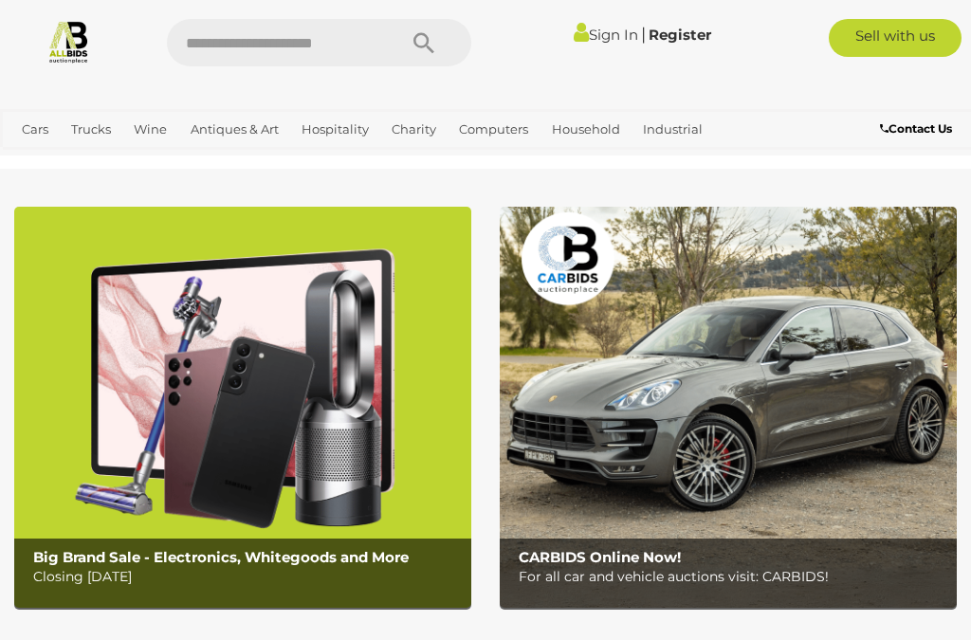
click at [595, 38] on link "Sign In" at bounding box center [606, 35] width 64 height 18
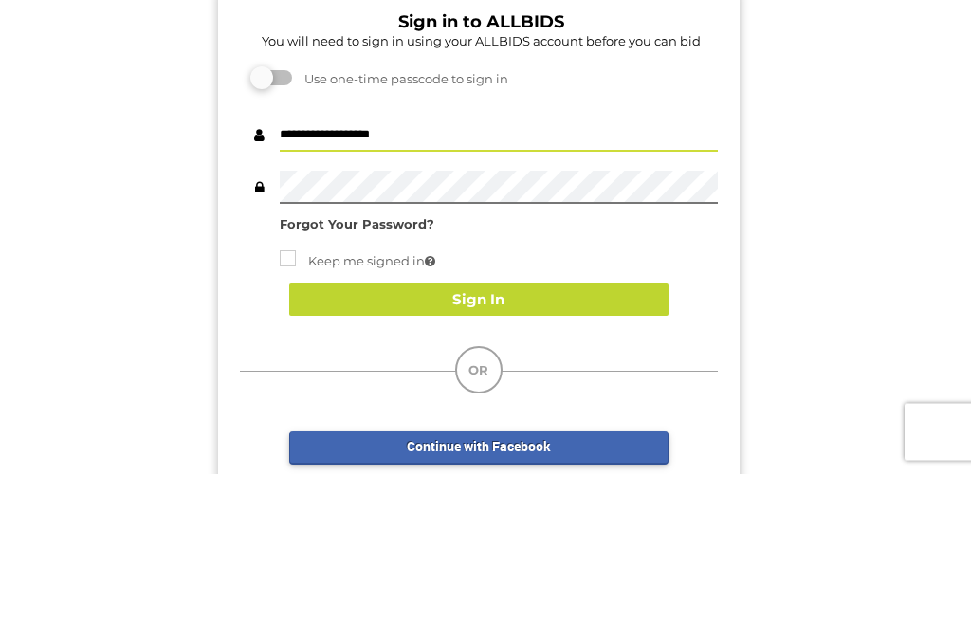
type input "**********"
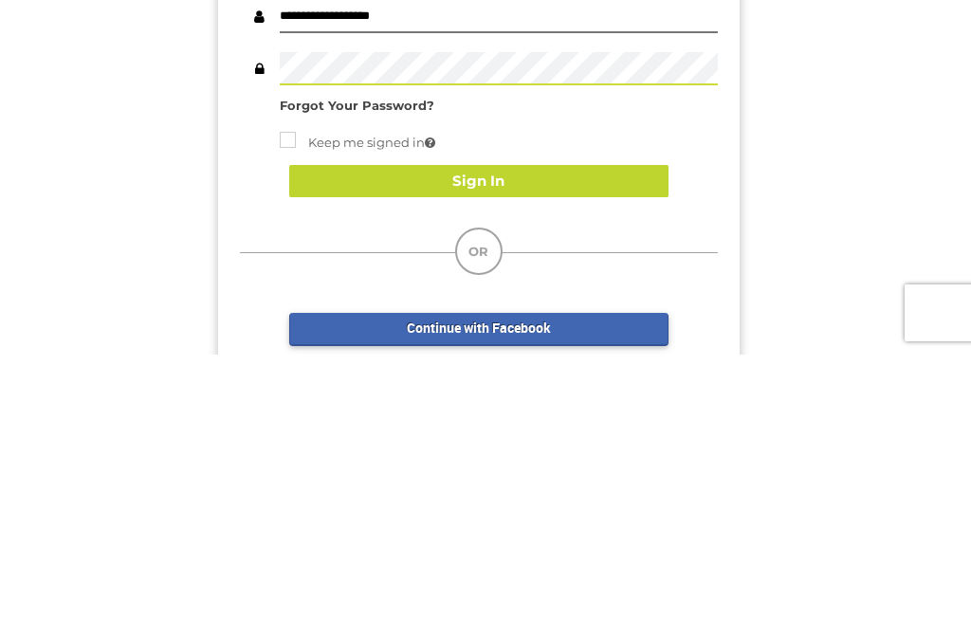
click at [474, 450] on button "Sign In" at bounding box center [478, 466] width 379 height 33
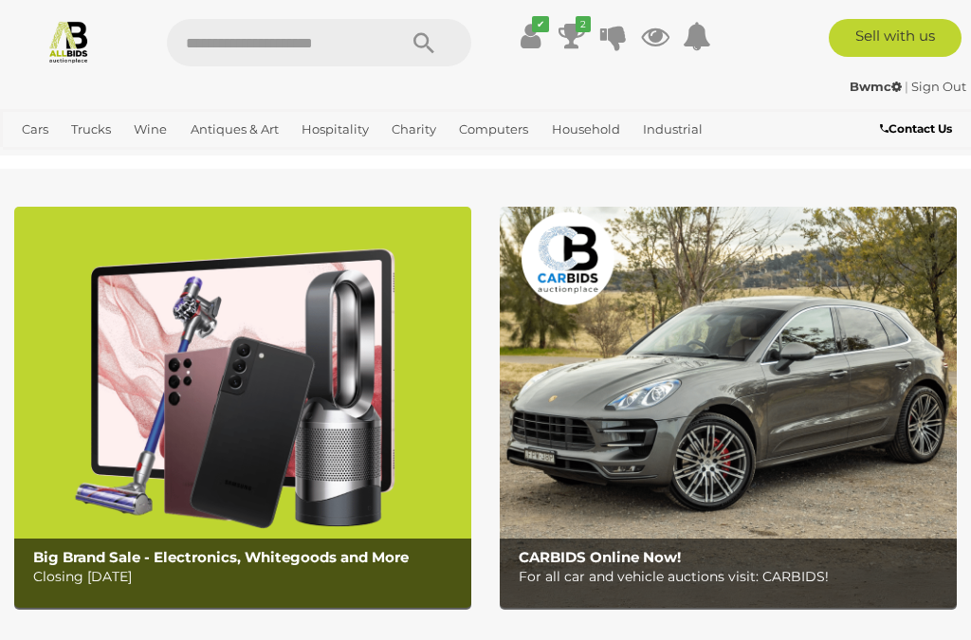
click at [574, 27] on icon at bounding box center [571, 36] width 27 height 34
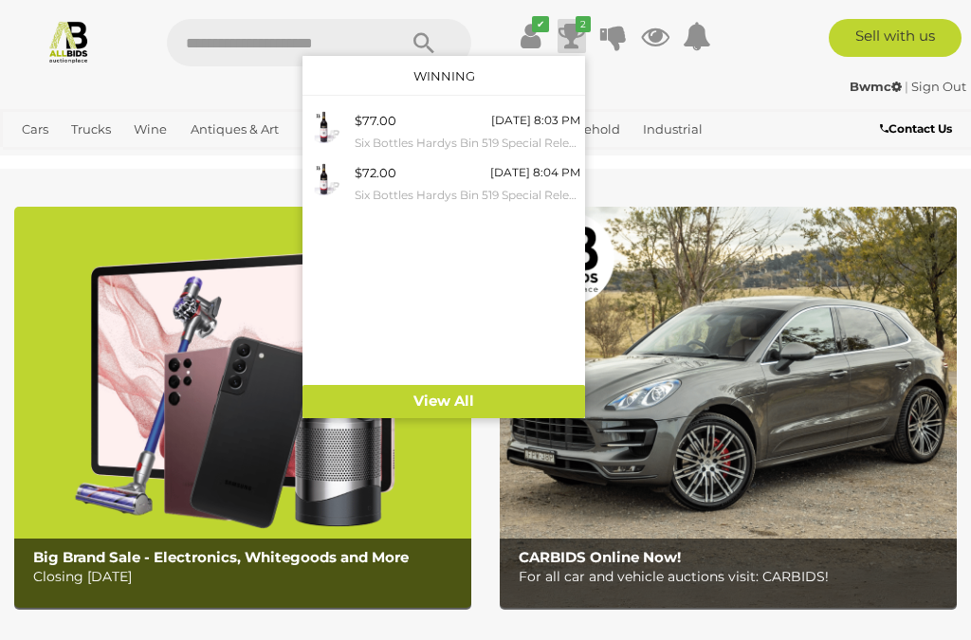
click at [371, 139] on small "Six Bottles Hardys Bin 519 Special Release Vintage 2018 (6)" at bounding box center [468, 143] width 226 height 21
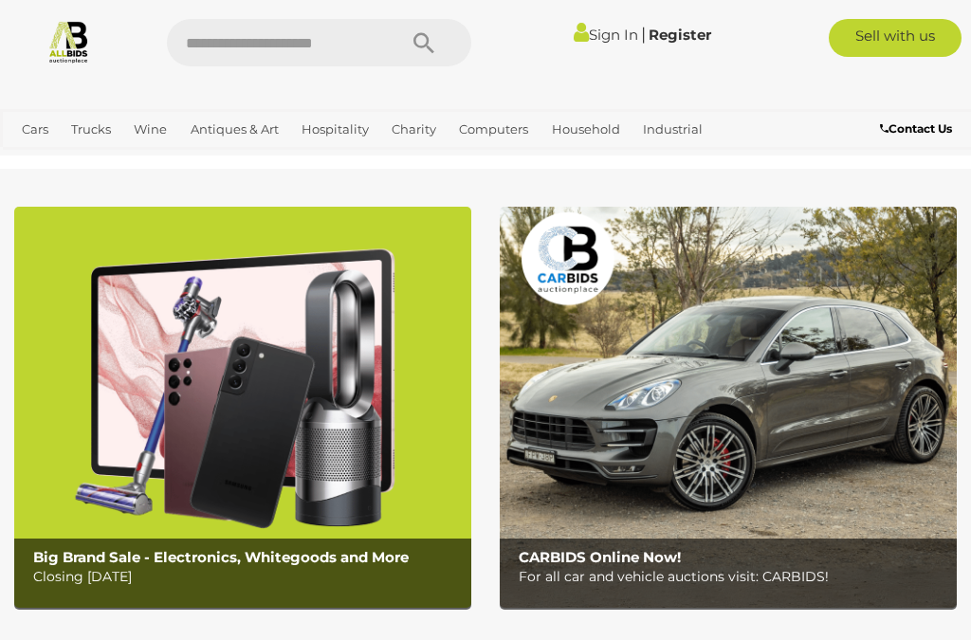
click at [0, 0] on link "View All Wine Auctions" at bounding box center [0, 0] width 0 height 0
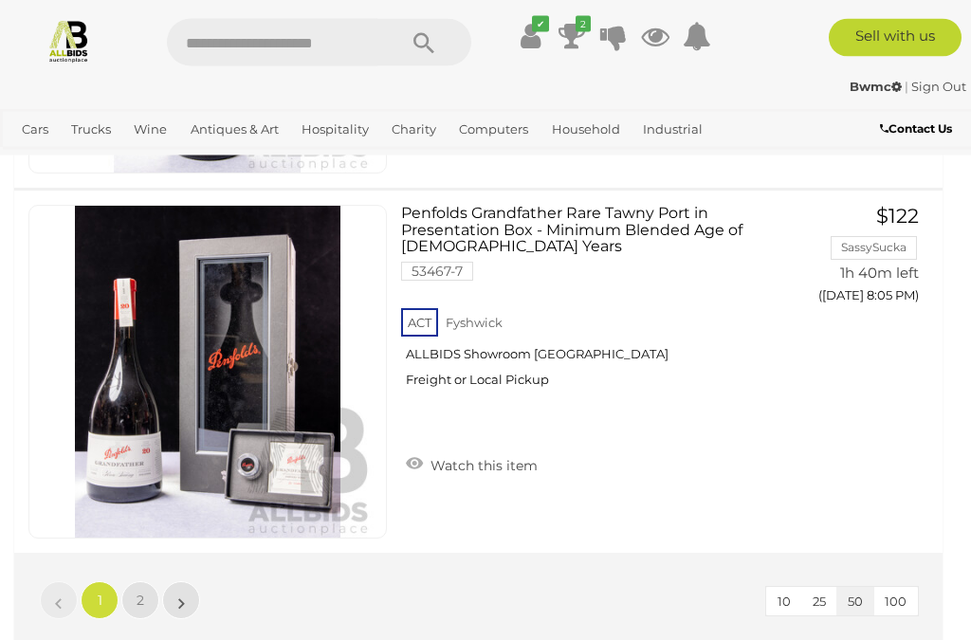
scroll to position [18247, 0]
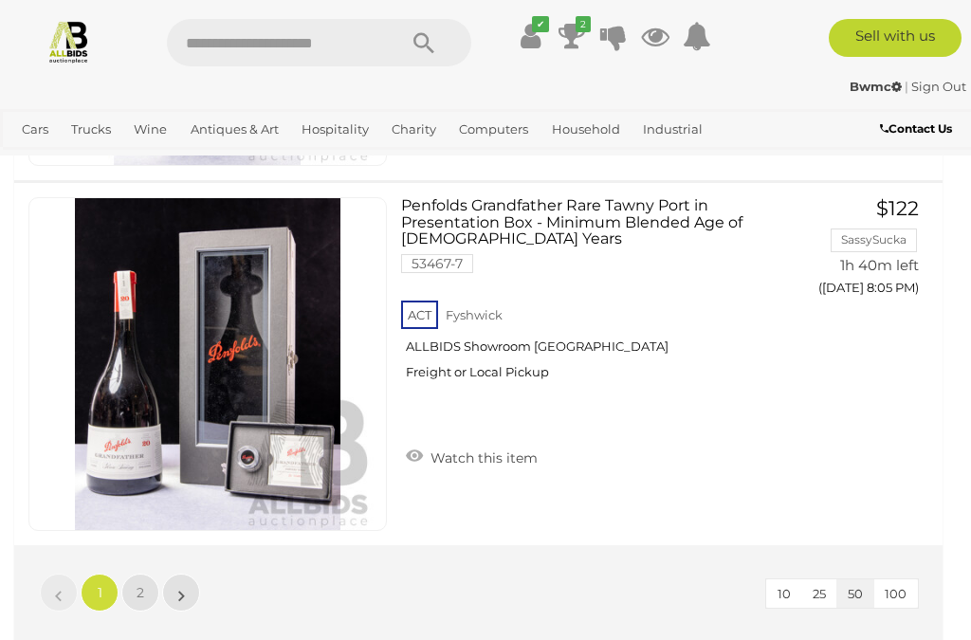
click at [138, 586] on span "2" at bounding box center [141, 592] width 8 height 17
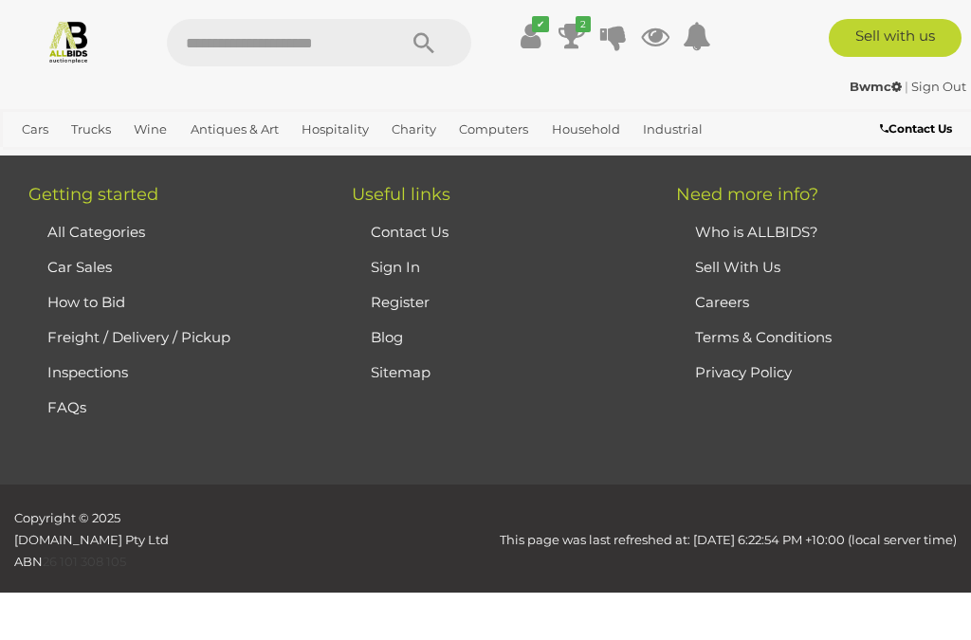
scroll to position [347, 0]
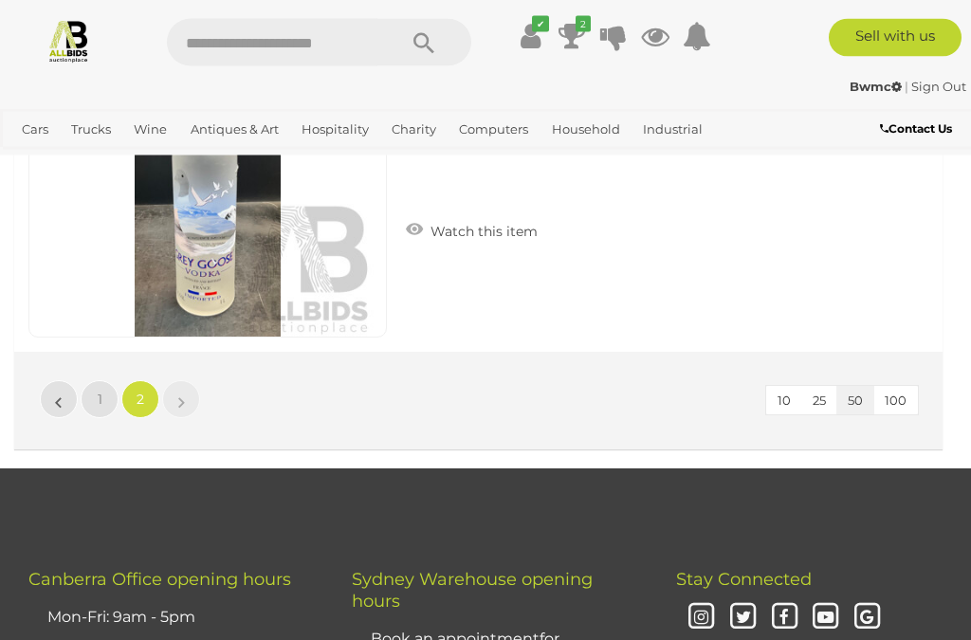
click at [93, 395] on link "1" at bounding box center [100, 400] width 38 height 38
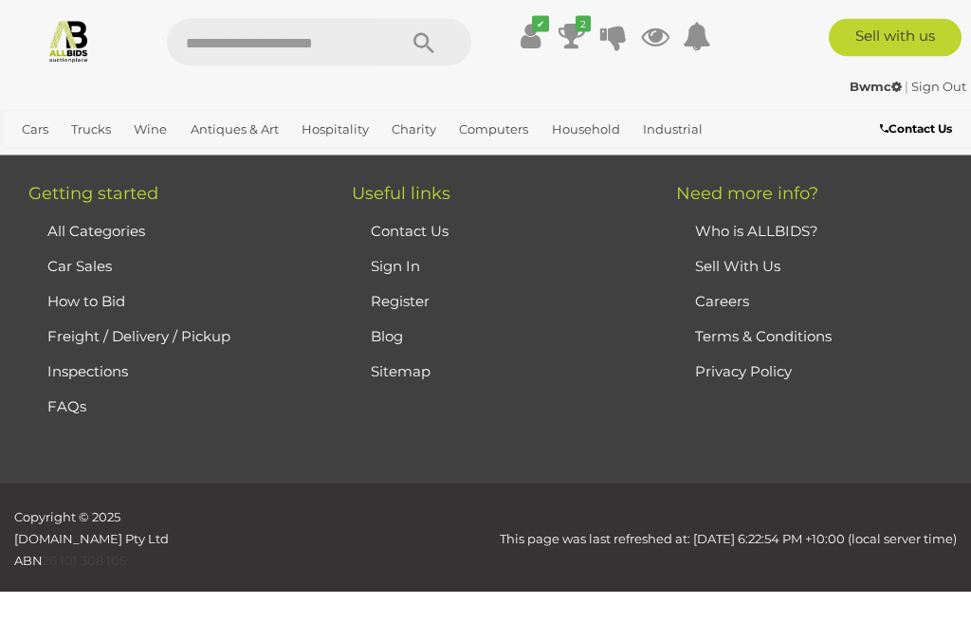
scroll to position [347, 0]
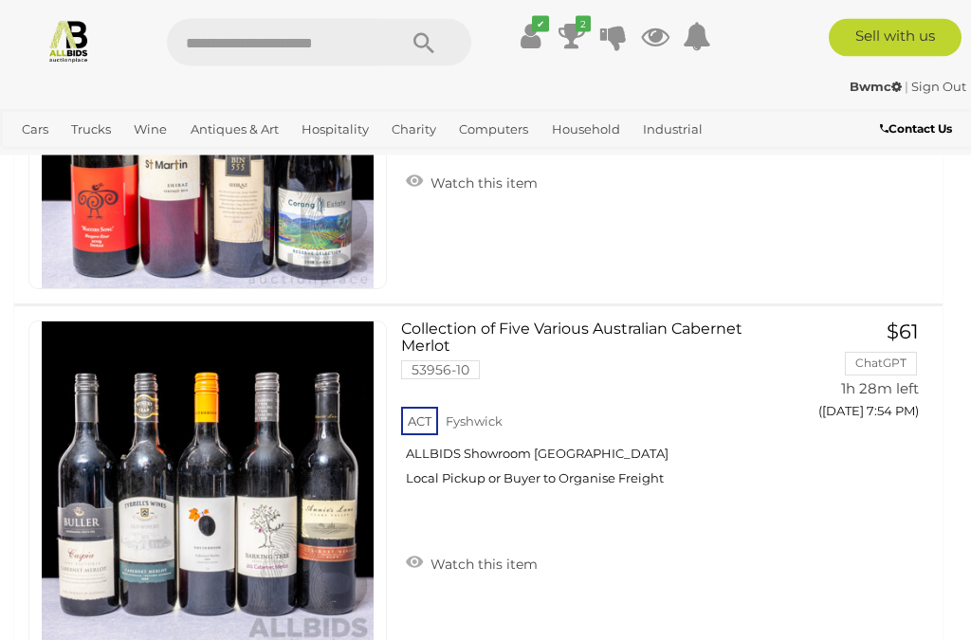
scroll to position [15204, 0]
click at [0, 0] on link "Antiques & Vintage" at bounding box center [0, 0] width 0 height 0
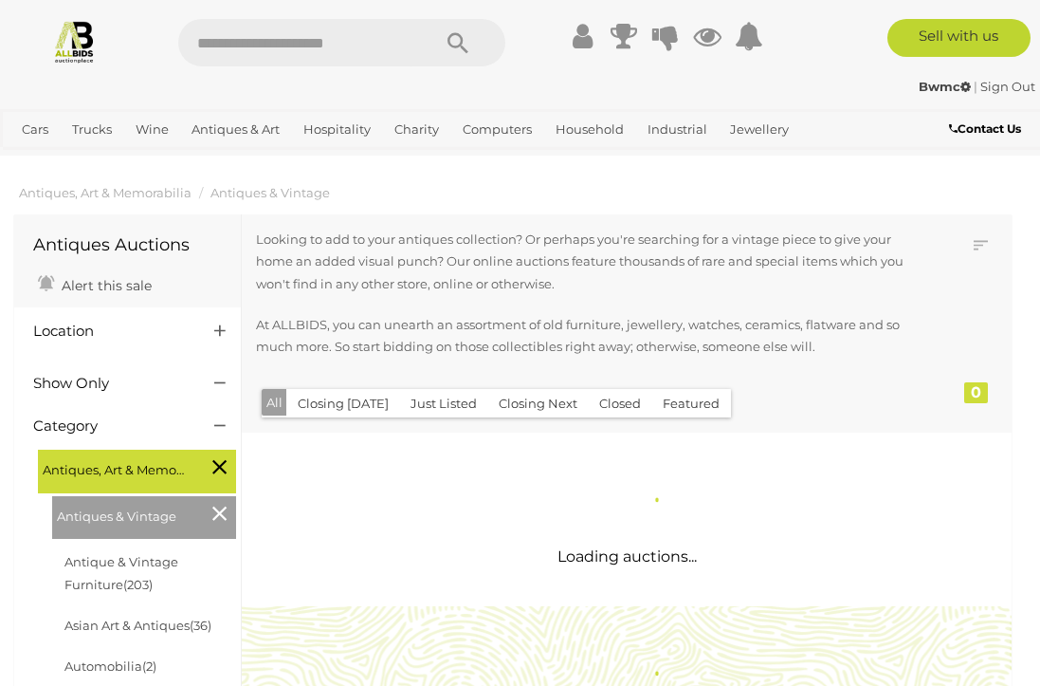
scroll to position [7, 0]
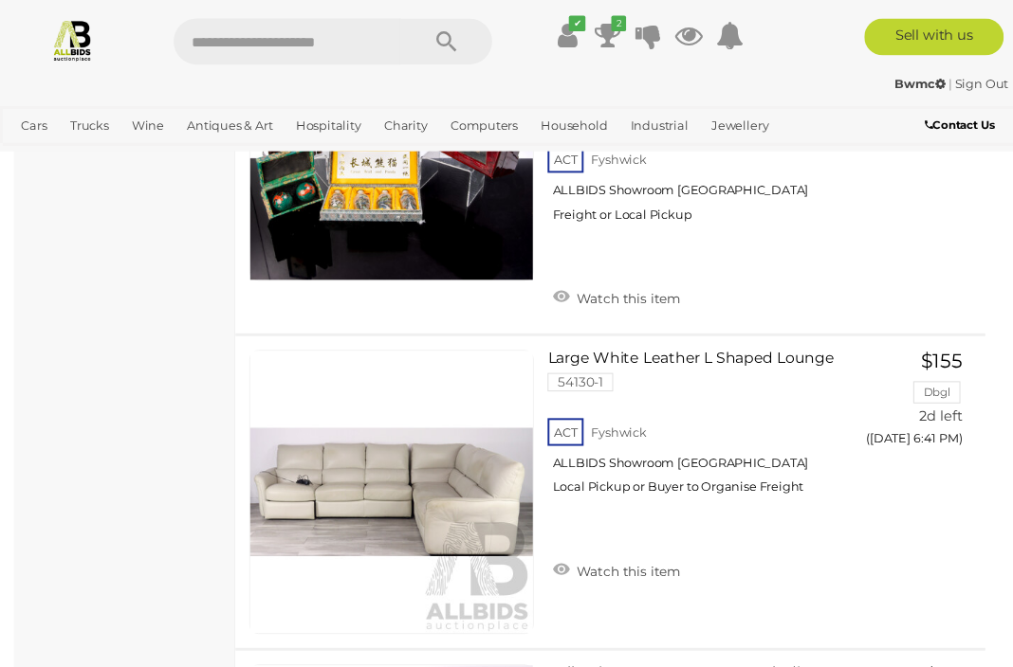
scroll to position [7184, 0]
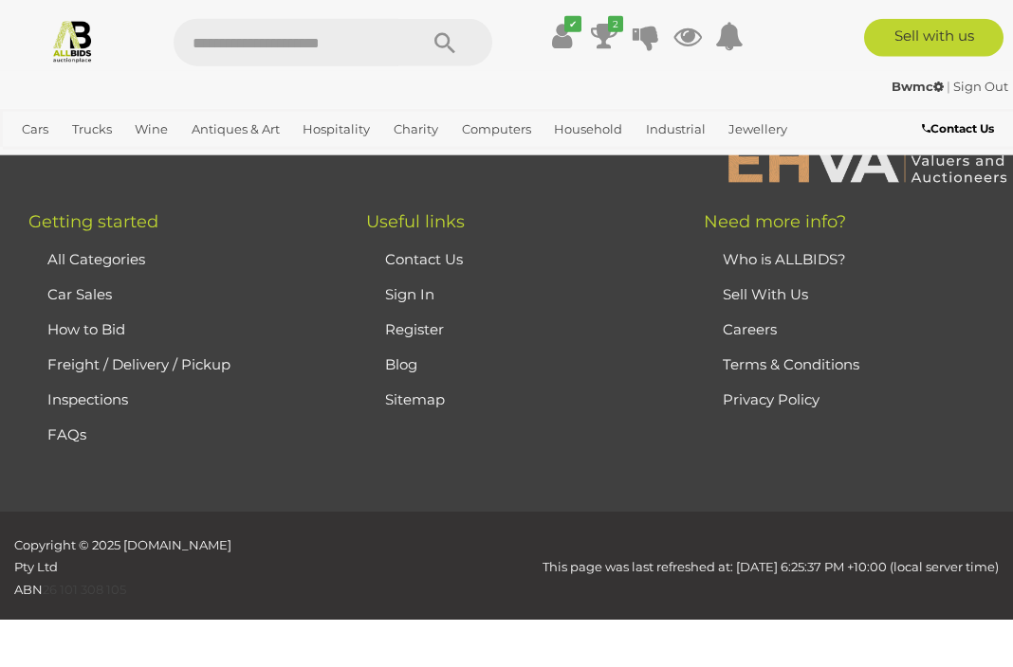
scroll to position [277, 0]
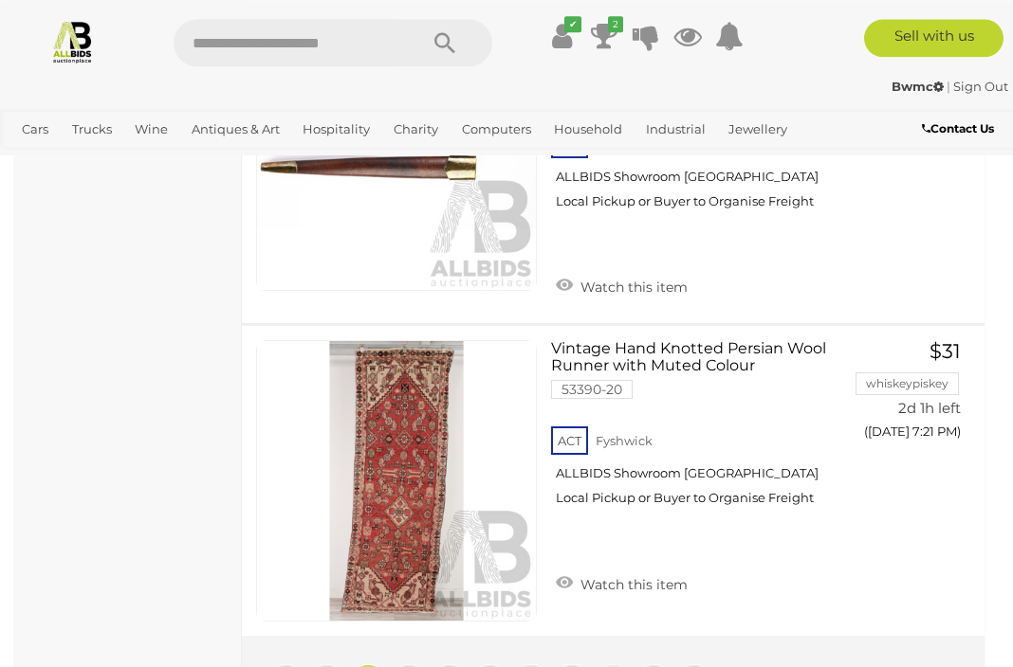
scroll to position [15658, 0]
click at [889, 451] on button "GO TO BID PAGE" at bounding box center [913, 470] width 104 height 38
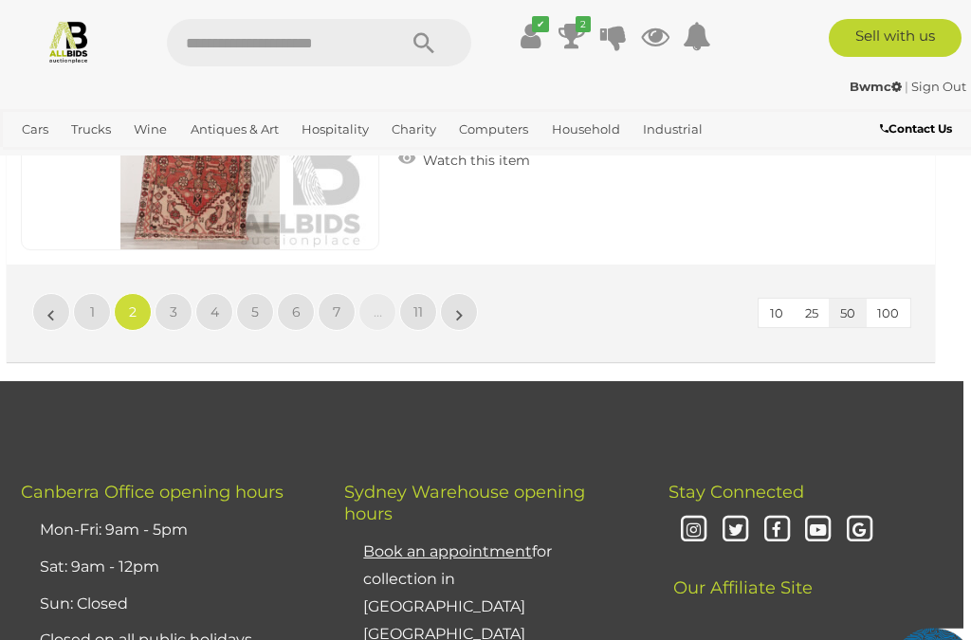
scroll to position [18440, 8]
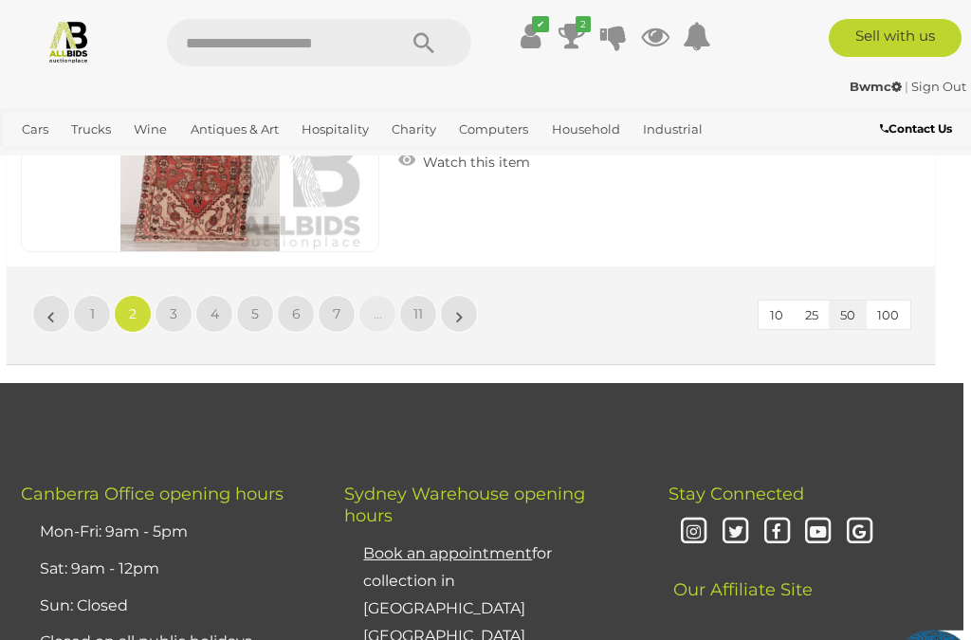
click at [171, 309] on span "3" at bounding box center [174, 313] width 8 height 17
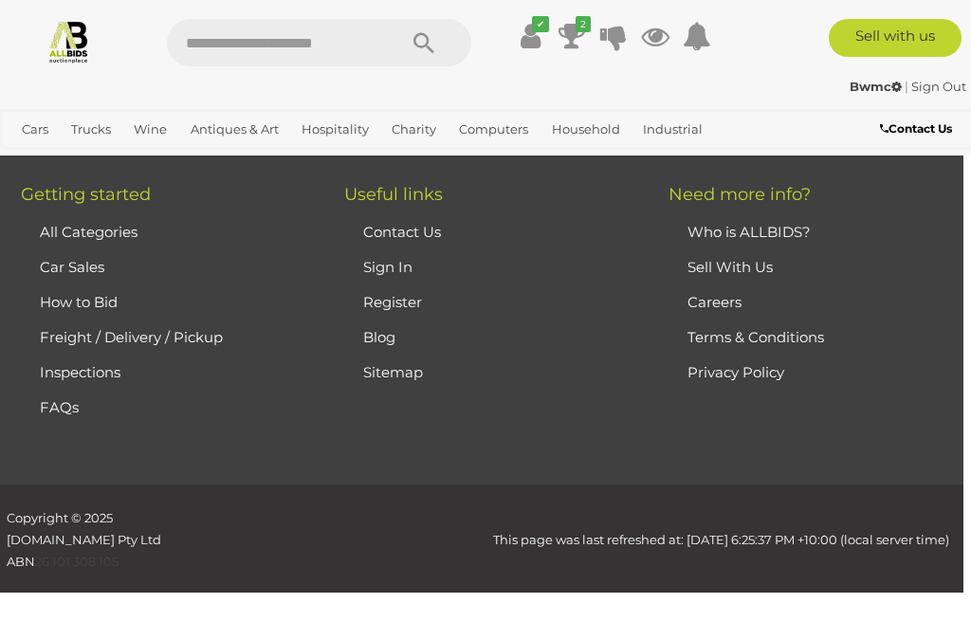
scroll to position [263, 0]
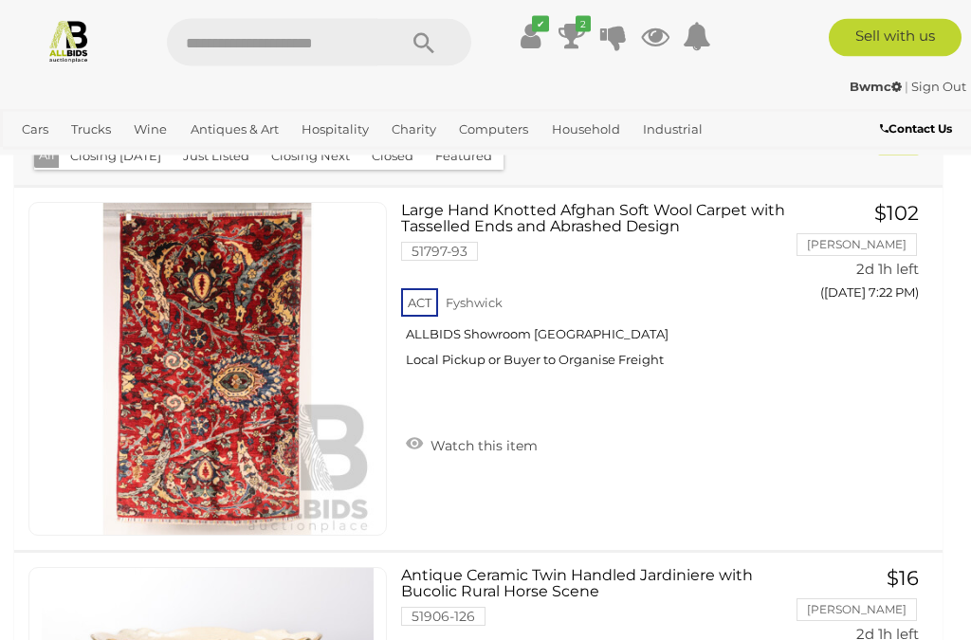
scroll to position [278, 0]
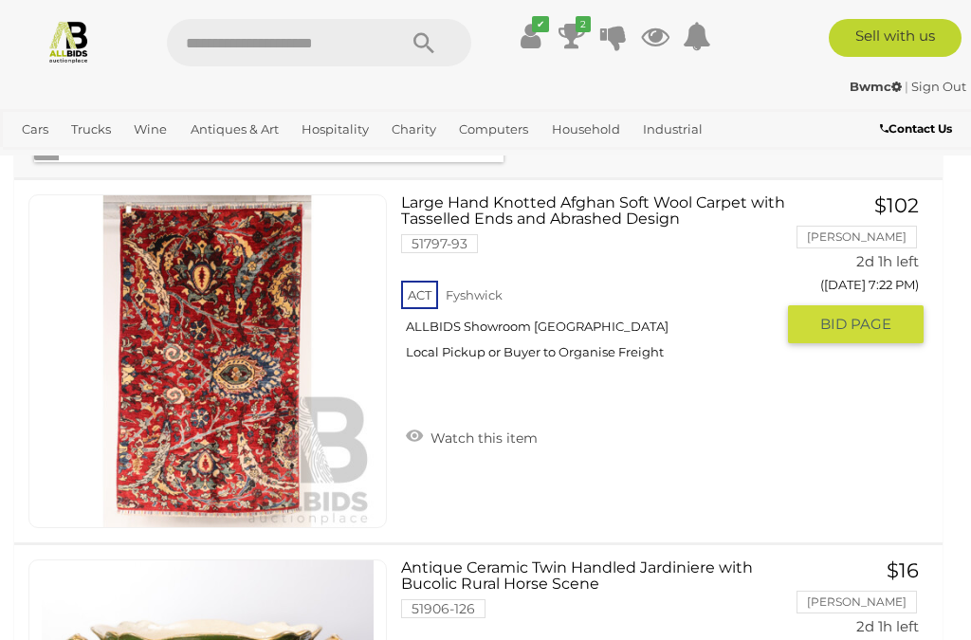
click at [869, 319] on span "BID PAGE" at bounding box center [855, 324] width 71 height 19
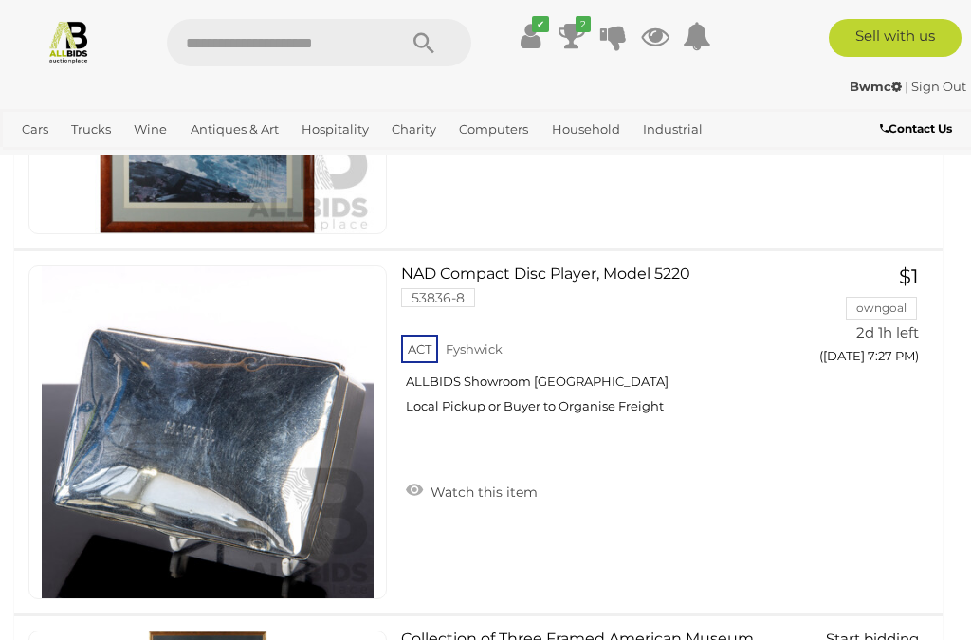
scroll to position [3862, 0]
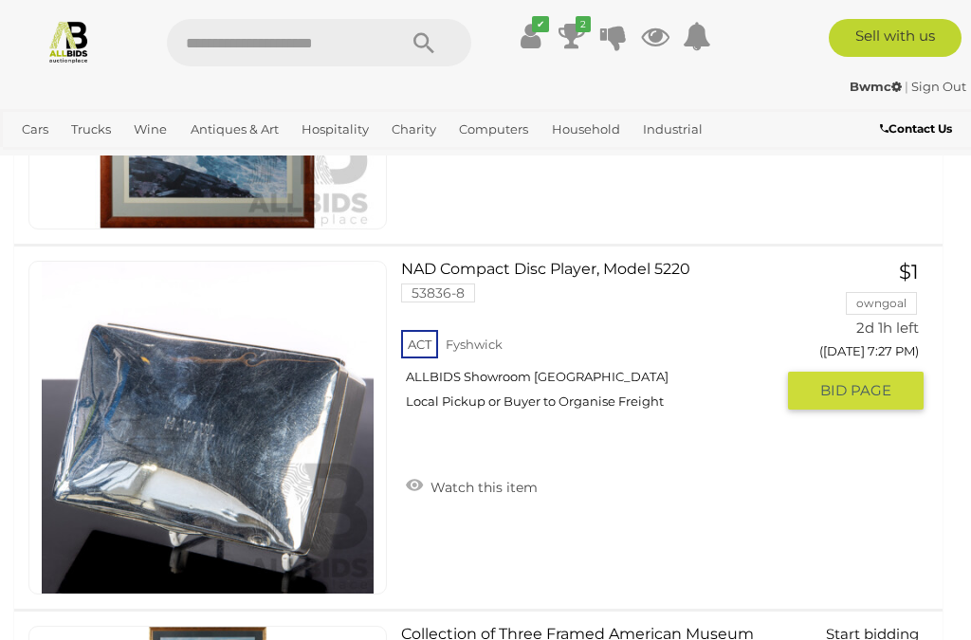
click at [844, 381] on span "BID PAGE" at bounding box center [855, 390] width 71 height 19
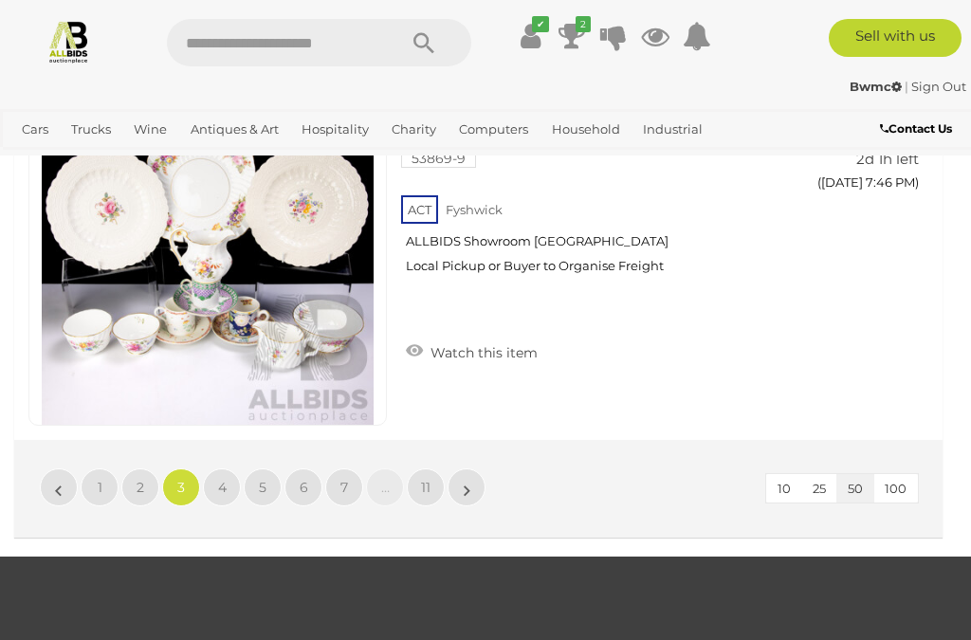
scroll to position [18265, 0]
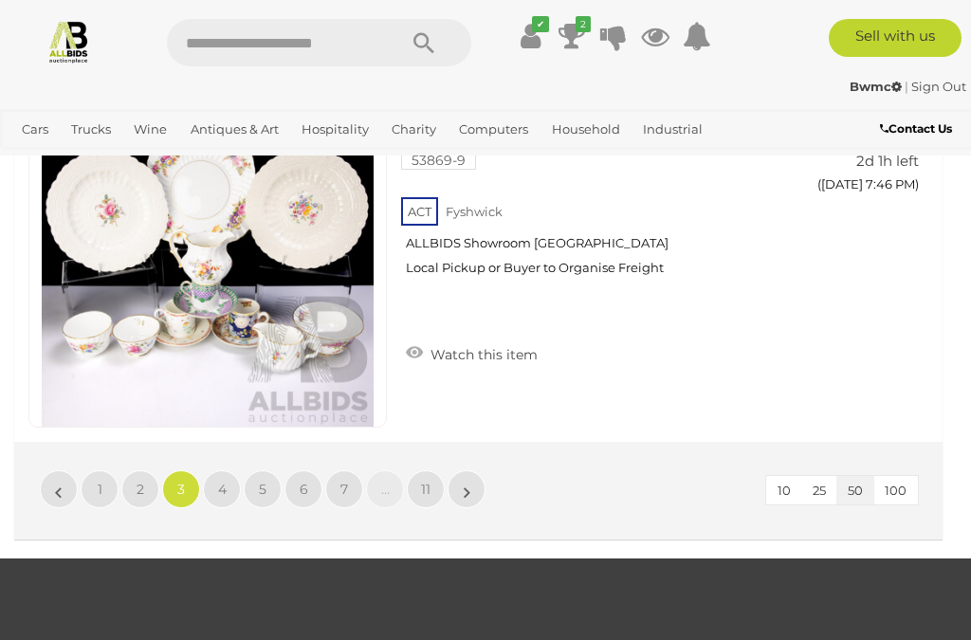
click at [216, 484] on link "4" at bounding box center [222, 489] width 38 height 38
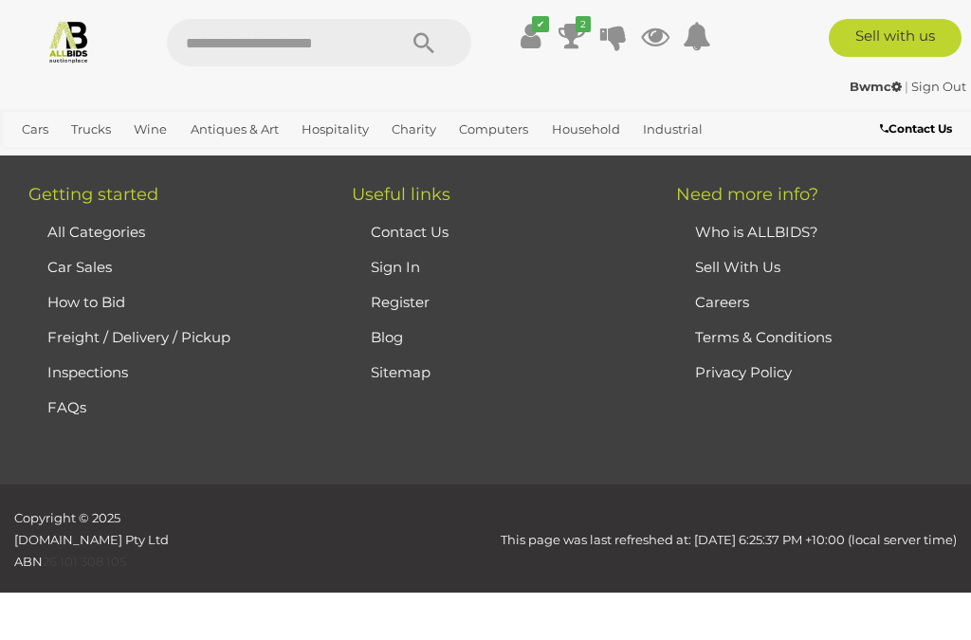
scroll to position [263, 0]
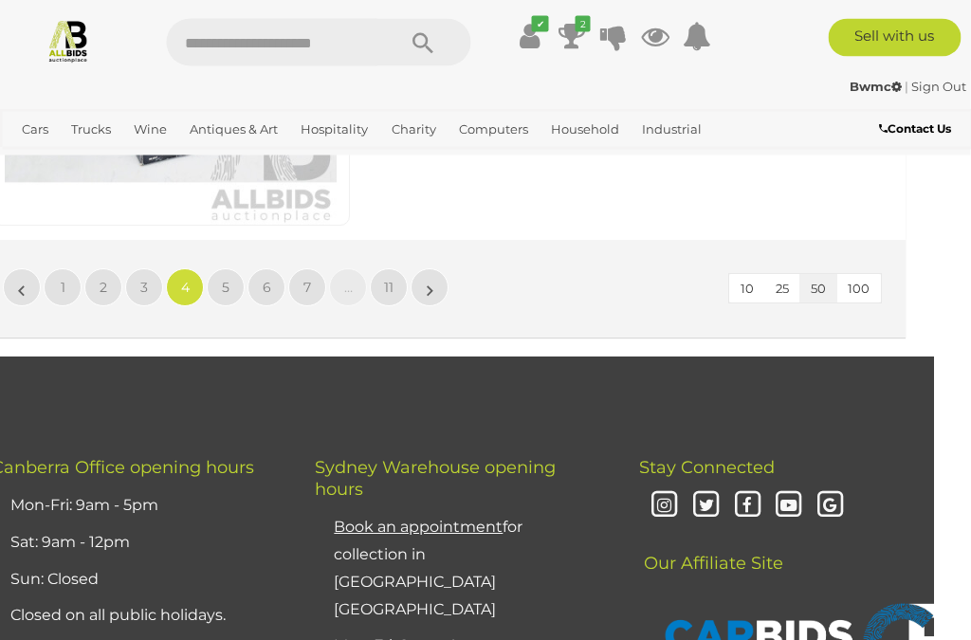
scroll to position [18467, 37]
click at [225, 283] on span "5" at bounding box center [226, 287] width 8 height 17
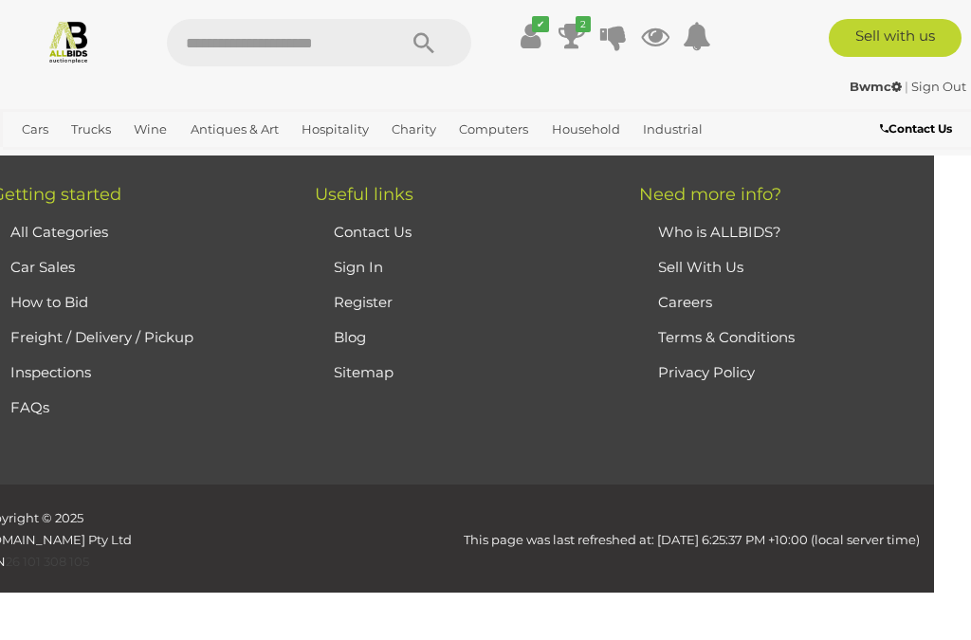
scroll to position [263, 0]
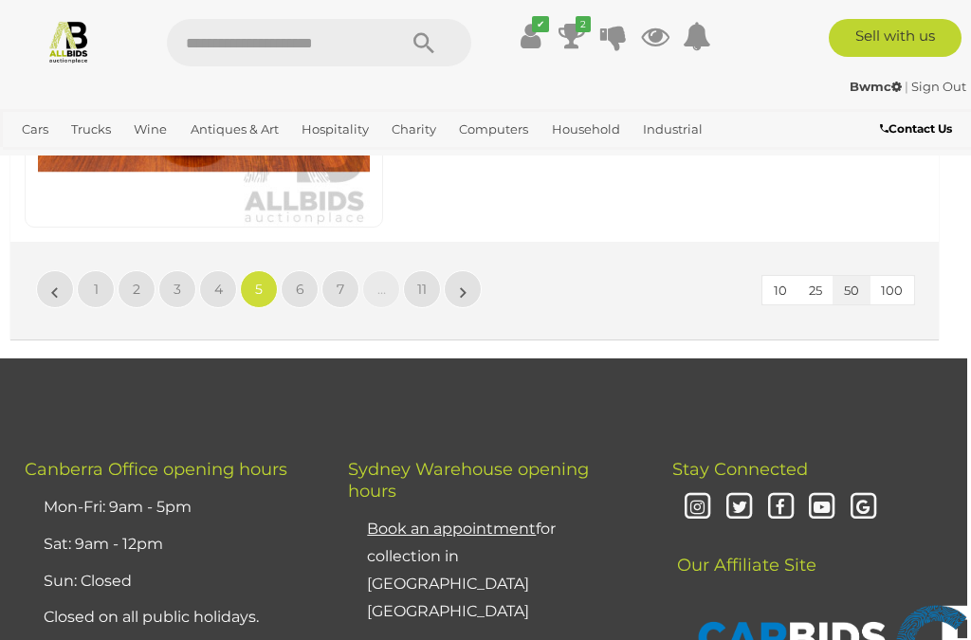
scroll to position [18476, 4]
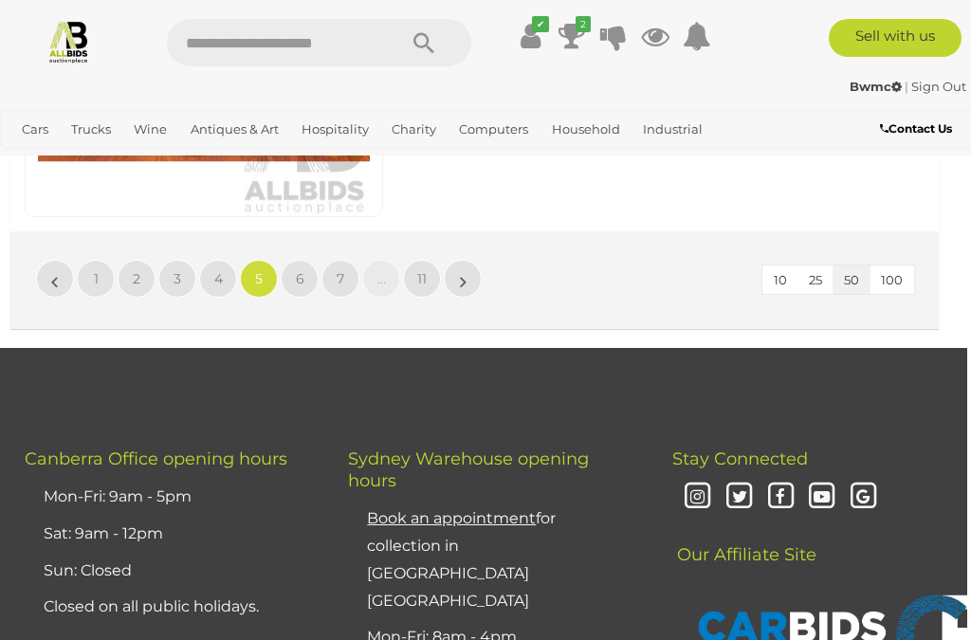
click at [296, 273] on span "6" at bounding box center [300, 278] width 9 height 17
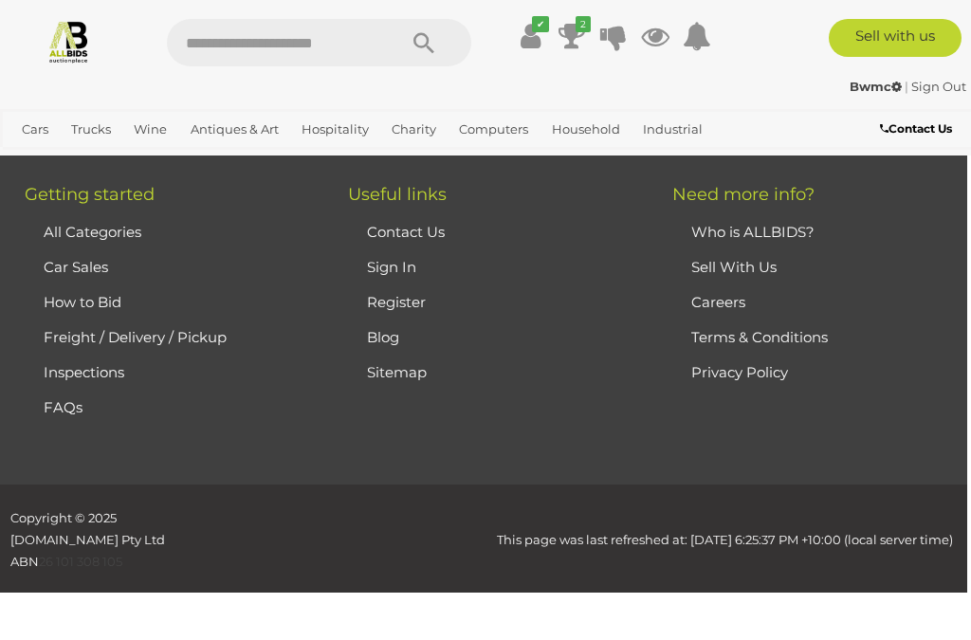
scroll to position [263, 0]
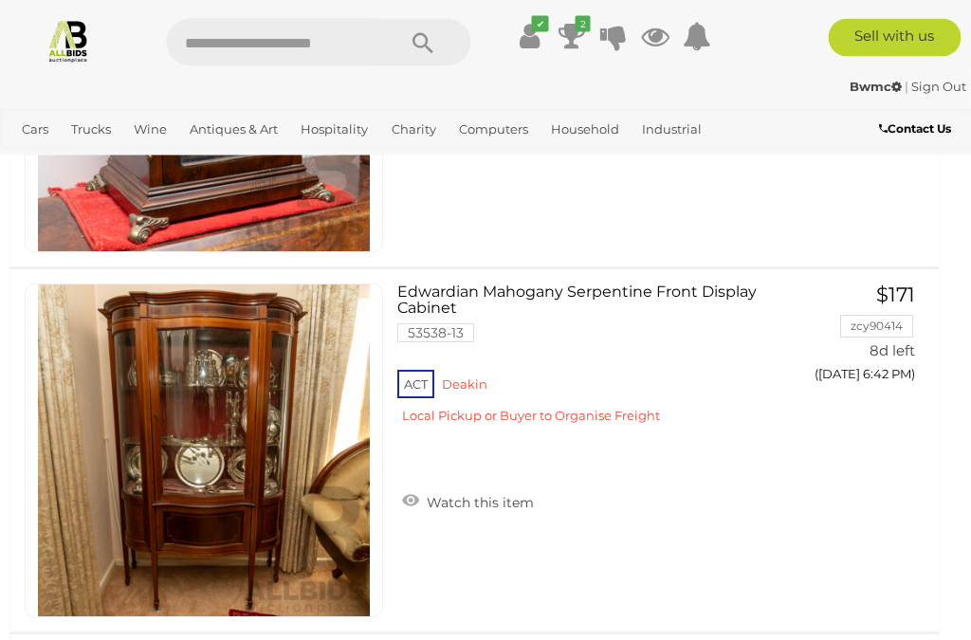
scroll to position [5664, 4]
click at [816, 394] on button "GO TO BID PAGE" at bounding box center [852, 413] width 136 height 38
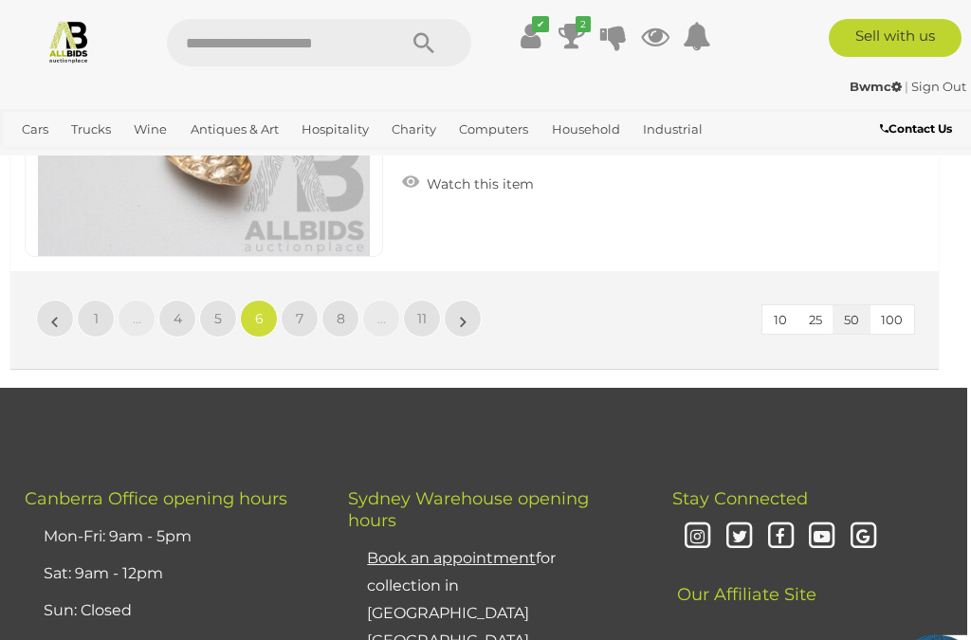
scroll to position [18431, 4]
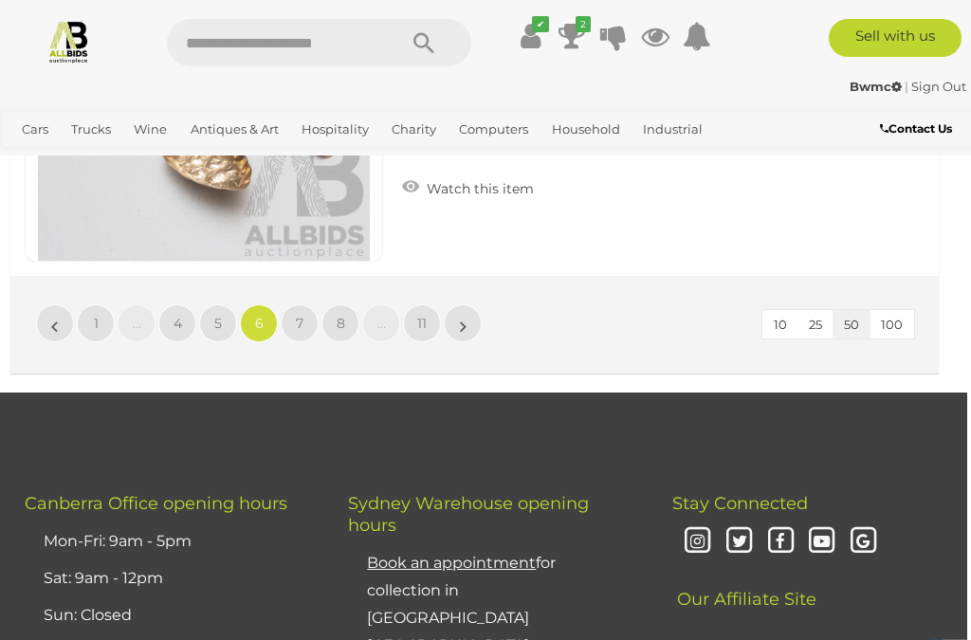
click at [302, 316] on span "7" at bounding box center [300, 323] width 8 height 17
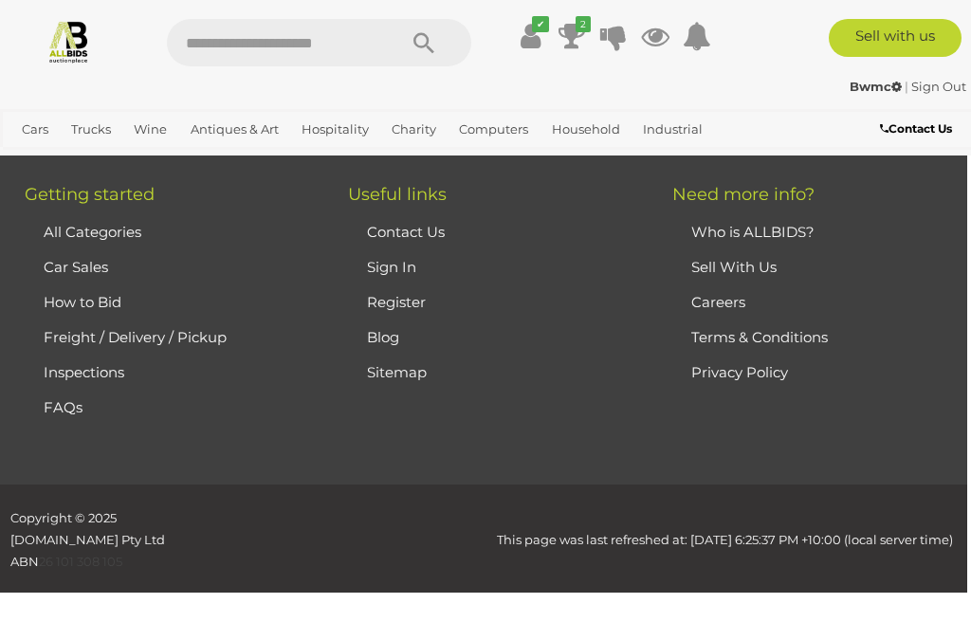
scroll to position [263, 0]
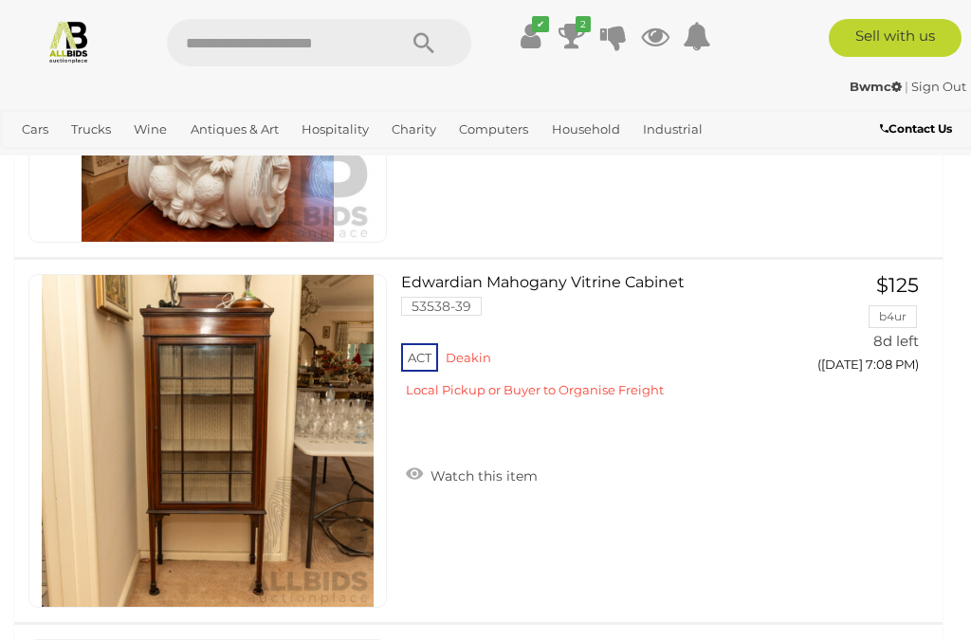
scroll to position [7132, 0]
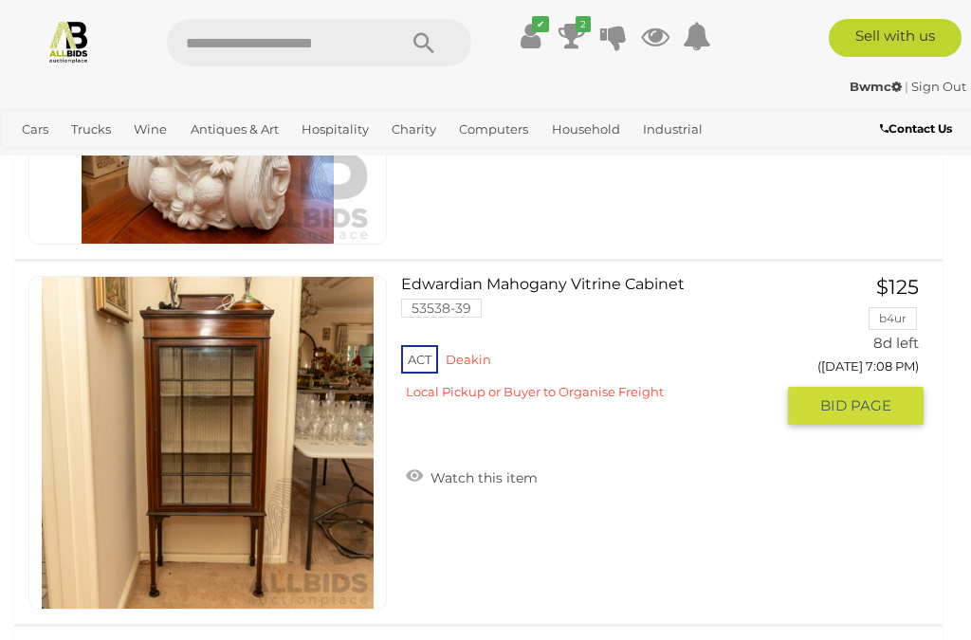
click at [850, 396] on span "BID PAGE" at bounding box center [855, 405] width 71 height 19
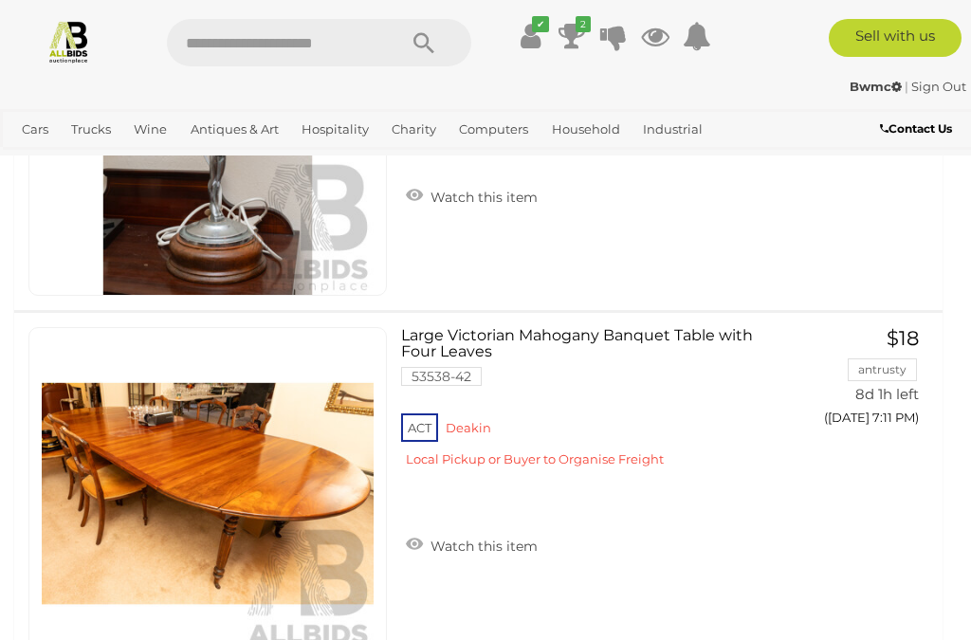
scroll to position [9273, 0]
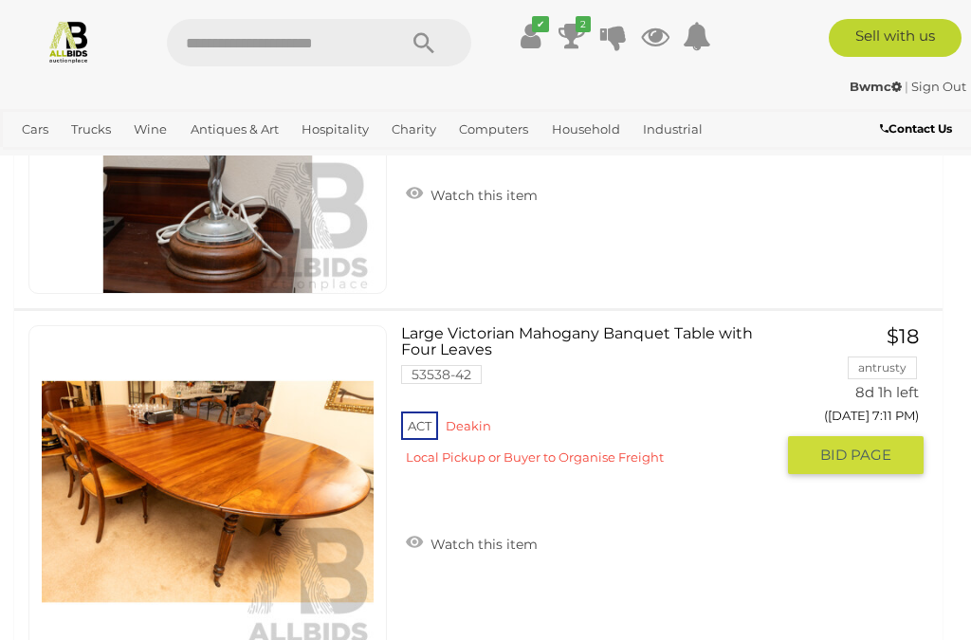
click at [825, 438] on button "GO TO BID PAGE" at bounding box center [856, 455] width 136 height 38
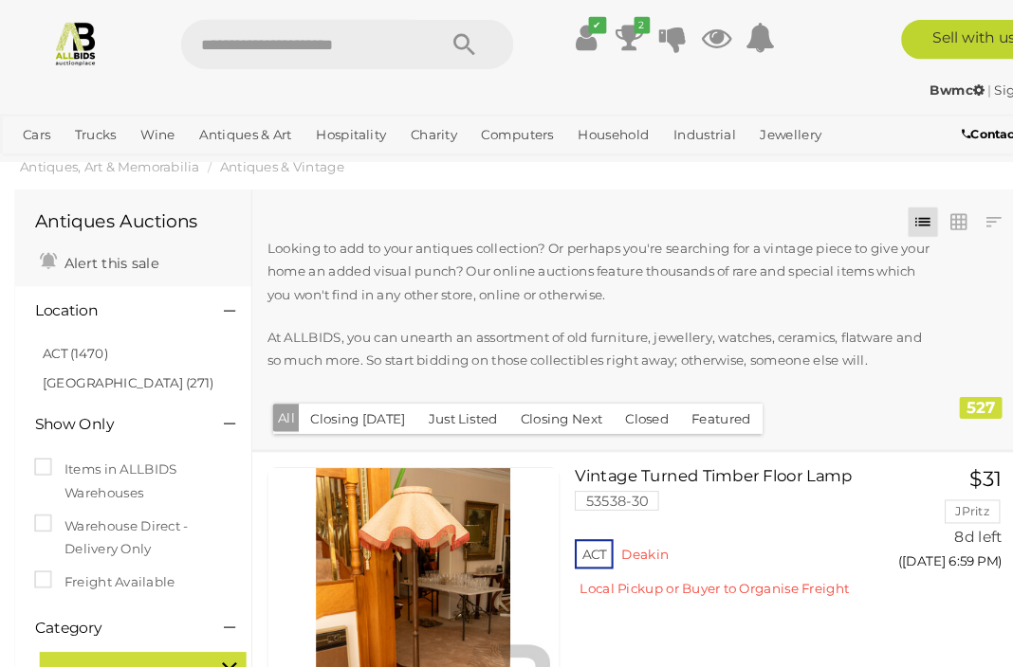
scroll to position [0, 0]
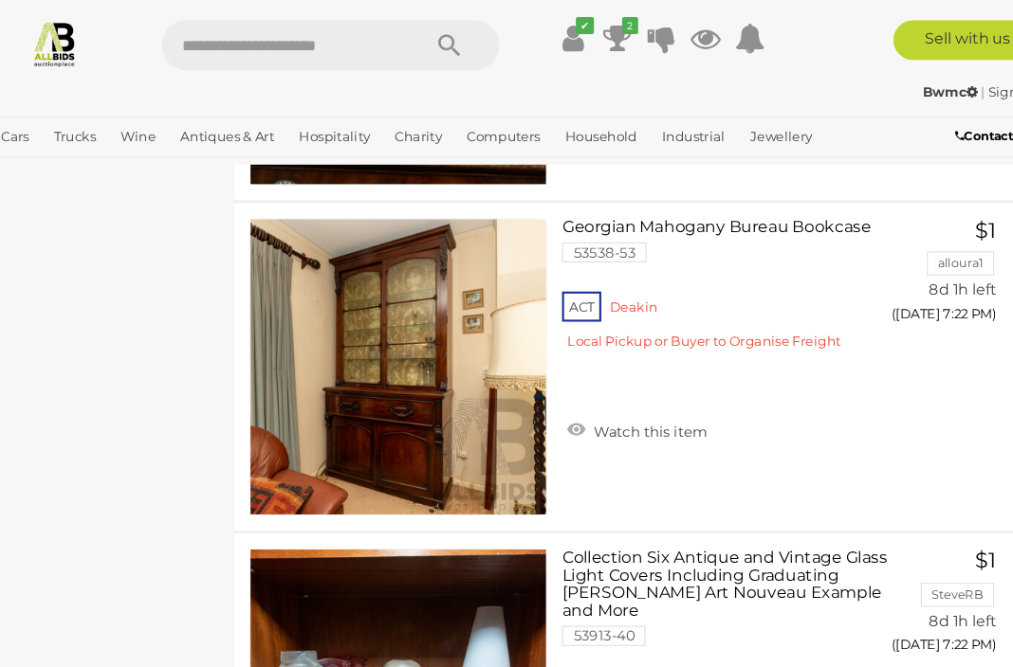
scroll to position [14966, 0]
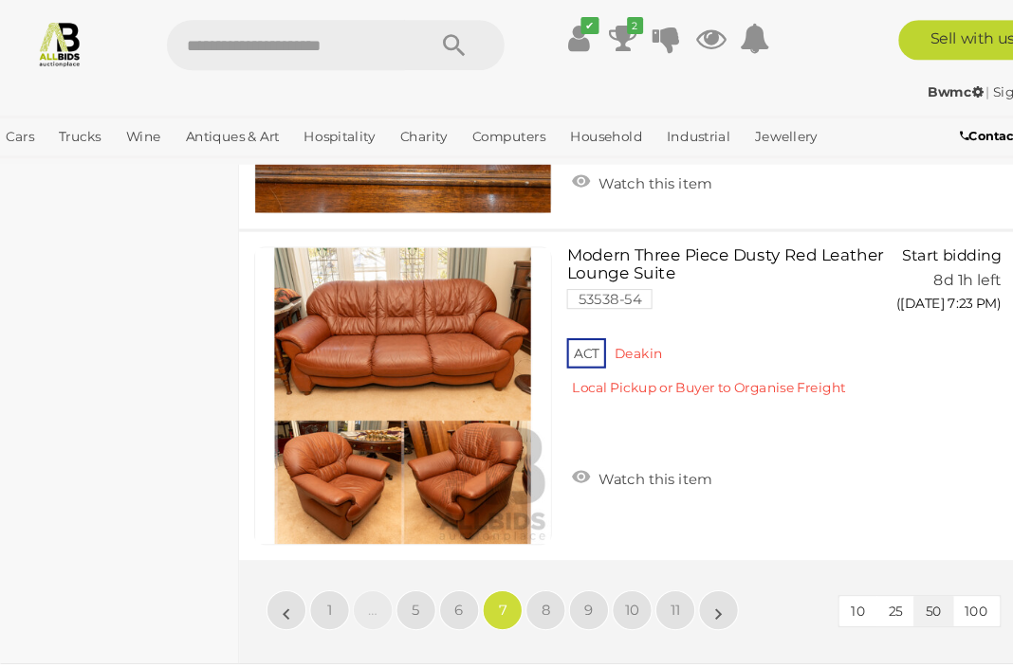
click at [527, 571] on span "8" at bounding box center [531, 576] width 9 height 17
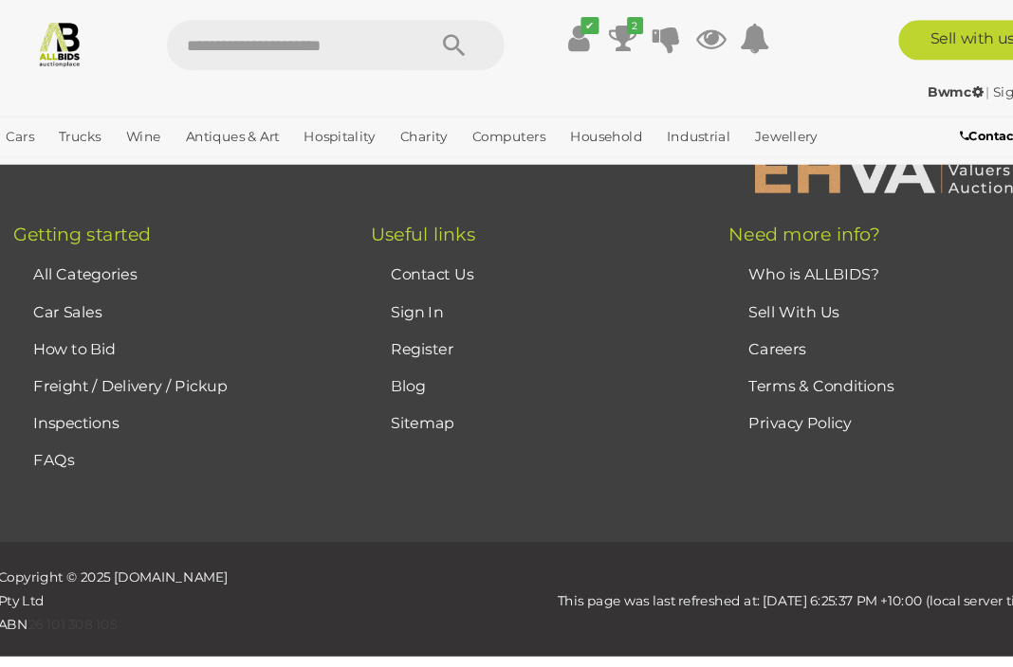
scroll to position [277, 0]
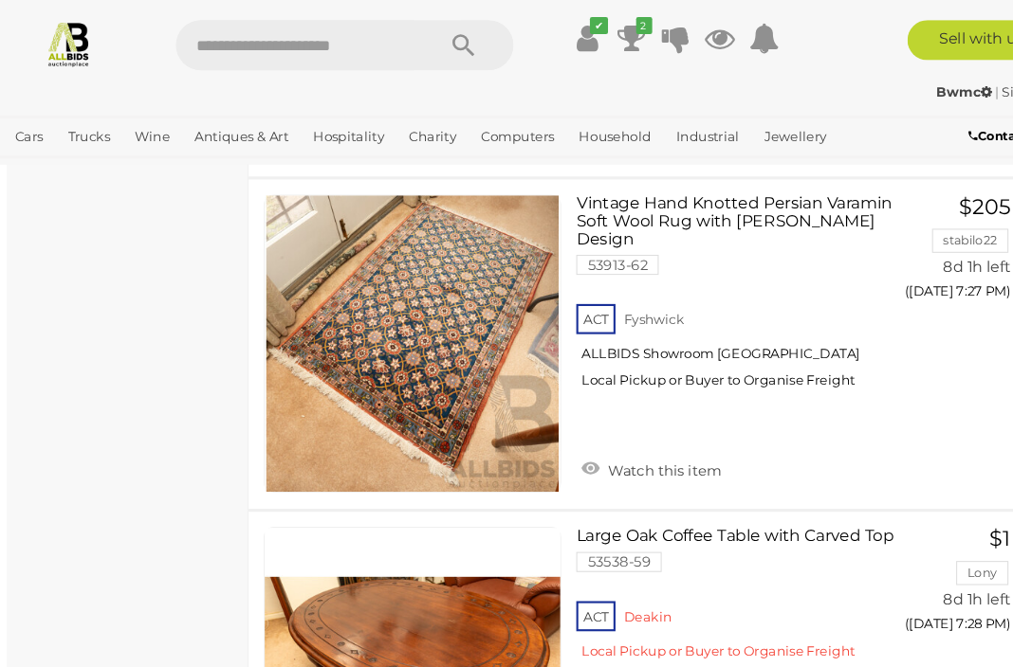
scroll to position [2801, 0]
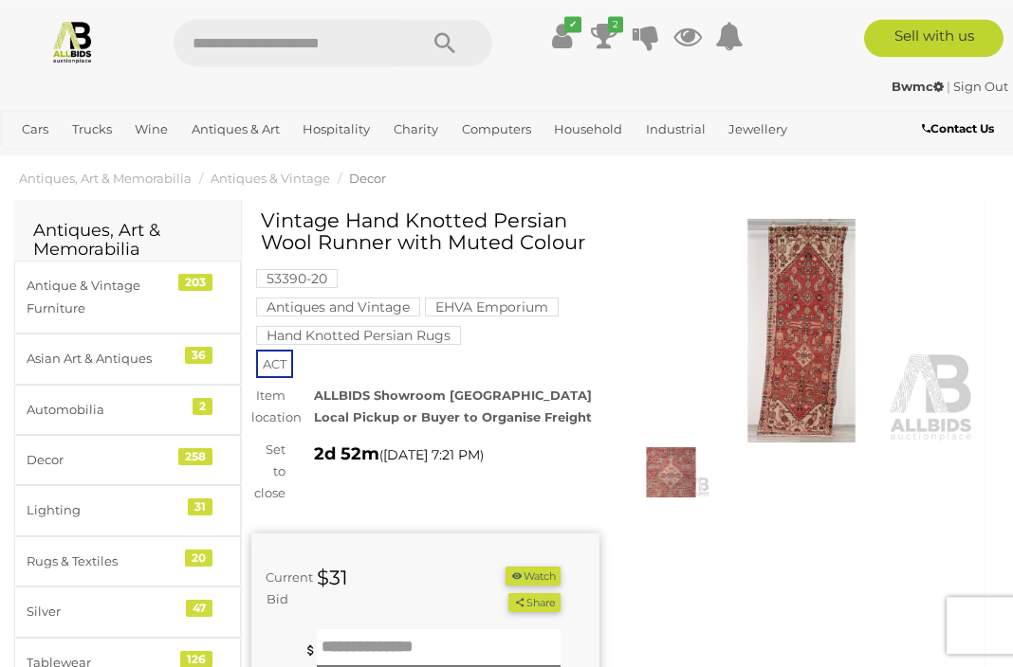
scroll to position [15, 0]
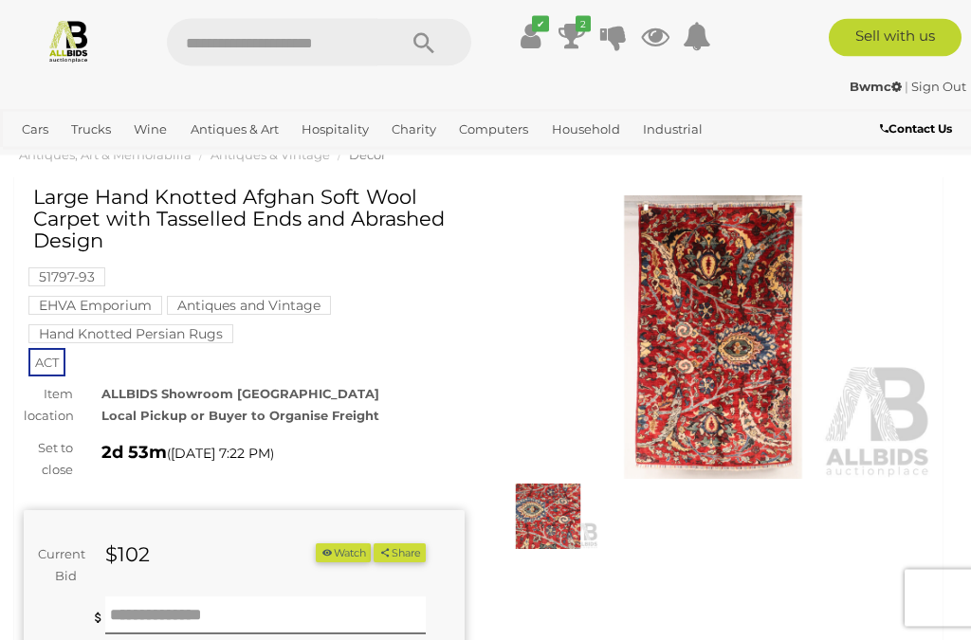
scroll to position [42, 0]
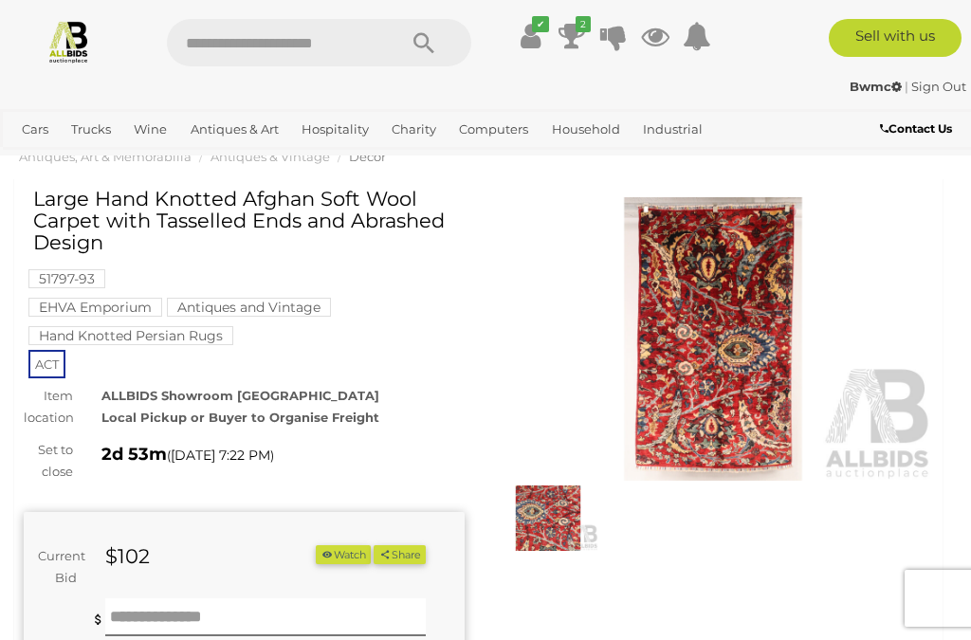
click at [682, 345] on img at bounding box center [713, 338] width 441 height 283
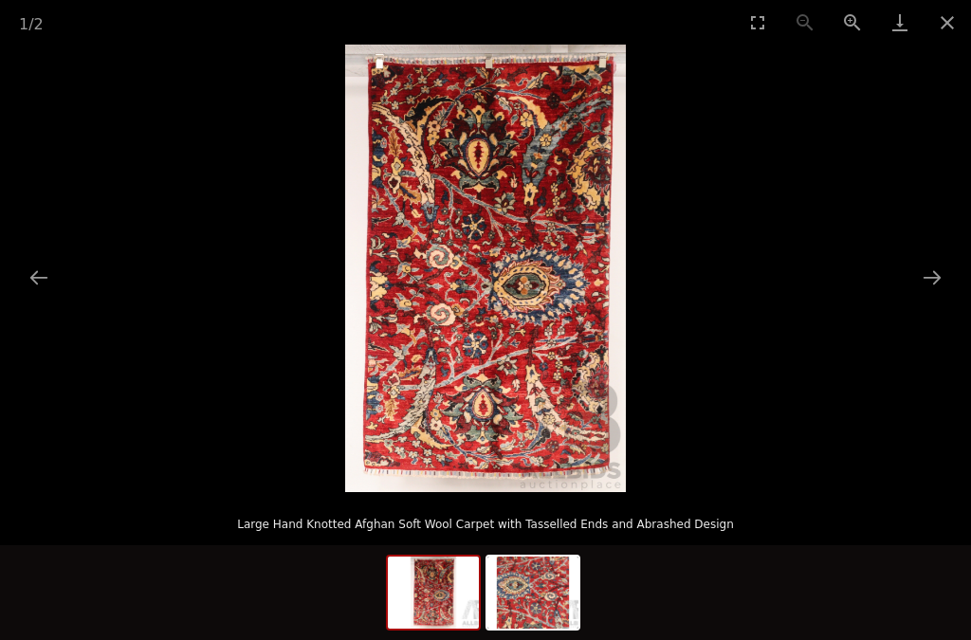
click at [498, 290] on img at bounding box center [485, 269] width 281 height 448
click at [480, 282] on img at bounding box center [485, 269] width 281 height 448
click at [938, 268] on button "Next slide" at bounding box center [932, 277] width 40 height 37
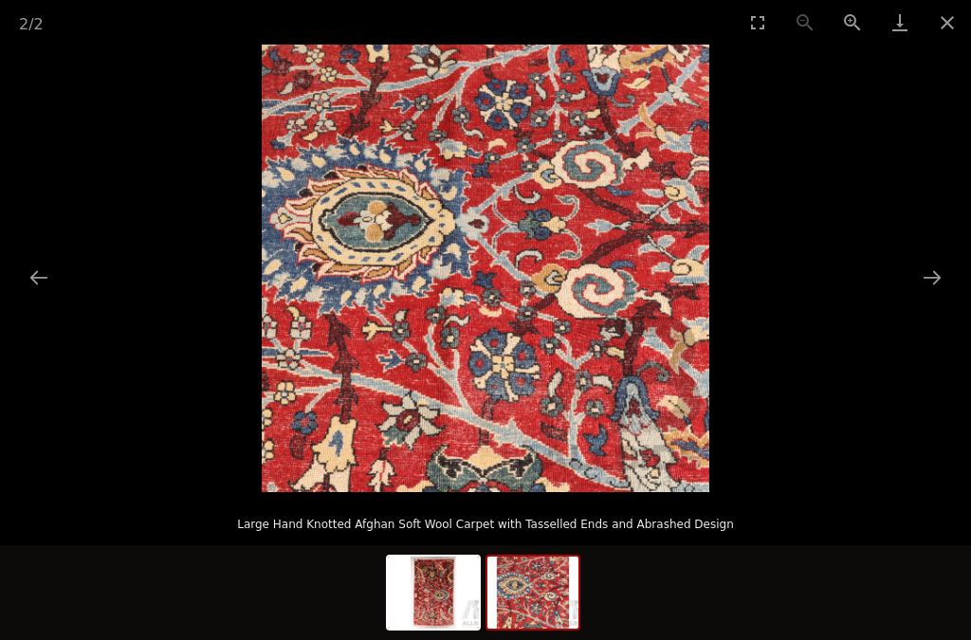
click at [931, 273] on button "Next slide" at bounding box center [932, 277] width 40 height 37
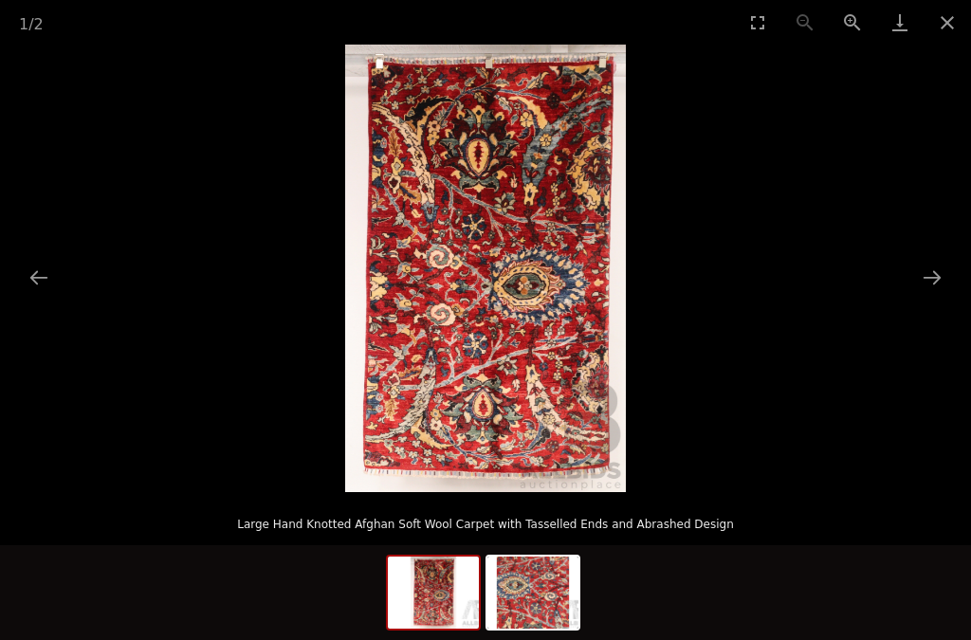
click at [962, 7] on button "Close gallery" at bounding box center [946, 22] width 47 height 45
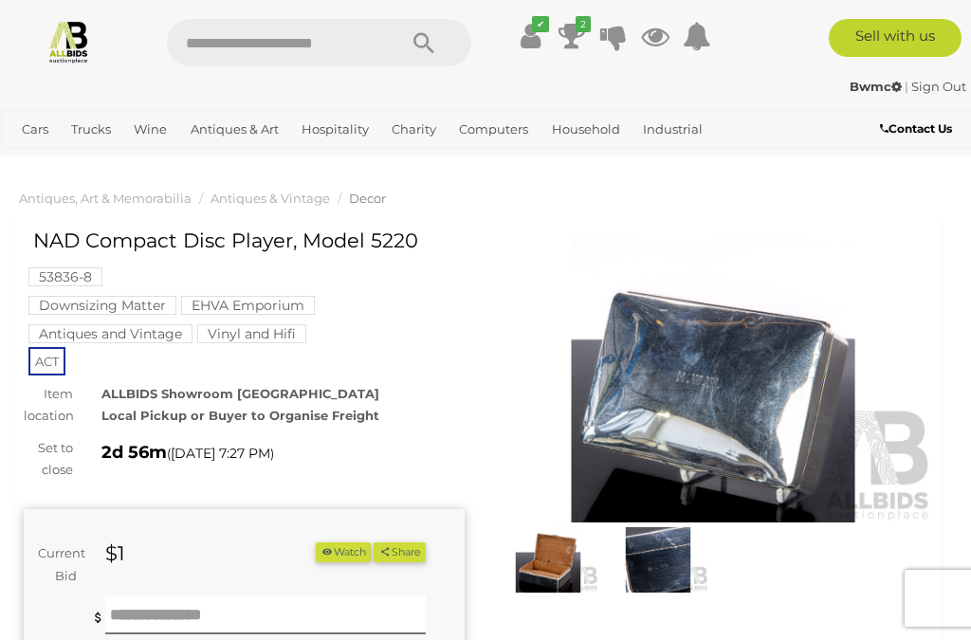
click at [690, 406] on img at bounding box center [713, 380] width 441 height 283
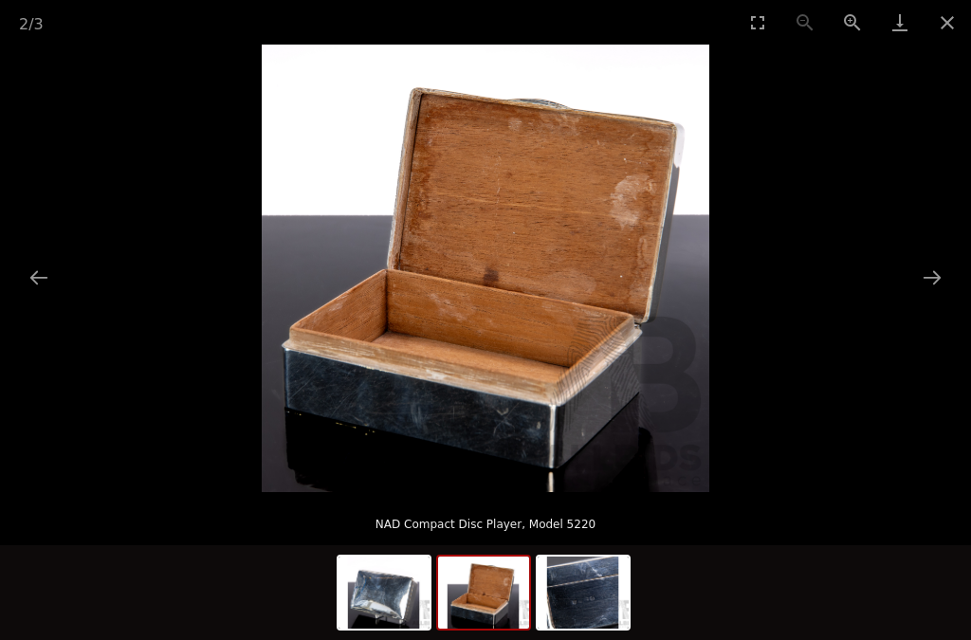
click at [470, 584] on img at bounding box center [483, 593] width 91 height 72
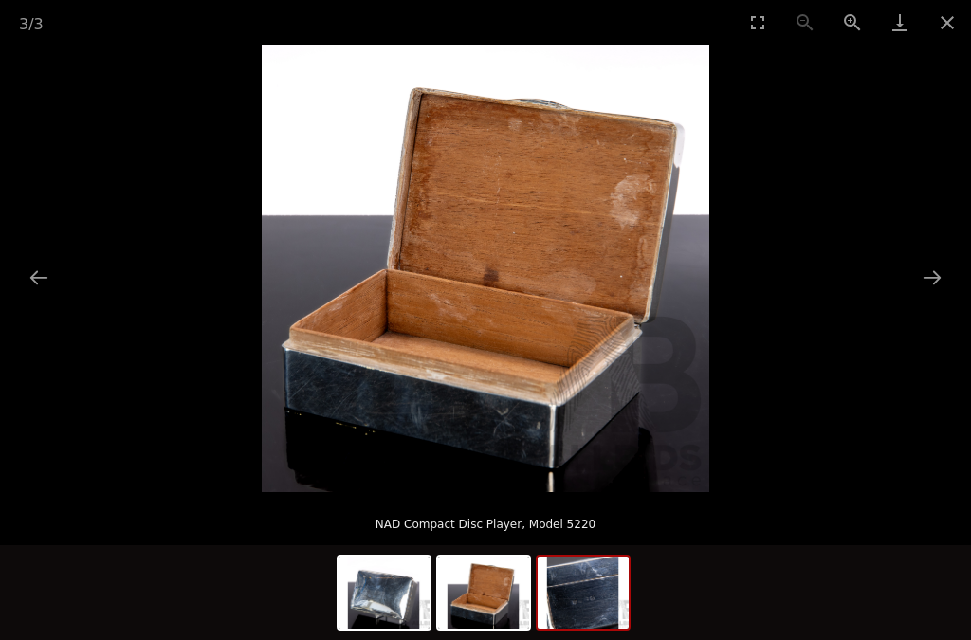
click at [574, 578] on img at bounding box center [583, 593] width 91 height 72
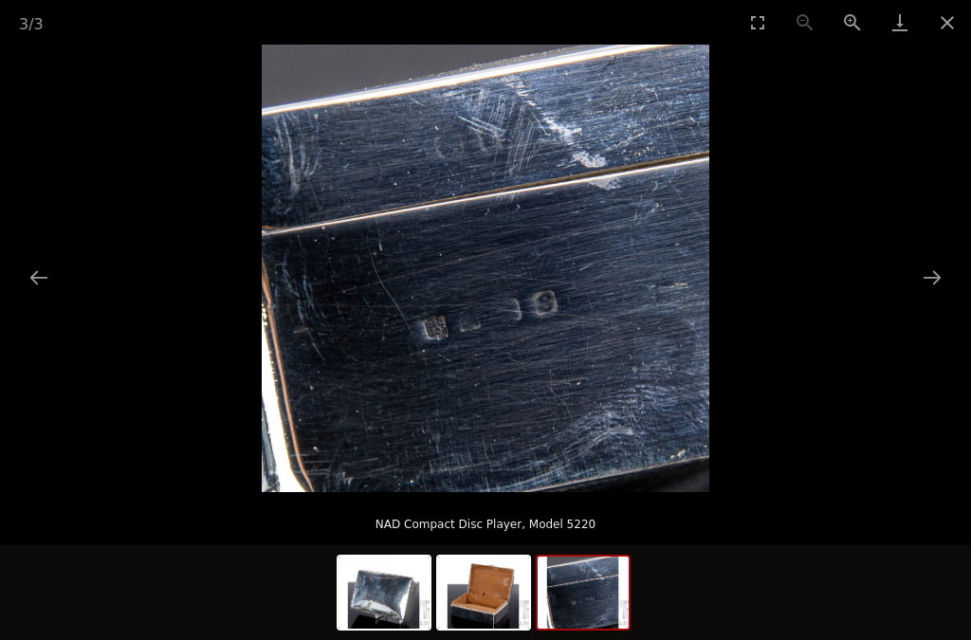
click at [934, 269] on button "Next slide" at bounding box center [932, 277] width 40 height 37
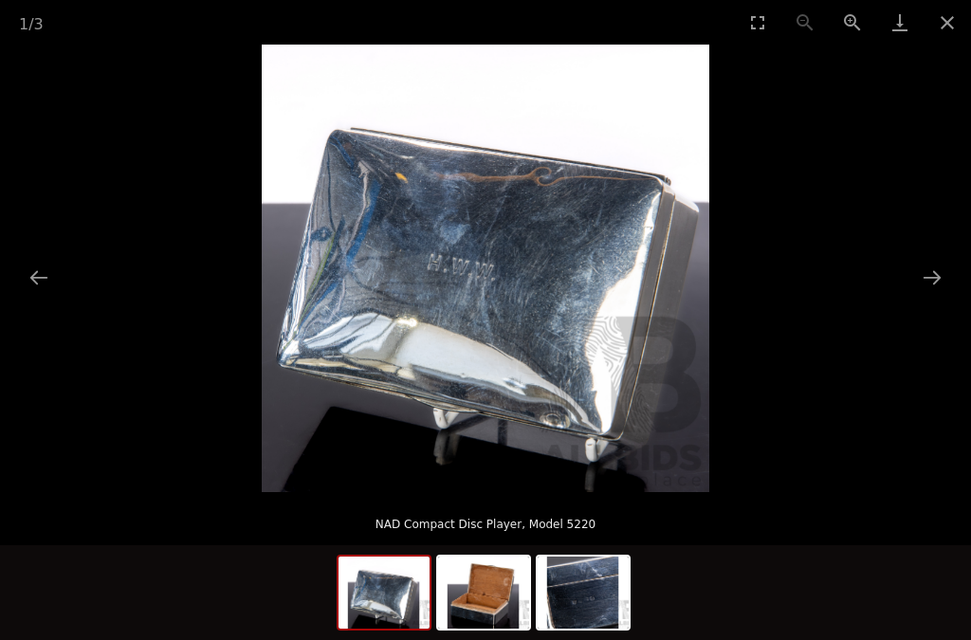
click at [944, 23] on button "Close gallery" at bounding box center [946, 22] width 47 height 45
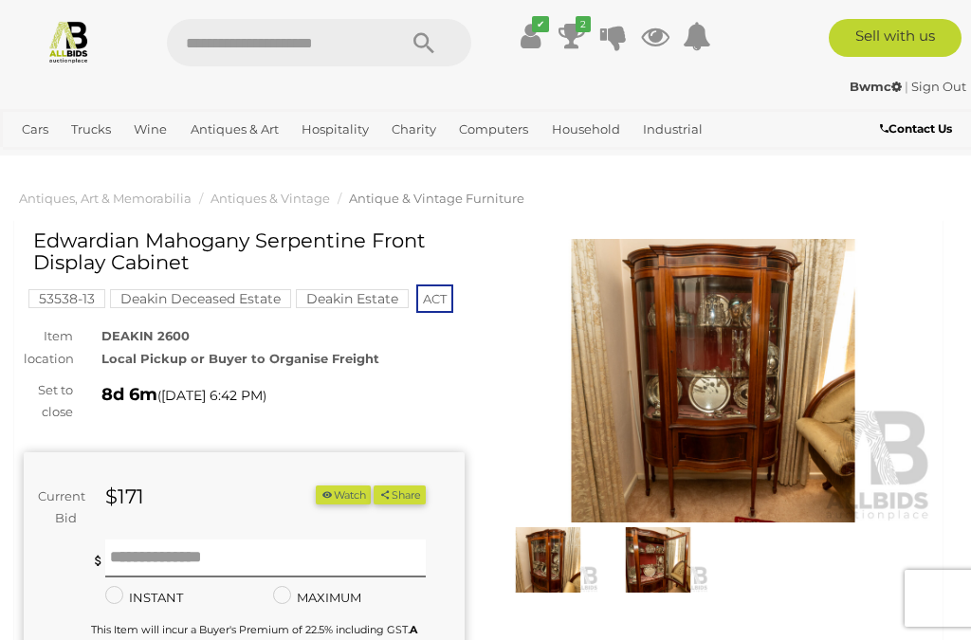
click at [658, 376] on img at bounding box center [713, 380] width 441 height 283
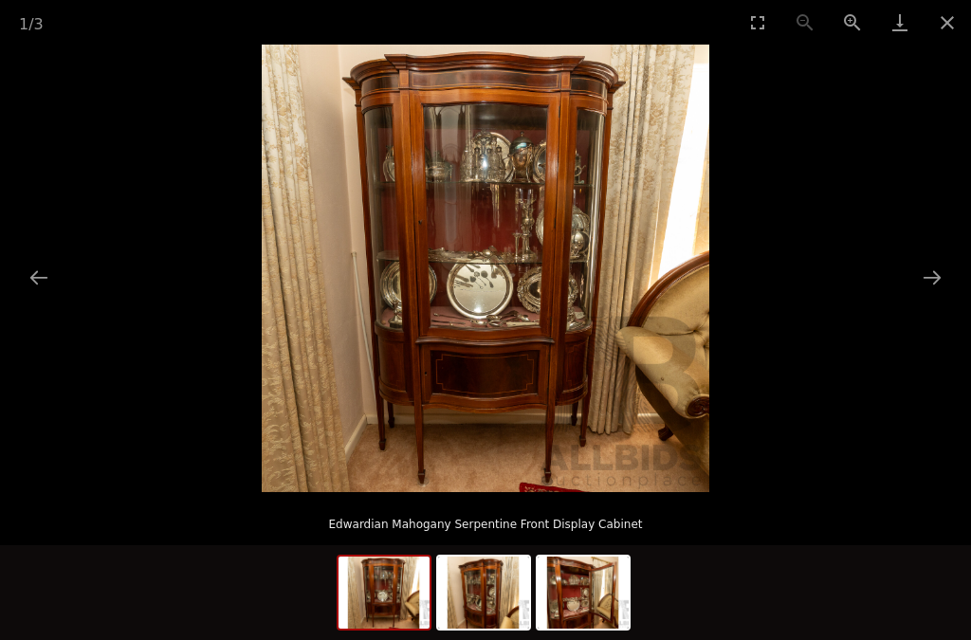
click at [933, 271] on button "Next slide" at bounding box center [932, 277] width 40 height 37
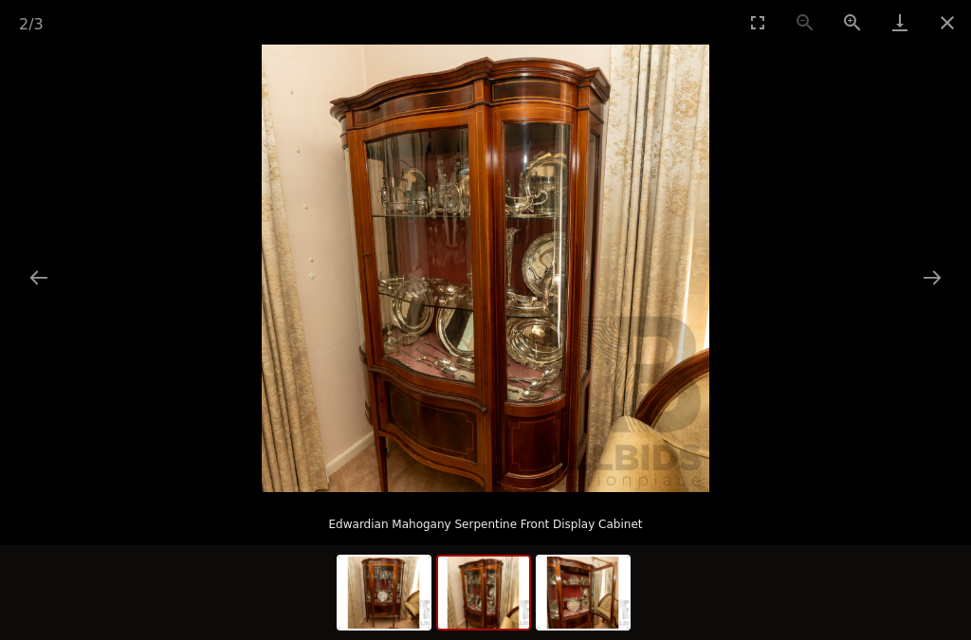
click at [935, 274] on button "Next slide" at bounding box center [932, 277] width 40 height 37
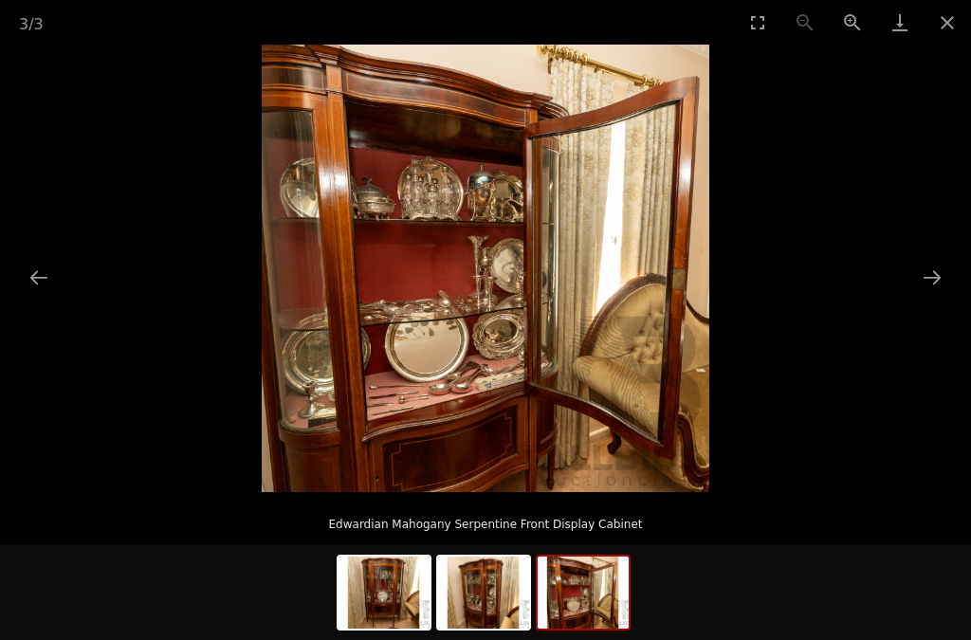
click at [951, 265] on button "Next slide" at bounding box center [932, 277] width 40 height 37
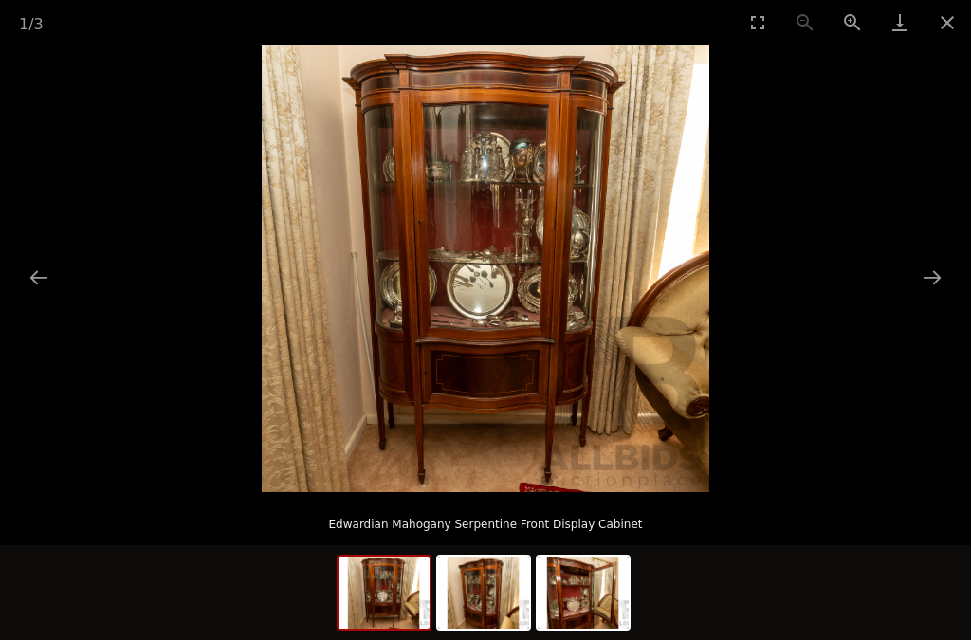
click at [954, 35] on button "Close gallery" at bounding box center [946, 22] width 47 height 45
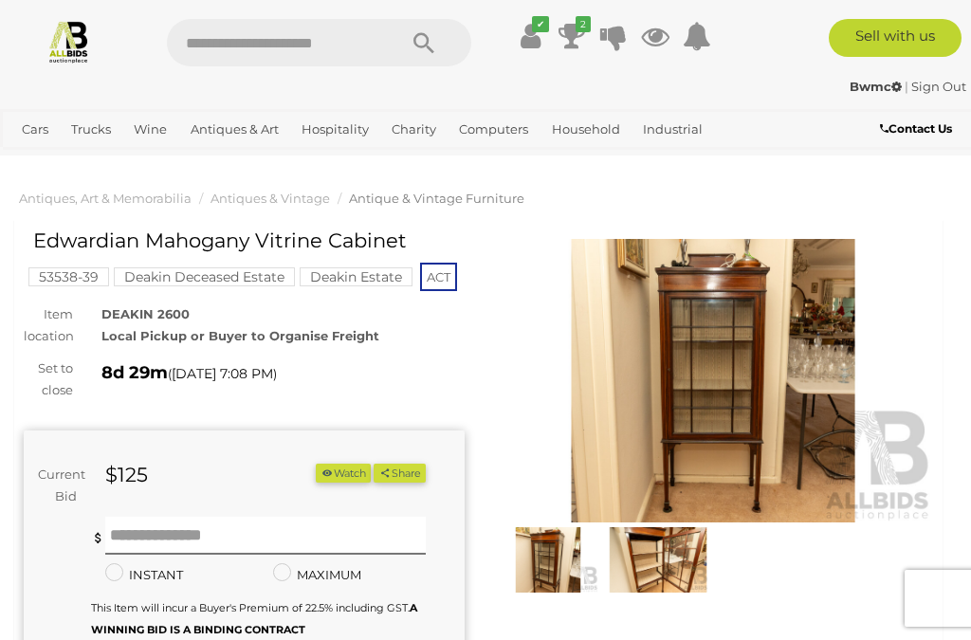
click at [681, 371] on img at bounding box center [713, 380] width 441 height 283
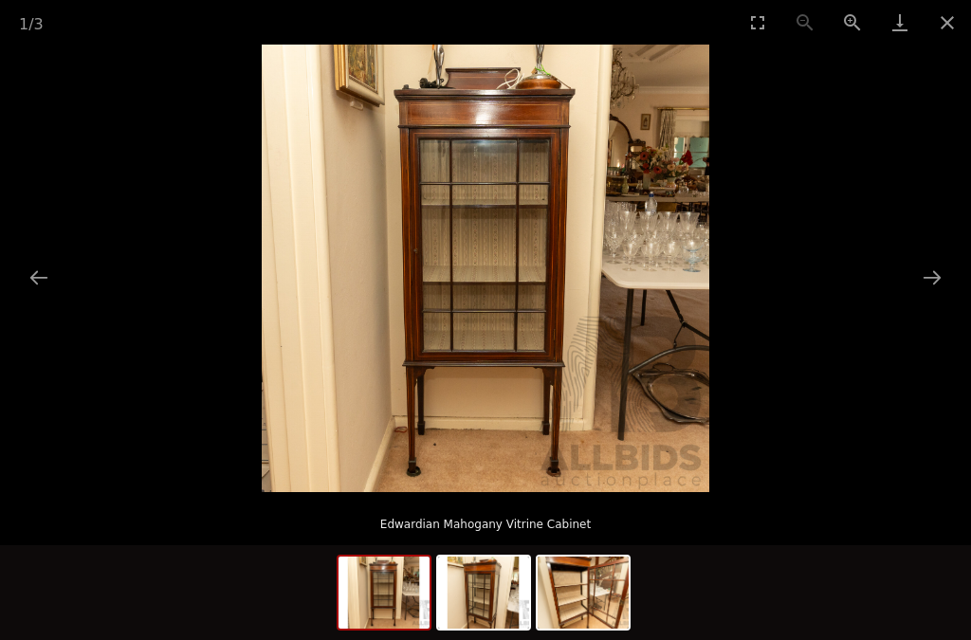
click at [934, 283] on button "Next slide" at bounding box center [932, 277] width 40 height 37
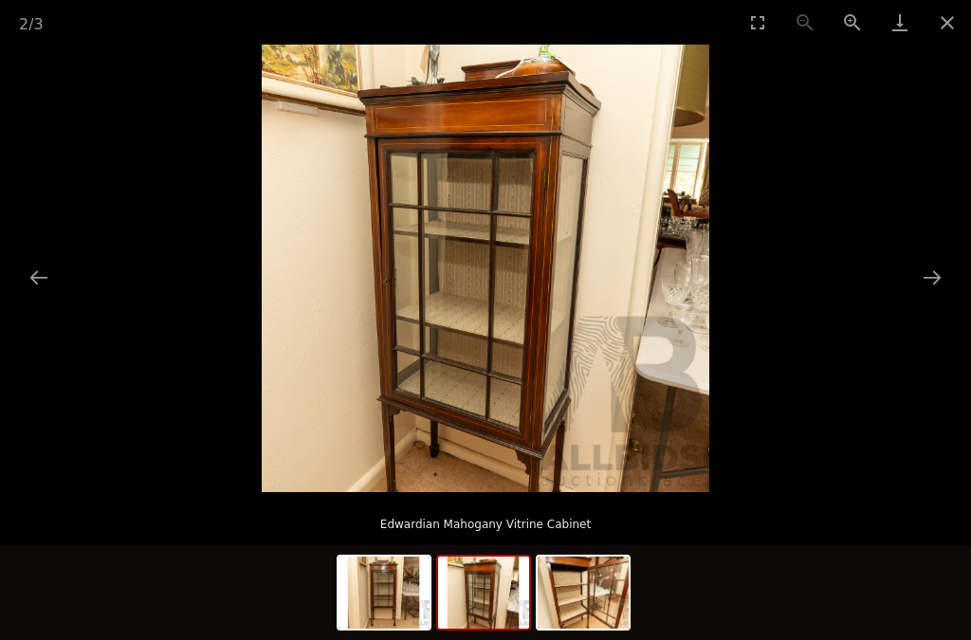
click at [937, 281] on button "Next slide" at bounding box center [932, 277] width 40 height 37
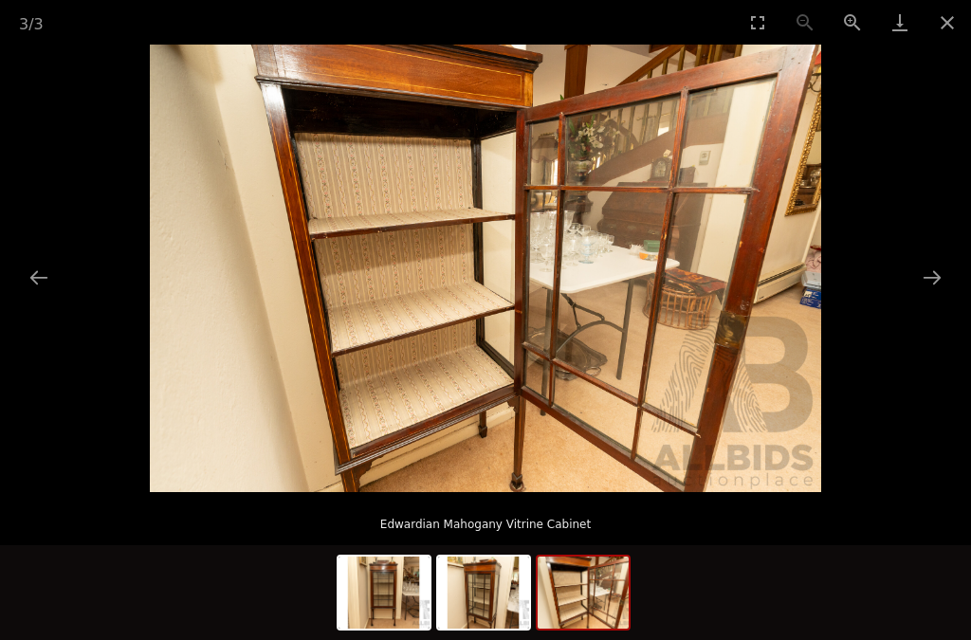
click at [929, 287] on button "Next slide" at bounding box center [932, 277] width 40 height 37
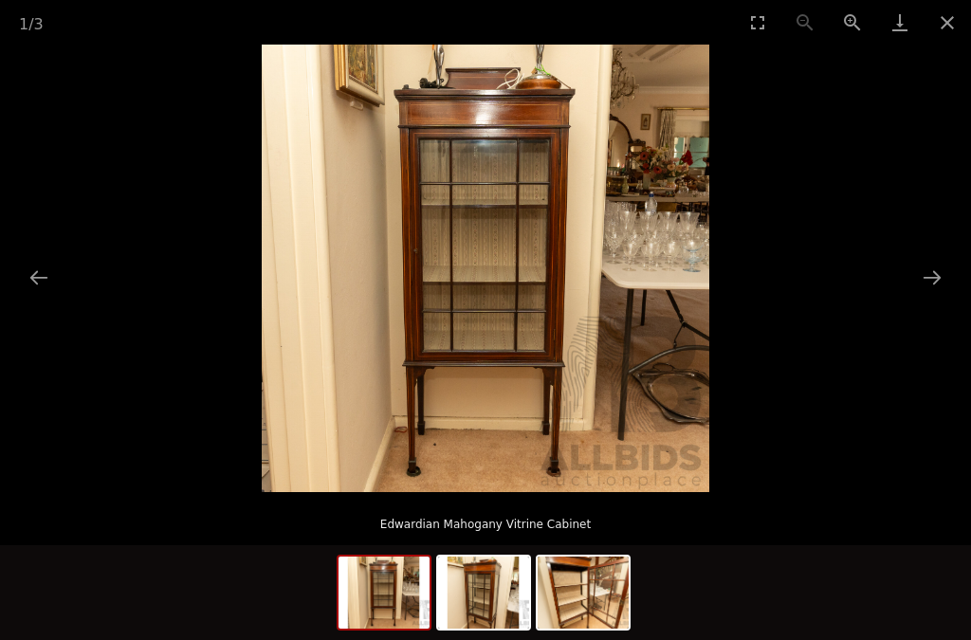
click at [932, 277] on button "Next slide" at bounding box center [932, 277] width 40 height 37
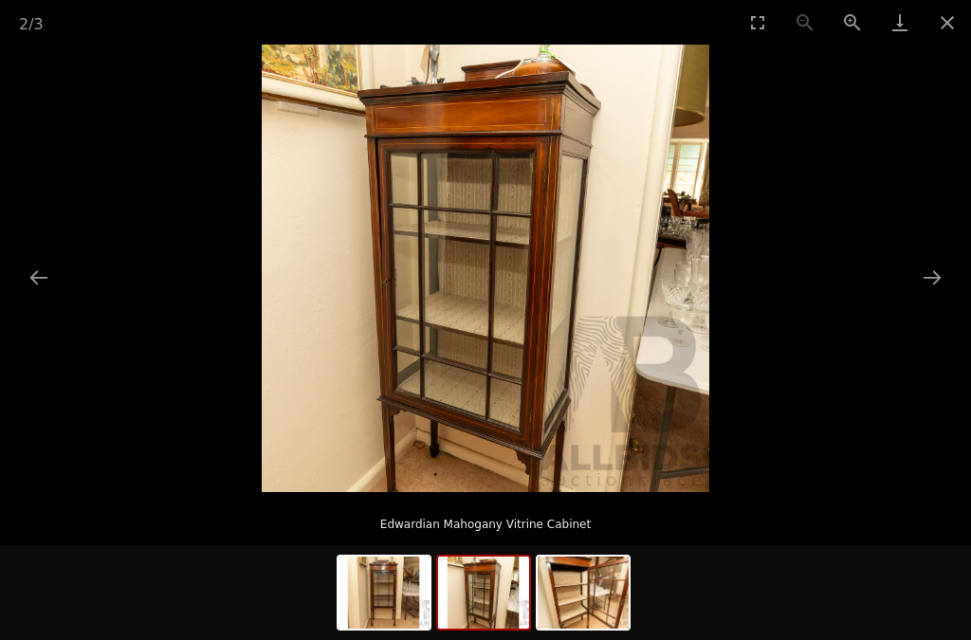
click at [963, 28] on button "Close gallery" at bounding box center [946, 22] width 47 height 45
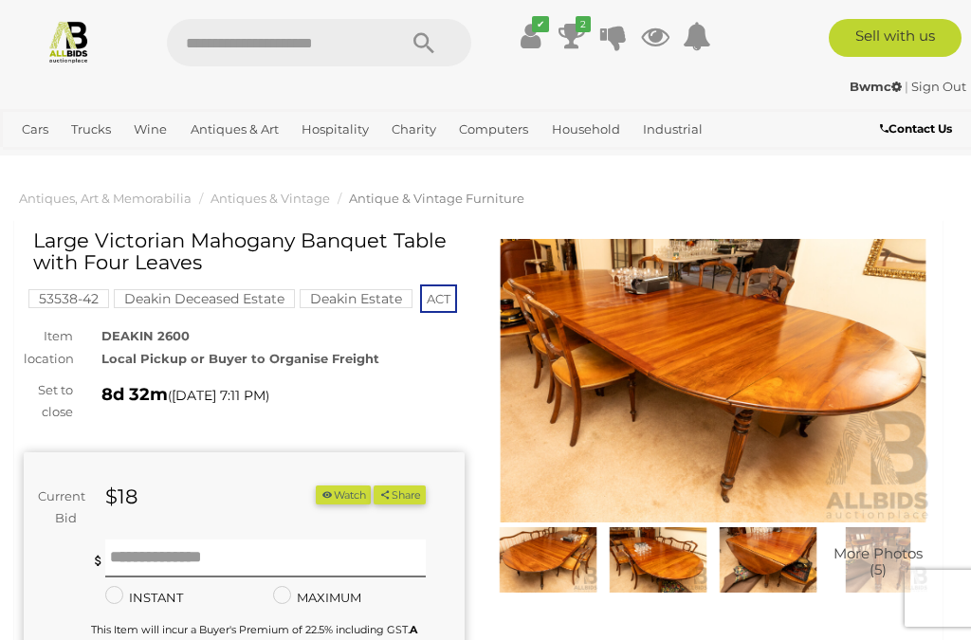
click at [673, 391] on img at bounding box center [713, 380] width 441 height 283
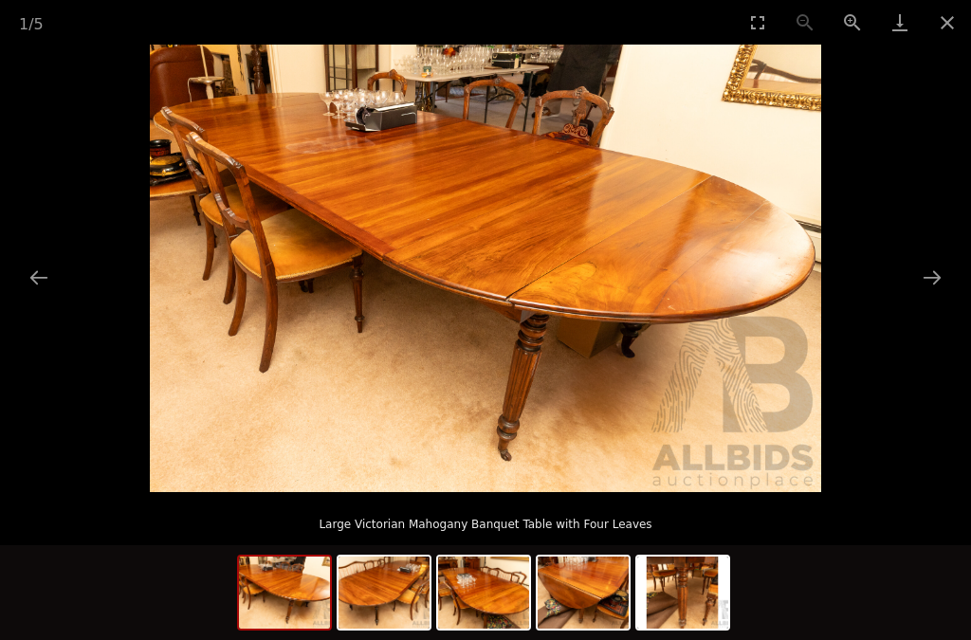
click at [931, 286] on button "Next slide" at bounding box center [932, 277] width 40 height 37
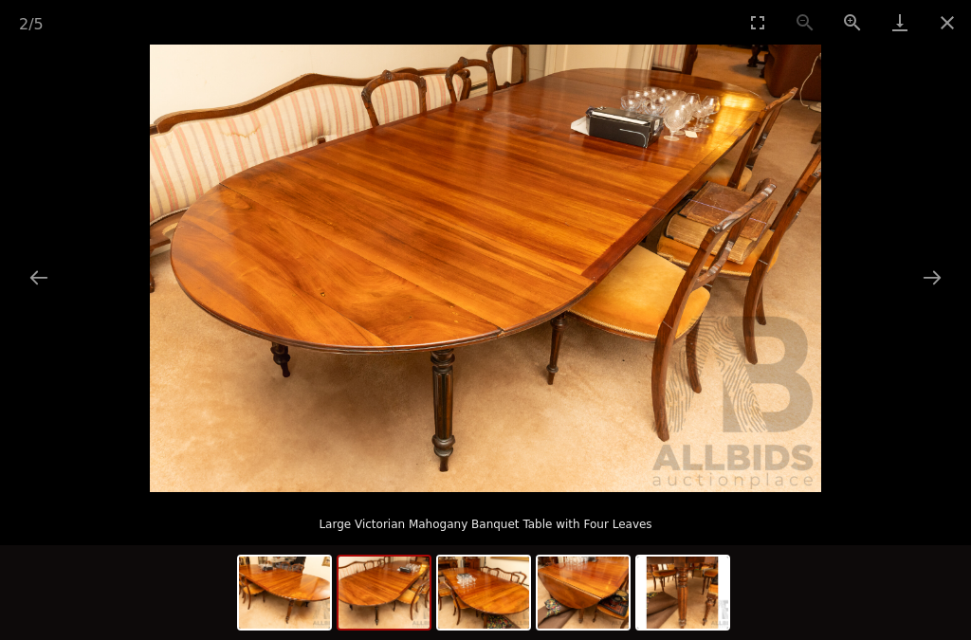
click at [937, 274] on button "Next slide" at bounding box center [932, 277] width 40 height 37
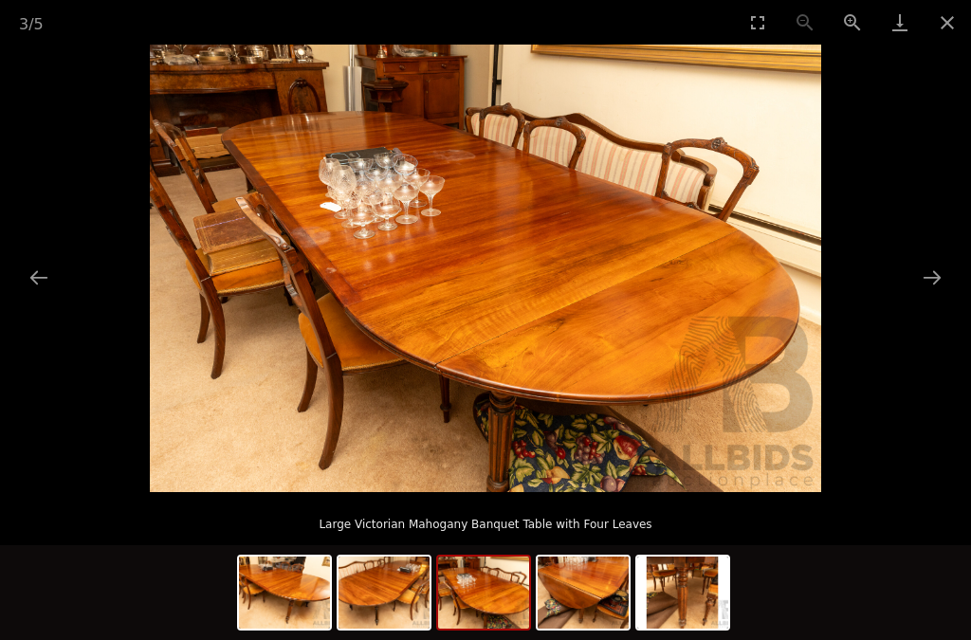
click at [926, 283] on button "Next slide" at bounding box center [932, 277] width 40 height 37
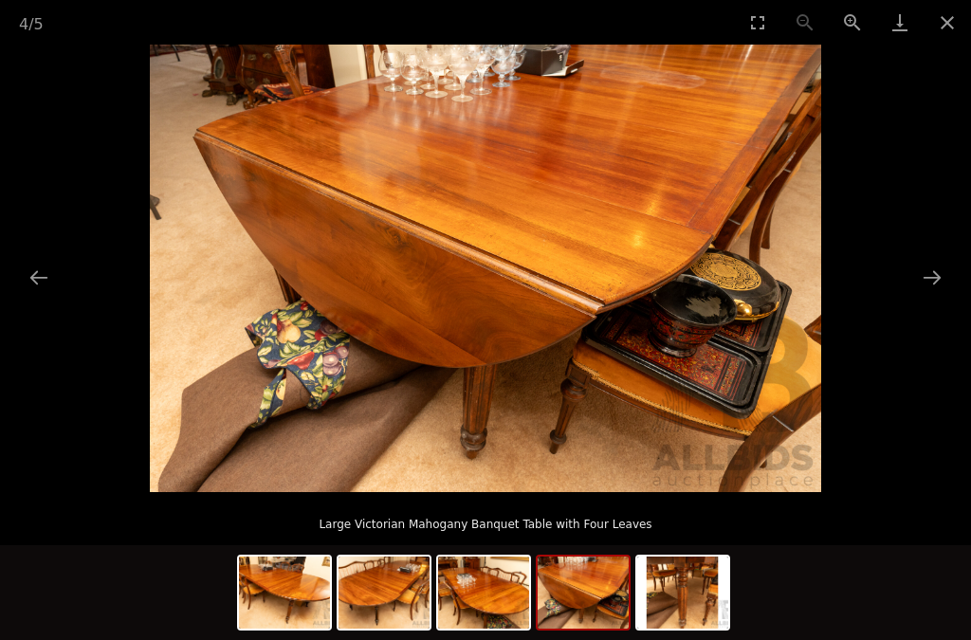
click at [947, 271] on button "Next slide" at bounding box center [932, 277] width 40 height 37
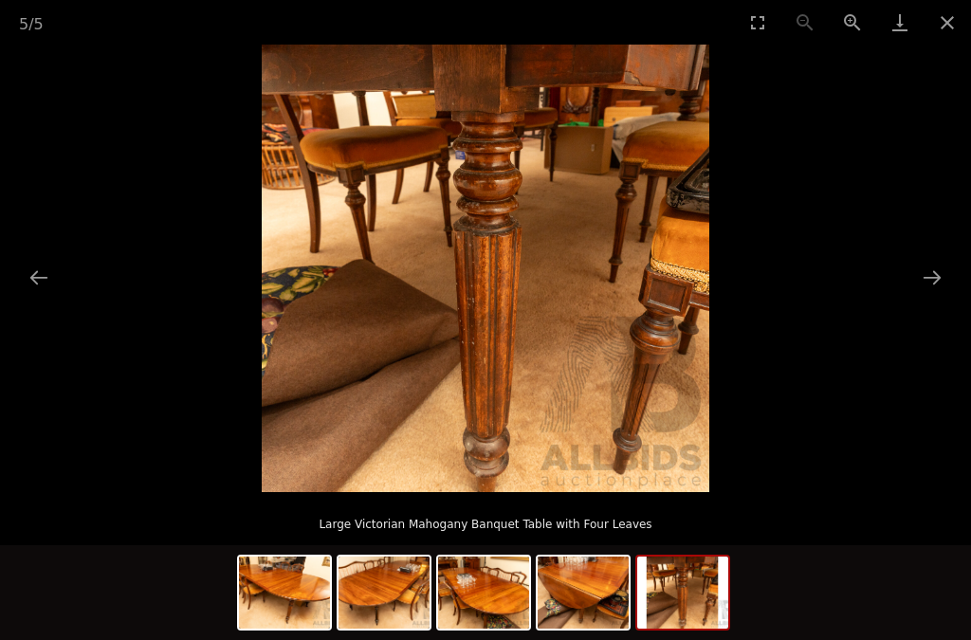
click at [940, 276] on button "Next slide" at bounding box center [932, 277] width 40 height 37
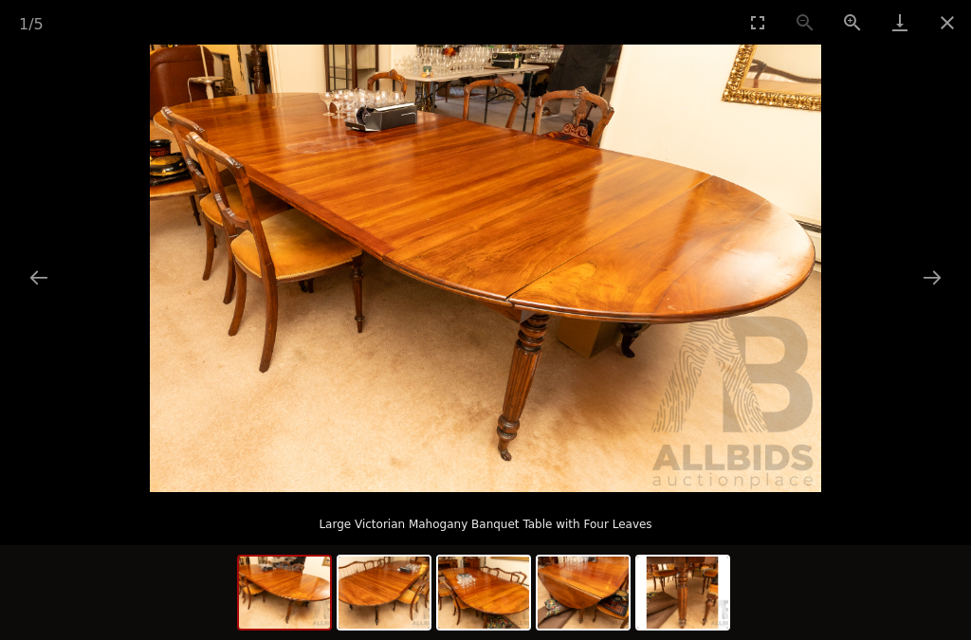
click at [937, 281] on button "Next slide" at bounding box center [932, 277] width 40 height 37
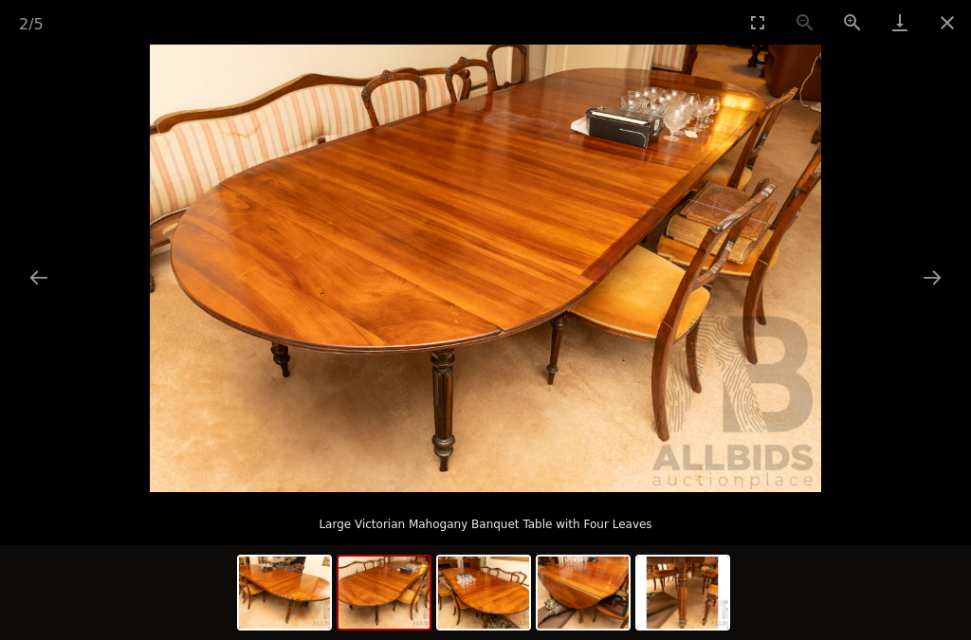
click at [947, 273] on button "Next slide" at bounding box center [932, 277] width 40 height 37
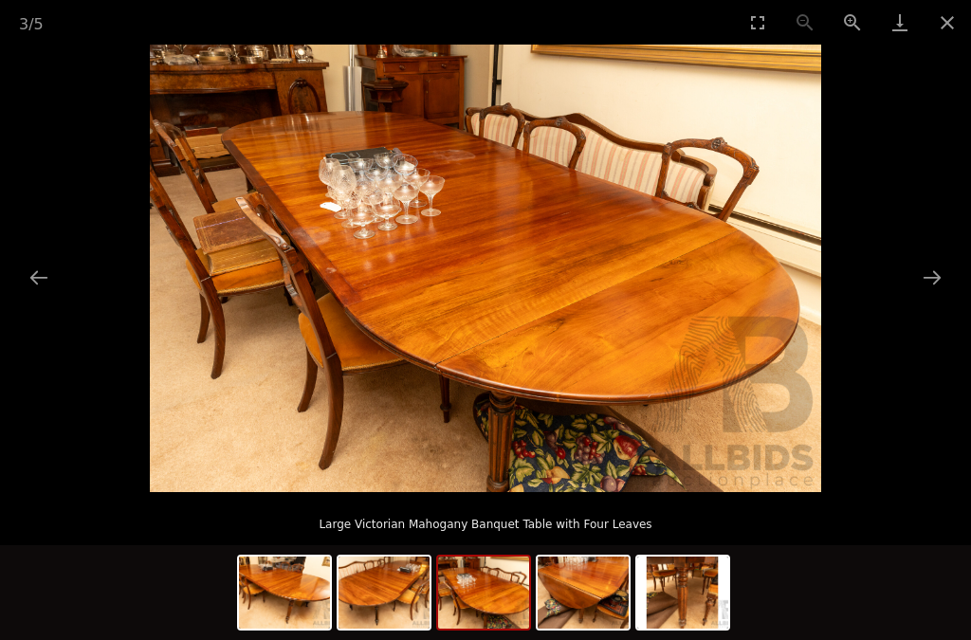
click at [952, 271] on picture at bounding box center [485, 269] width 971 height 448
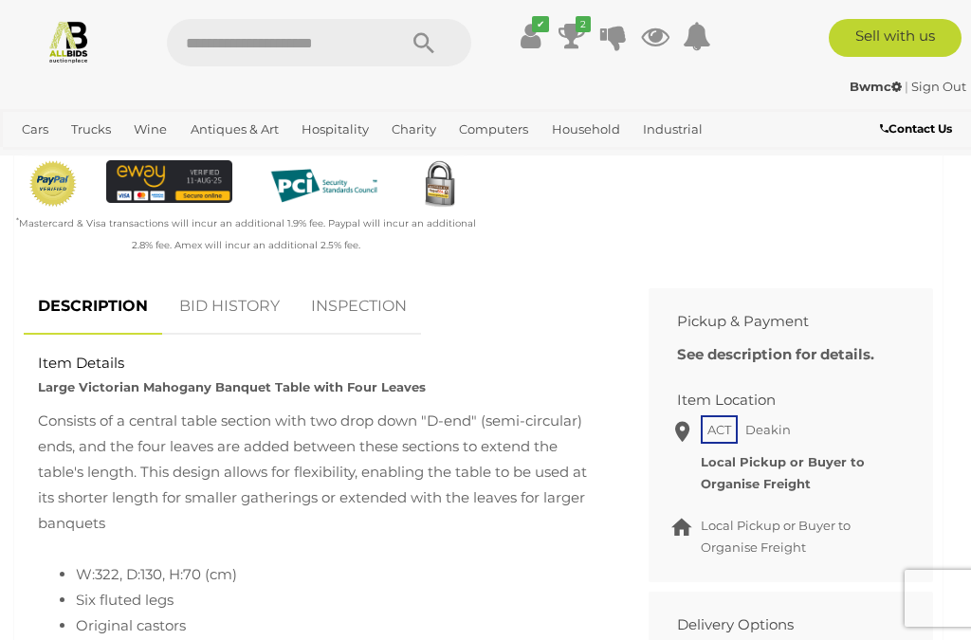
scroll to position [606, 0]
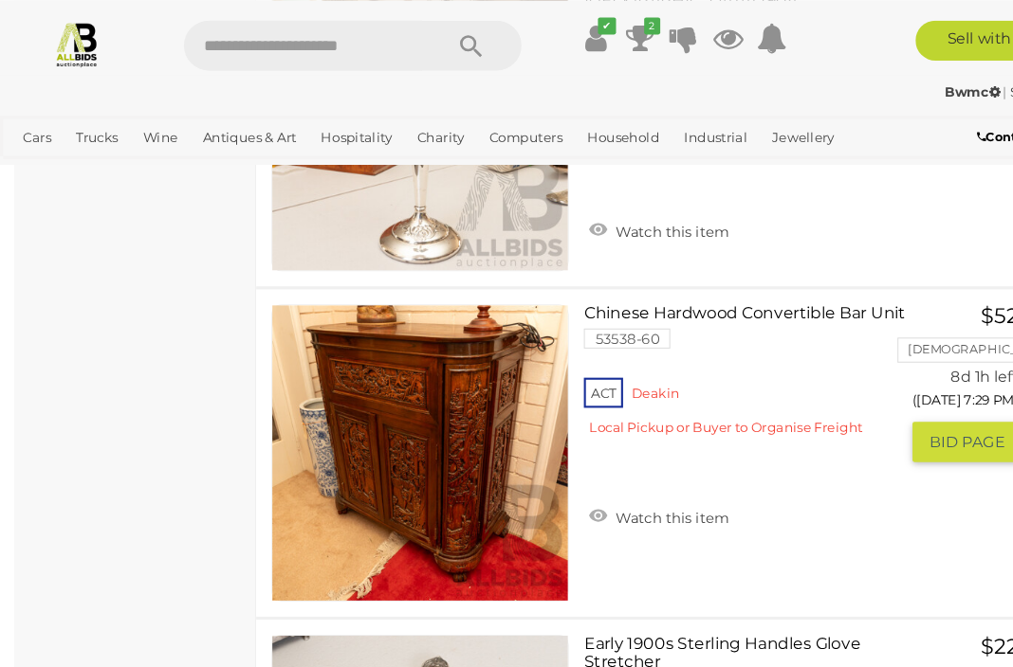
scroll to position [3636, 0]
click at [888, 413] on button "GO TO BID PAGE" at bounding box center [913, 417] width 104 height 38
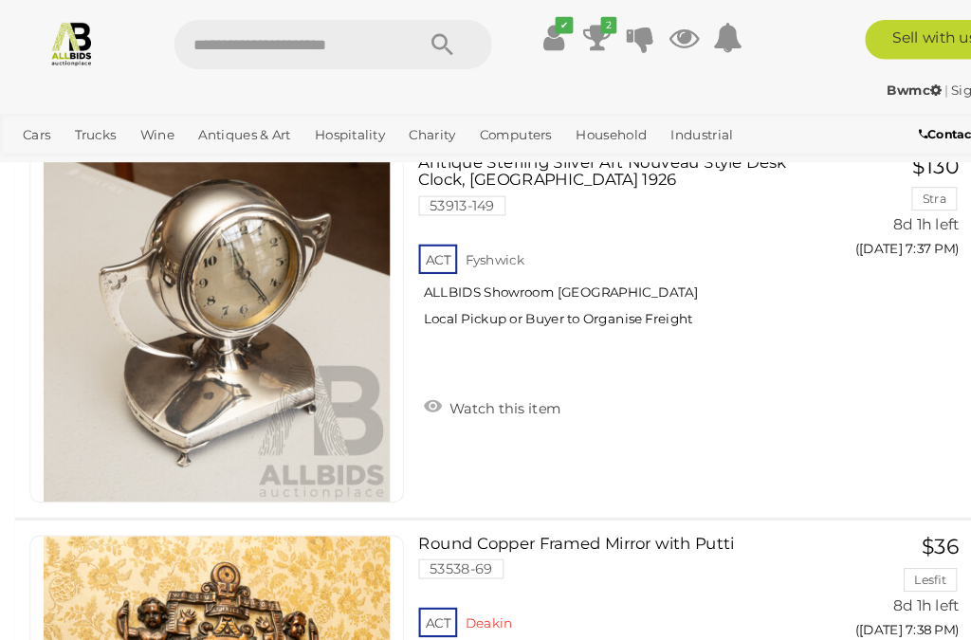
scroll to position [12392, 0]
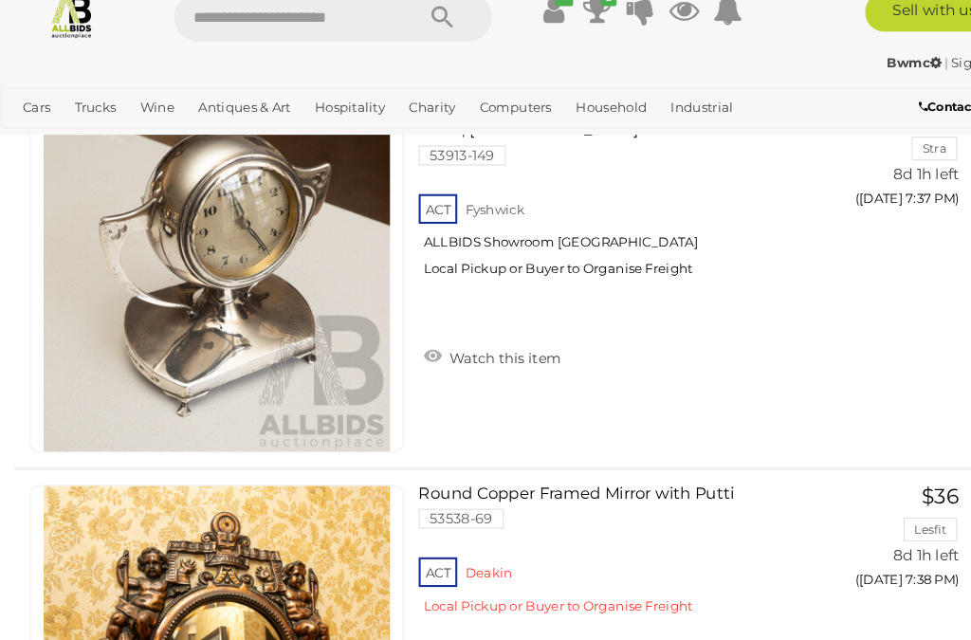
click at [0, 0] on link "View All Wine Auctions" at bounding box center [0, 0] width 0 height 0
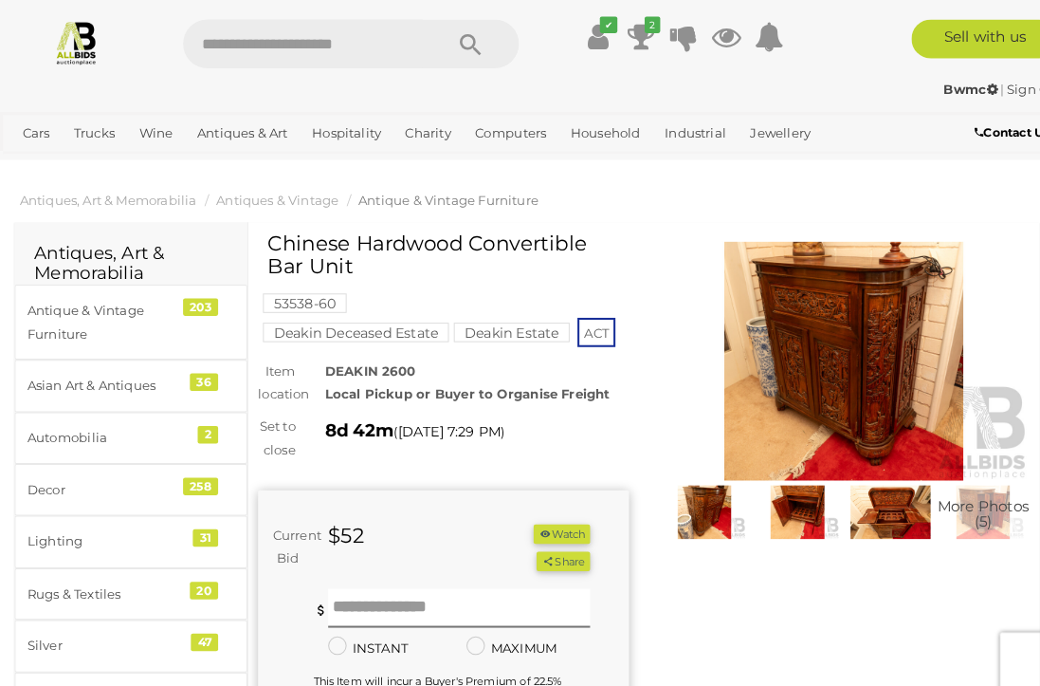
scroll to position [6, 0]
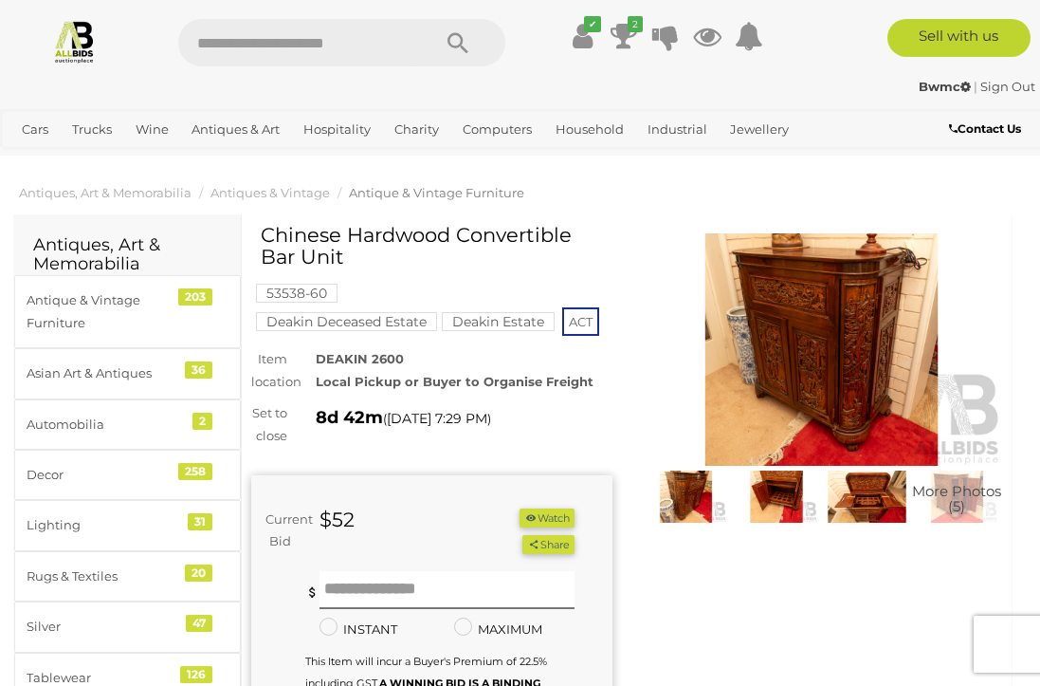
click at [809, 373] on img at bounding box center [821, 349] width 361 height 233
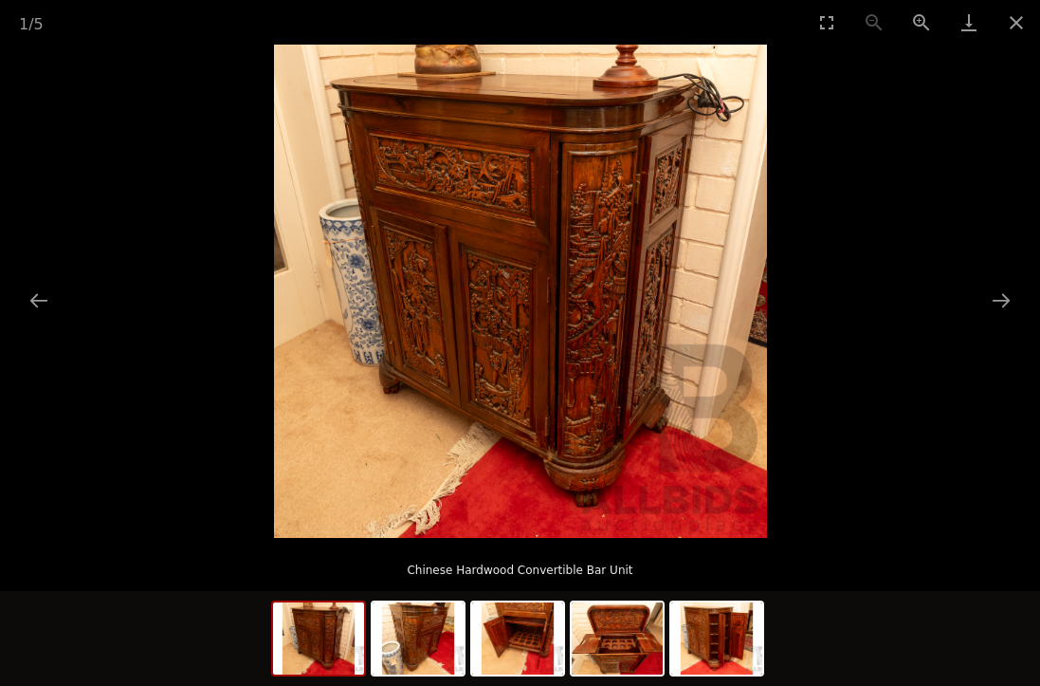
click at [1012, 298] on button "Next slide" at bounding box center [1001, 300] width 40 height 37
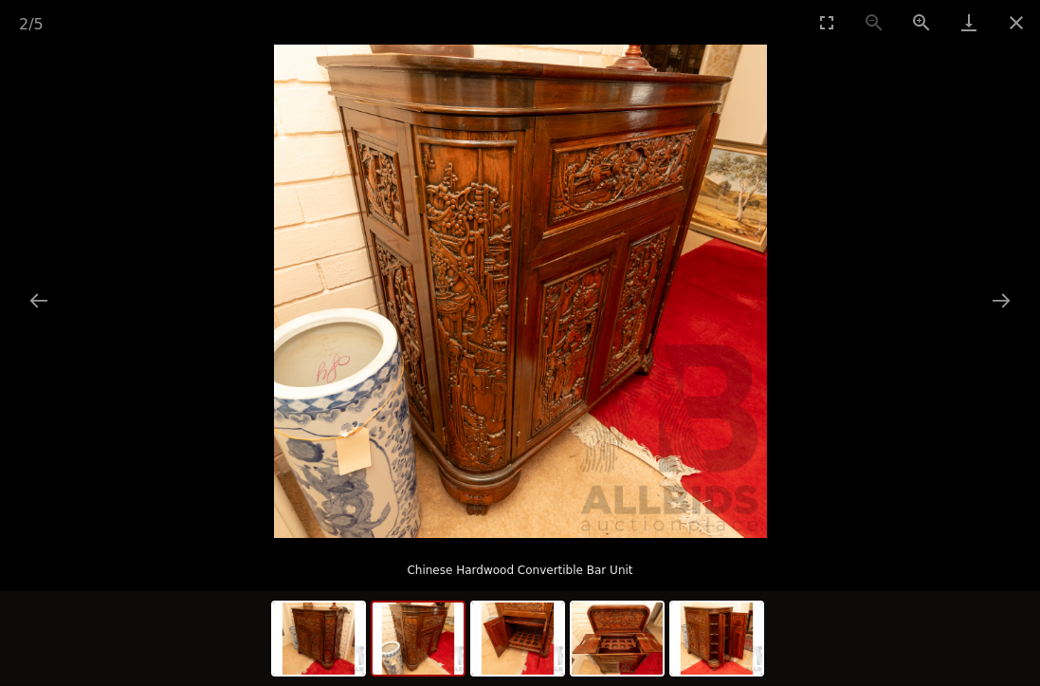
click at [1012, 292] on picture at bounding box center [520, 291] width 1040 height 493
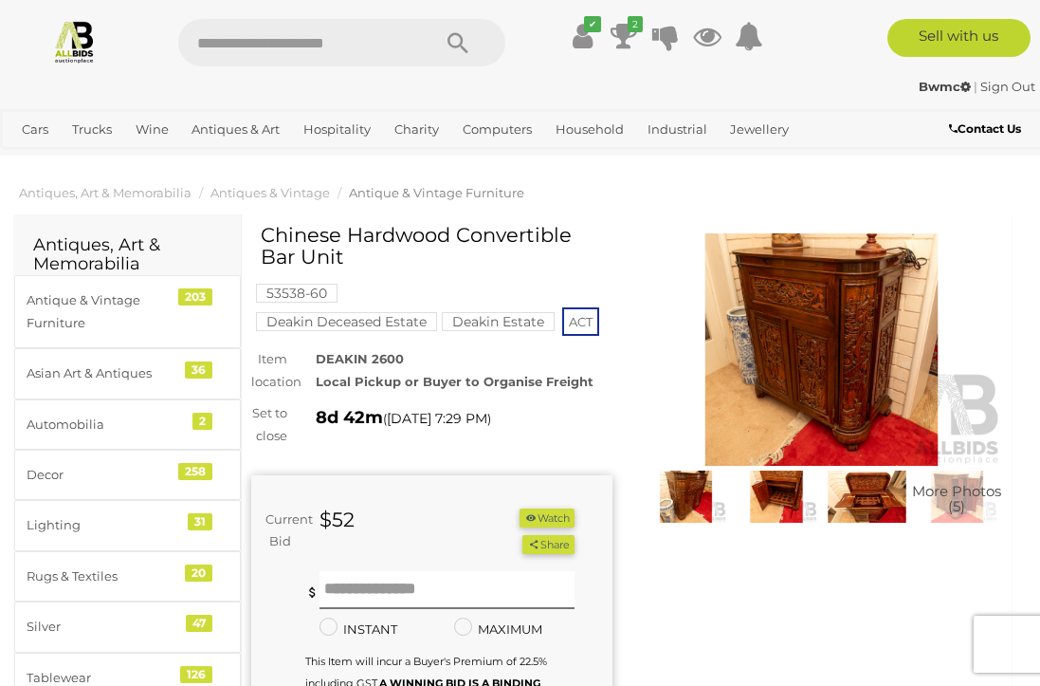
click at [814, 351] on img at bounding box center [821, 349] width 361 height 233
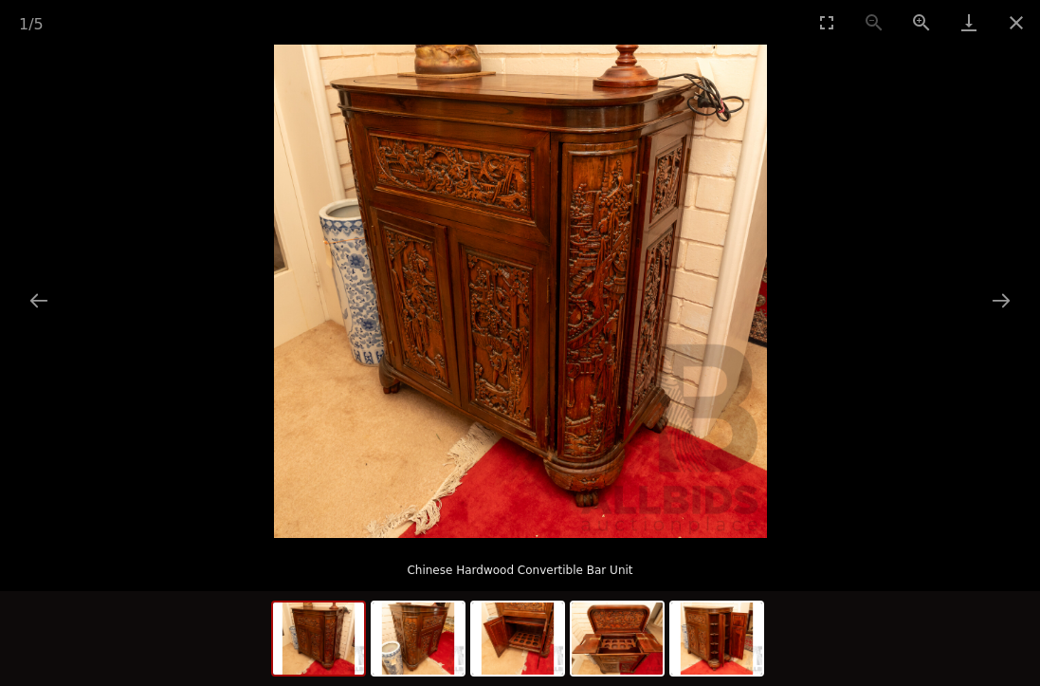
click at [1008, 308] on button "Next slide" at bounding box center [1001, 300] width 40 height 37
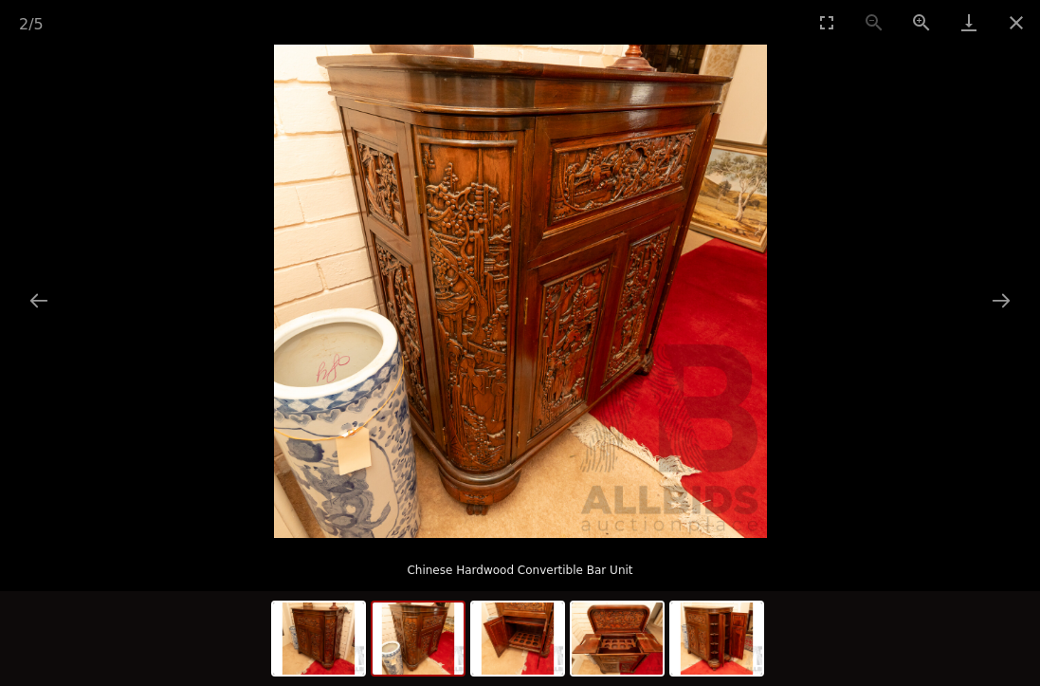
click at [1003, 310] on button "Next slide" at bounding box center [1001, 300] width 40 height 37
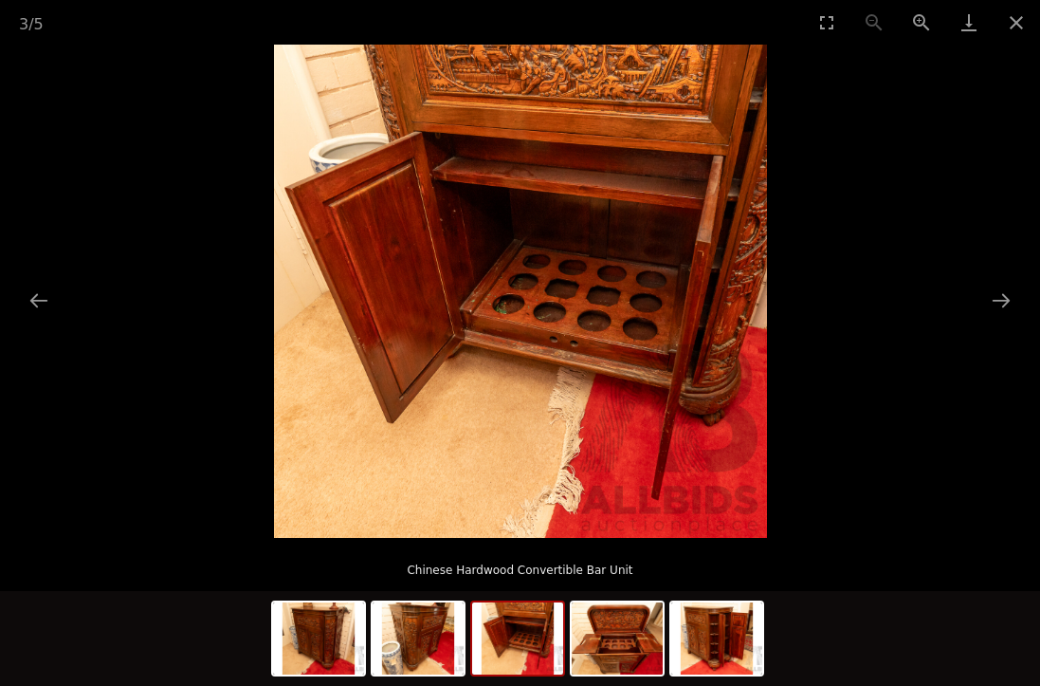
click at [1012, 303] on button "Next slide" at bounding box center [1001, 300] width 40 height 37
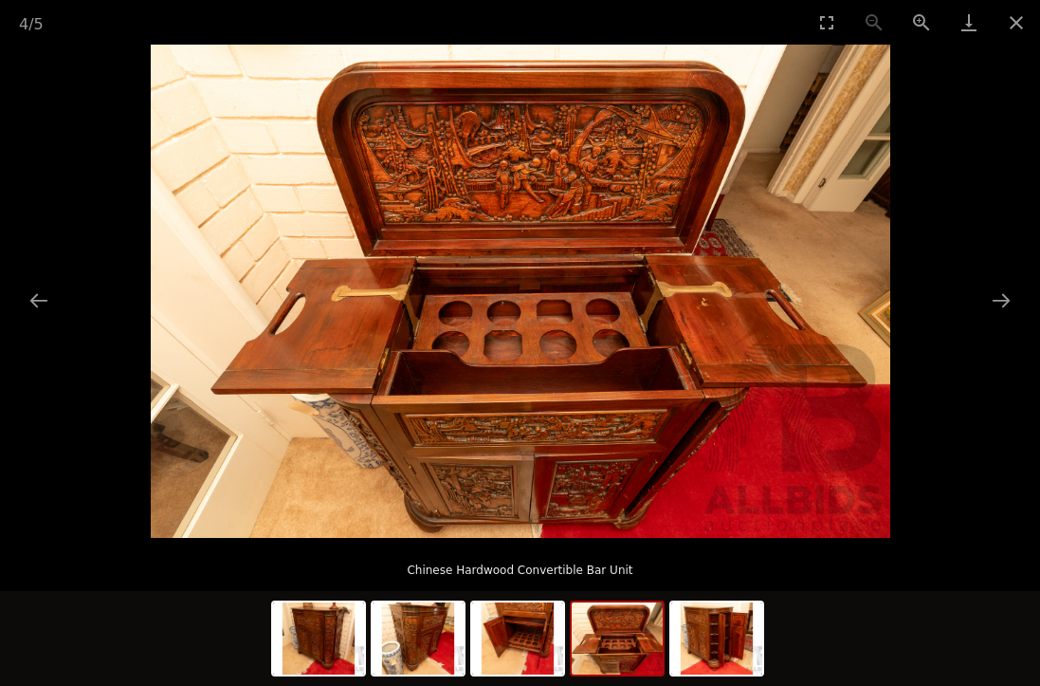
click at [1012, 306] on button "Next slide" at bounding box center [1001, 300] width 40 height 37
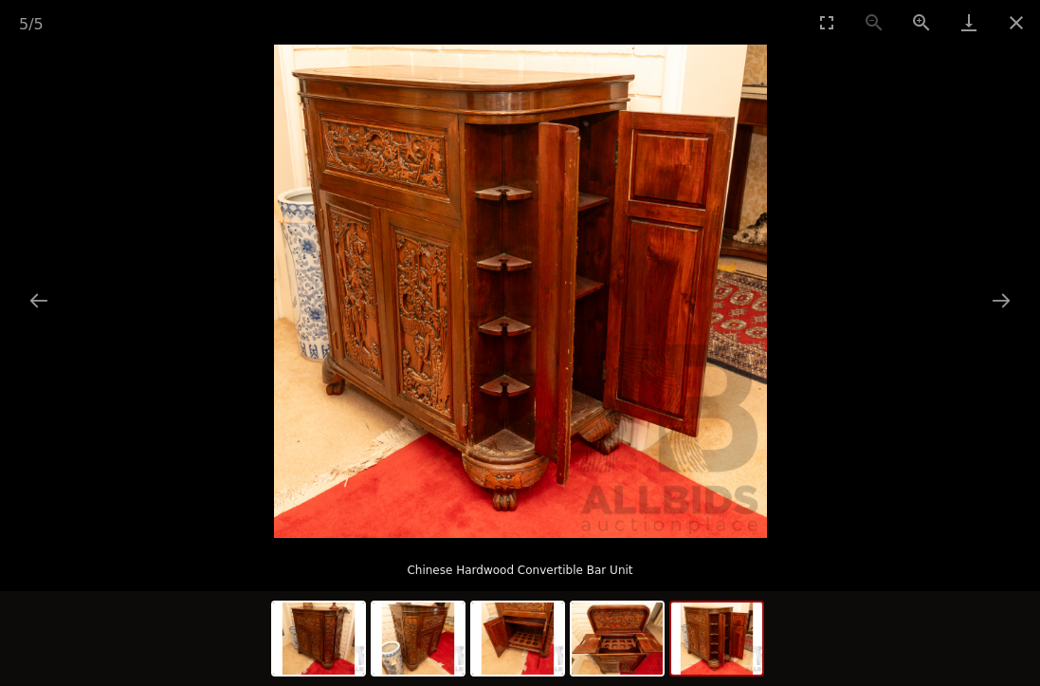
click at [1012, 312] on button "Next slide" at bounding box center [1001, 300] width 40 height 37
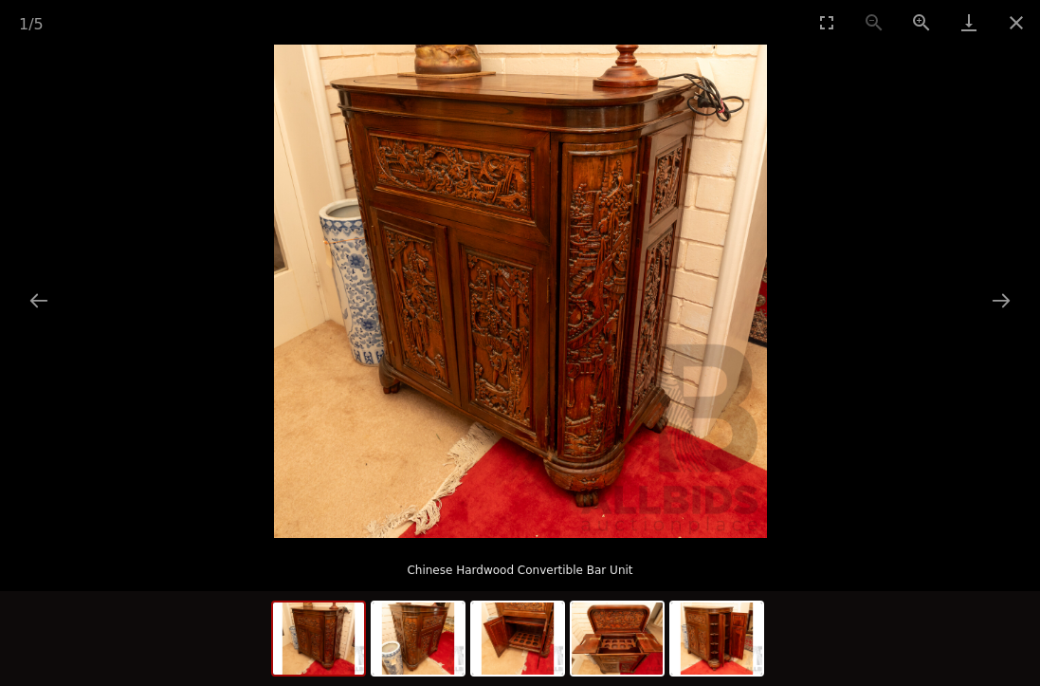
click at [1012, 308] on picture at bounding box center [520, 291] width 1040 height 493
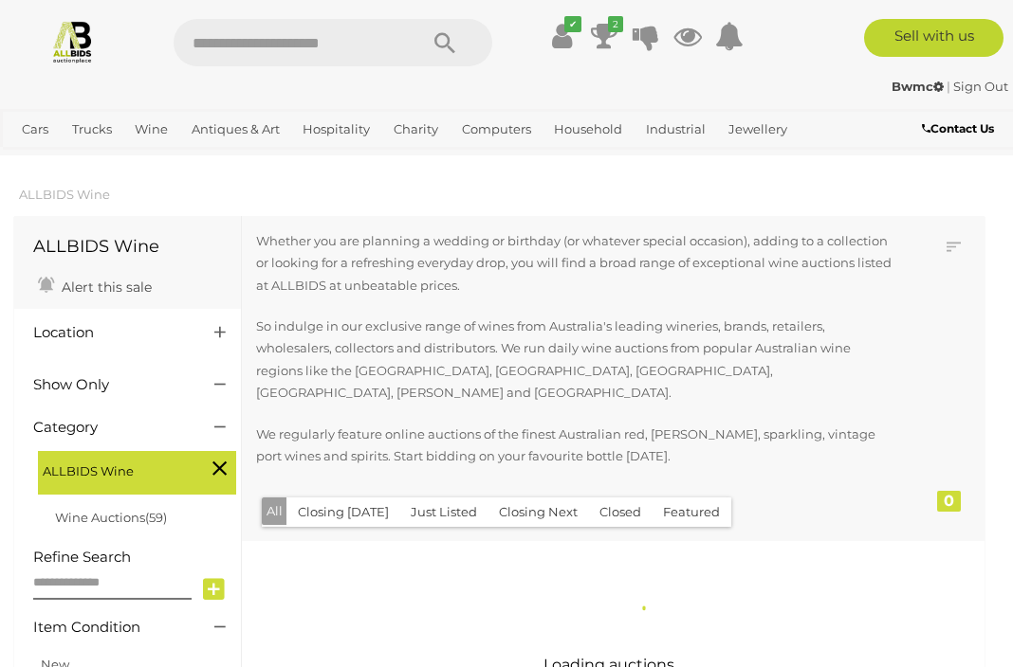
scroll to position [4, 0]
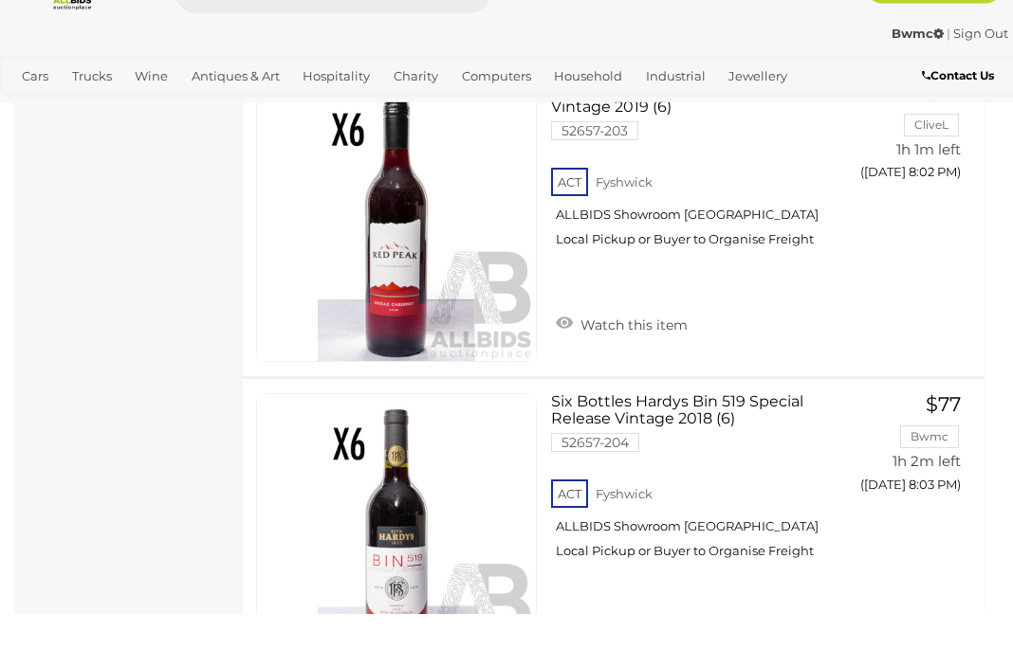
scroll to position [10509, 0]
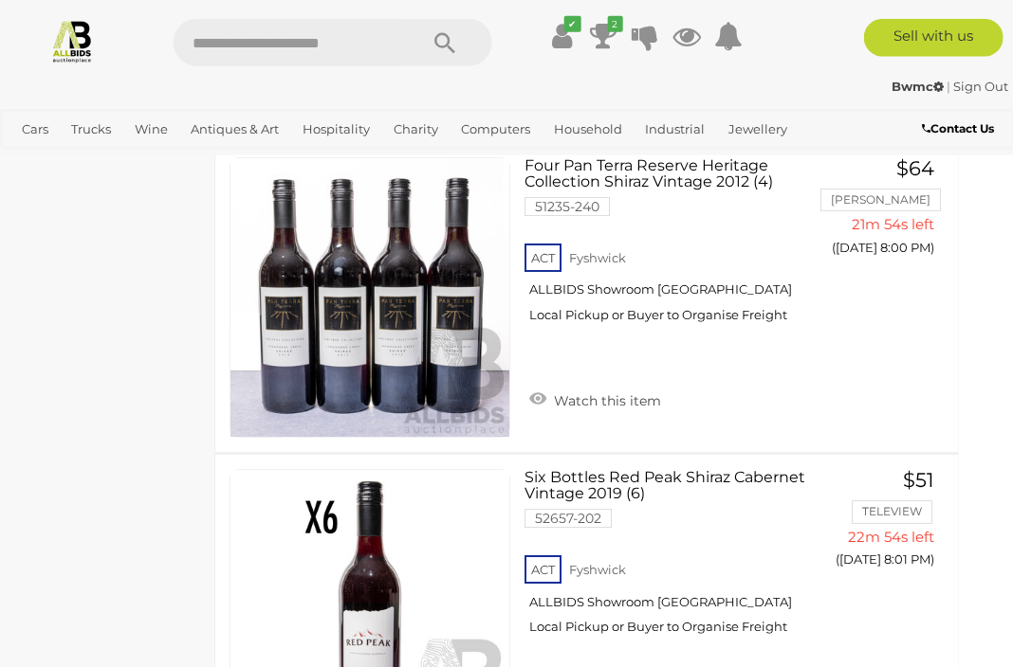
scroll to position [9810, 27]
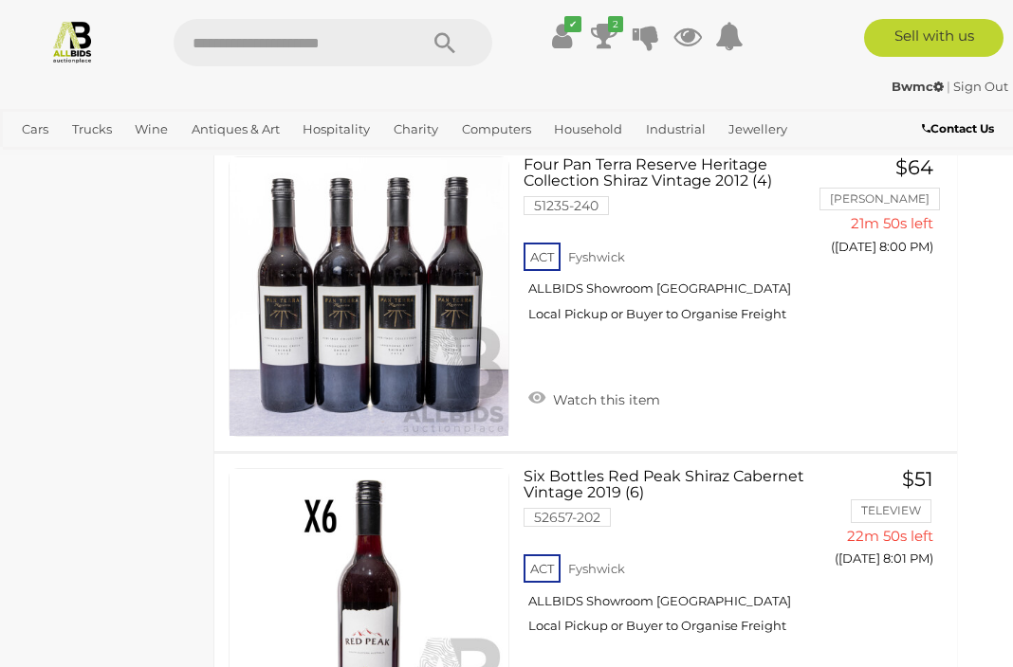
click at [0, 0] on link "View All Cars Auctions" at bounding box center [0, 0] width 0 height 0
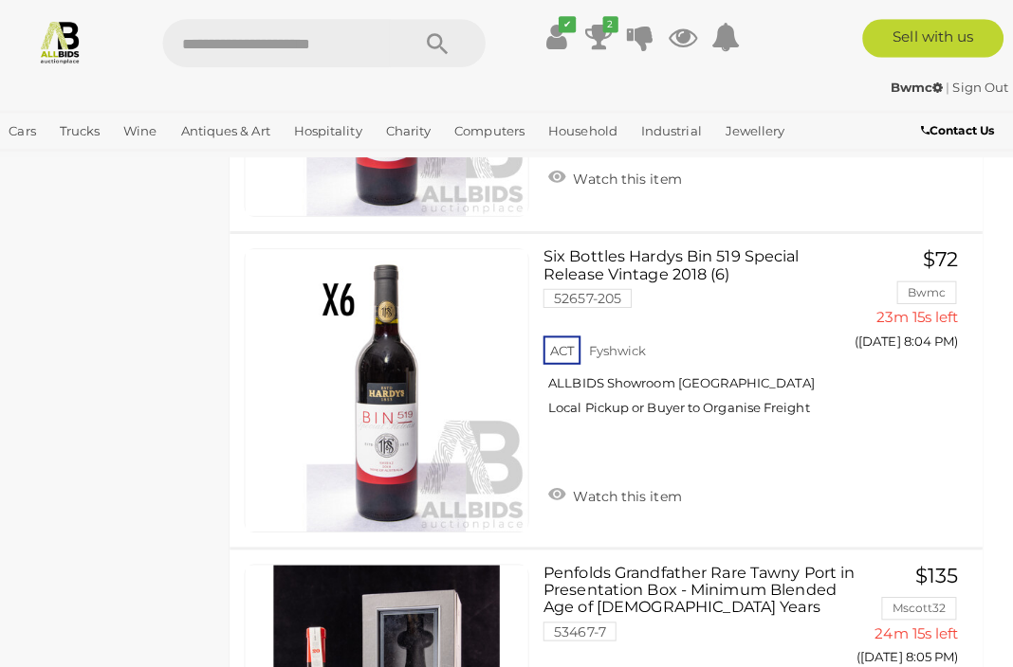
scroll to position [4248, 2]
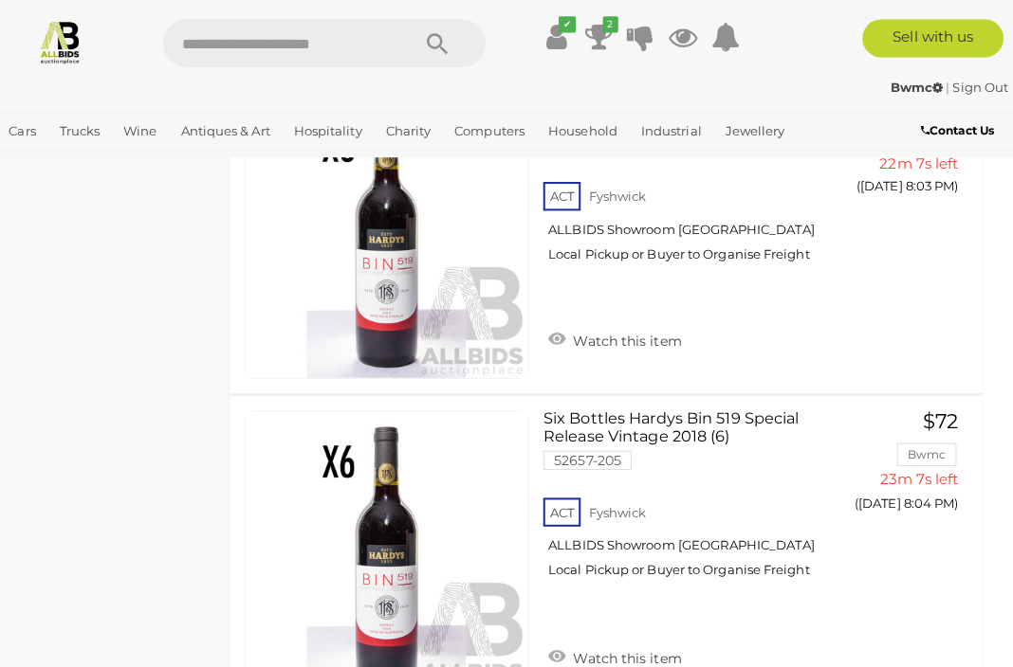
click at [0, 0] on link "View All Hospitality Auctions" at bounding box center [0, 0] width 0 height 0
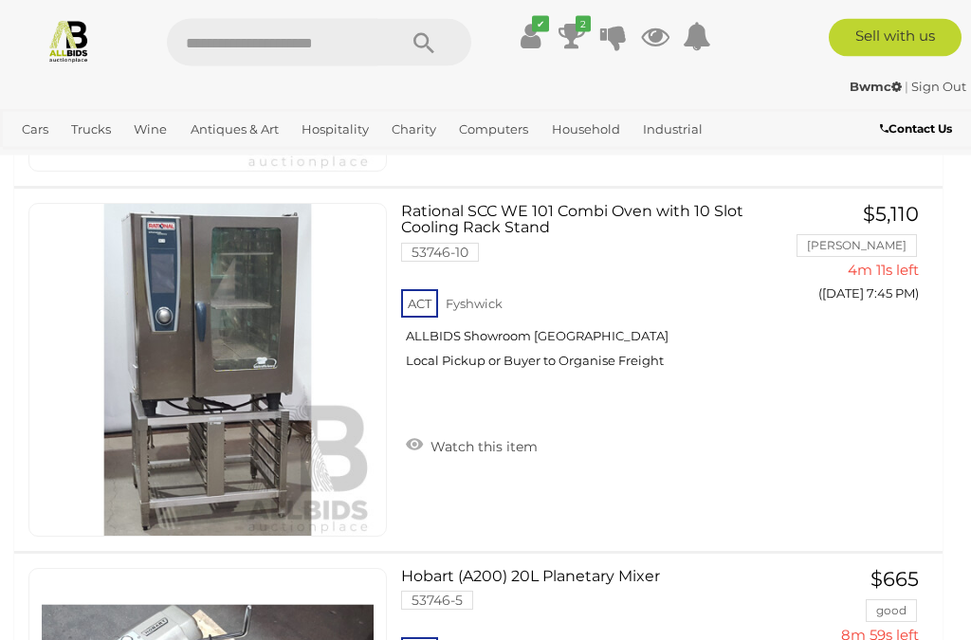
scroll to position [1013, 0]
click at [0, 0] on link "Bedroom, Bathroom & Laundry" at bounding box center [0, 0] width 0 height 0
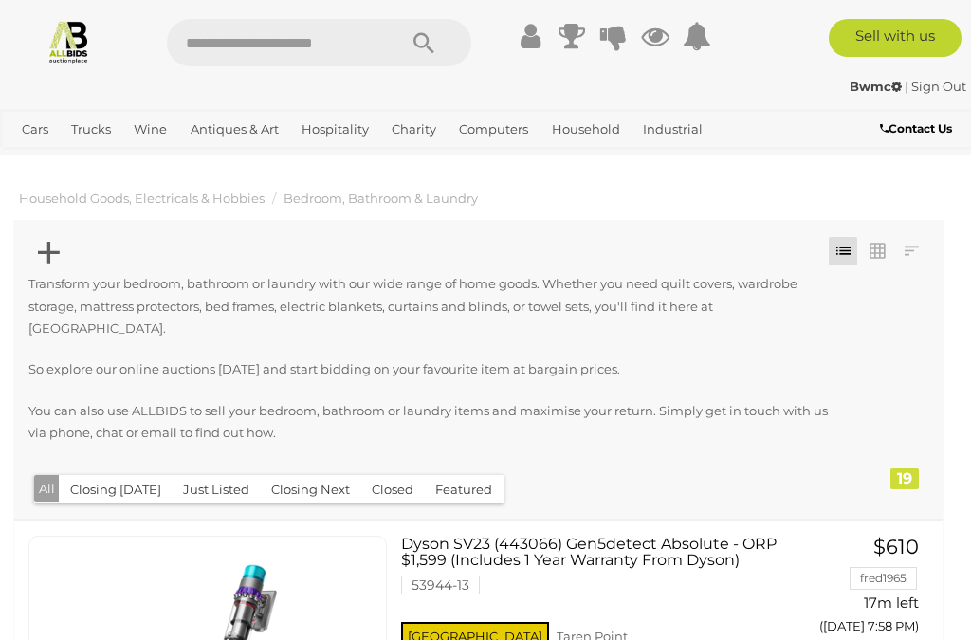
click at [0, 0] on link "View All Household Auctions" at bounding box center [0, 0] width 0 height 0
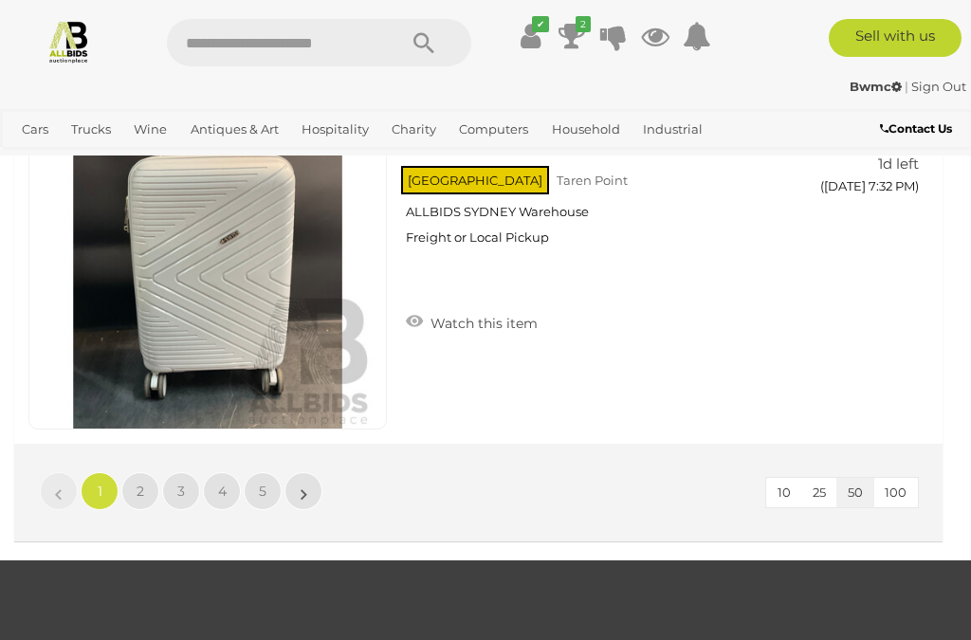
scroll to position [18334, 0]
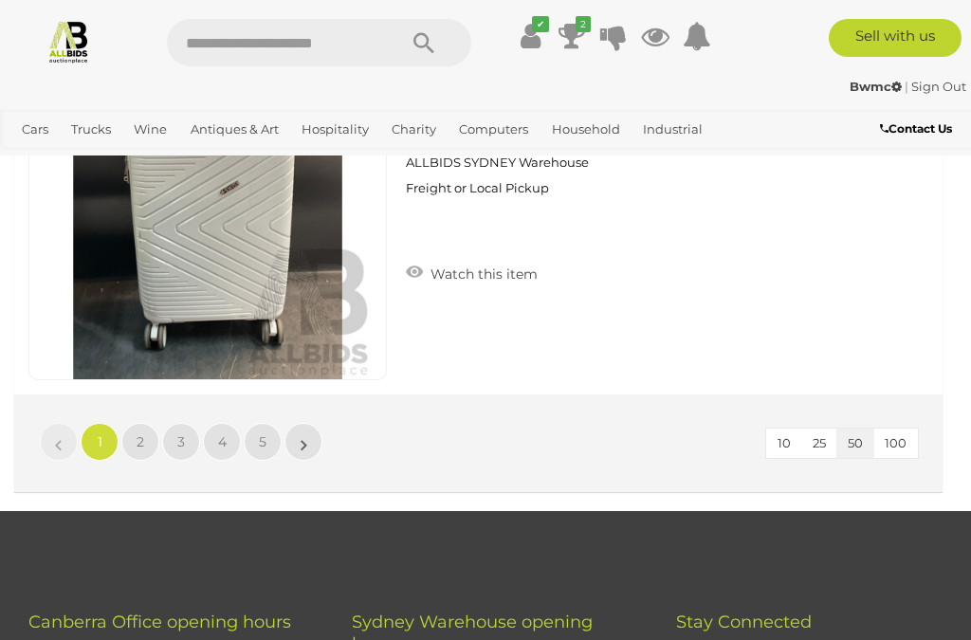
click at [127, 437] on link "2" at bounding box center [140, 442] width 38 height 38
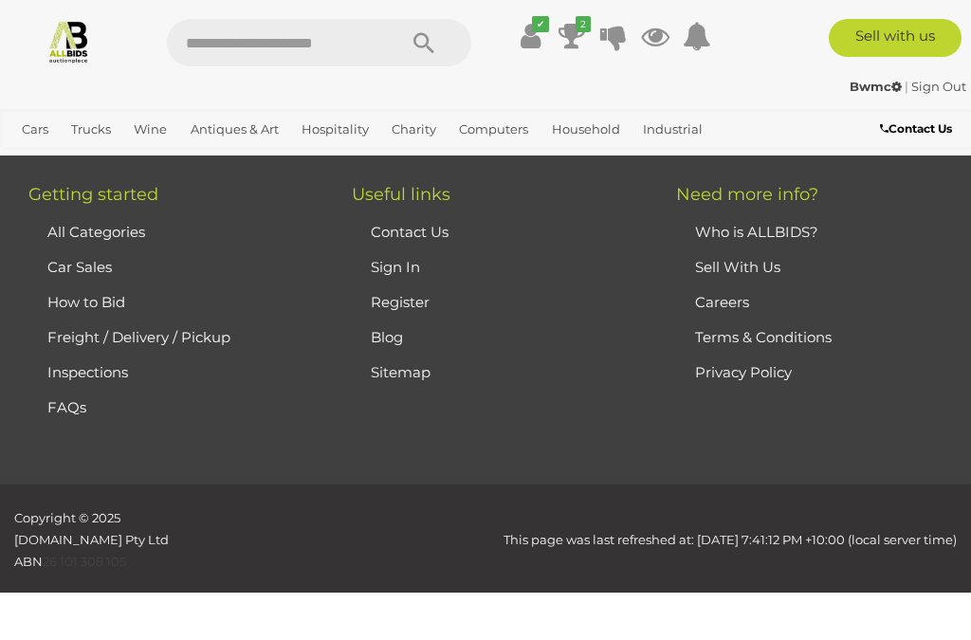
scroll to position [284, 0]
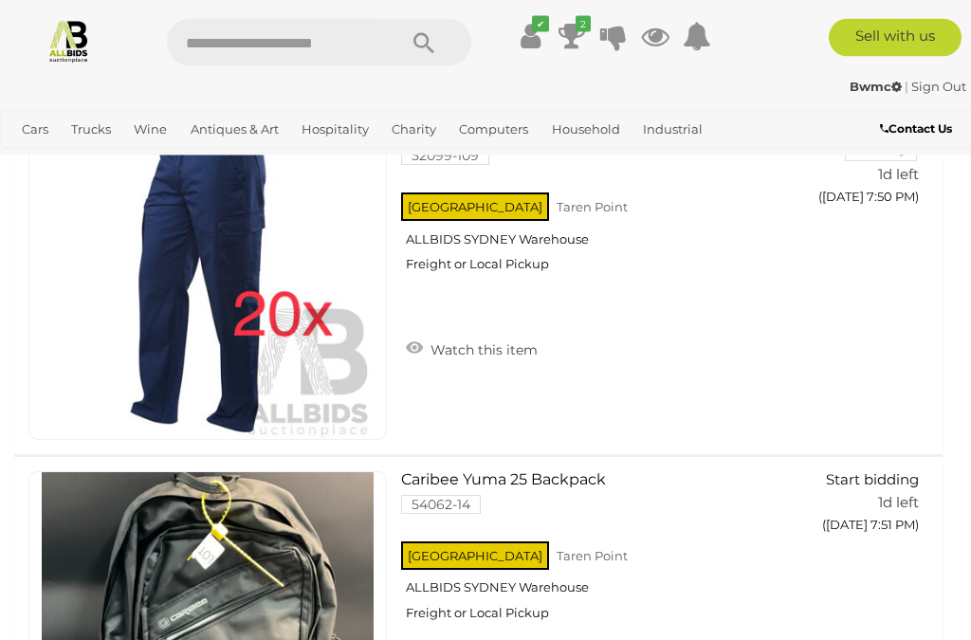
scroll to position [5498, 0]
click at [0, 0] on link "Antiques & Vintage" at bounding box center [0, 0] width 0 height 0
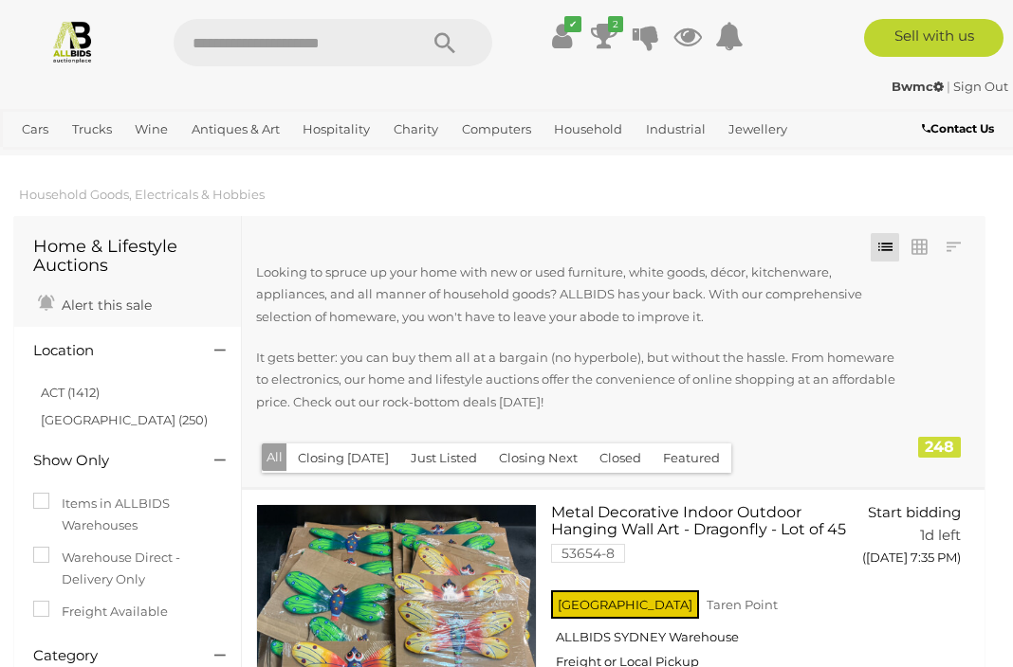
click at [0, 0] on link "View All Wine Auctions" at bounding box center [0, 0] width 0 height 0
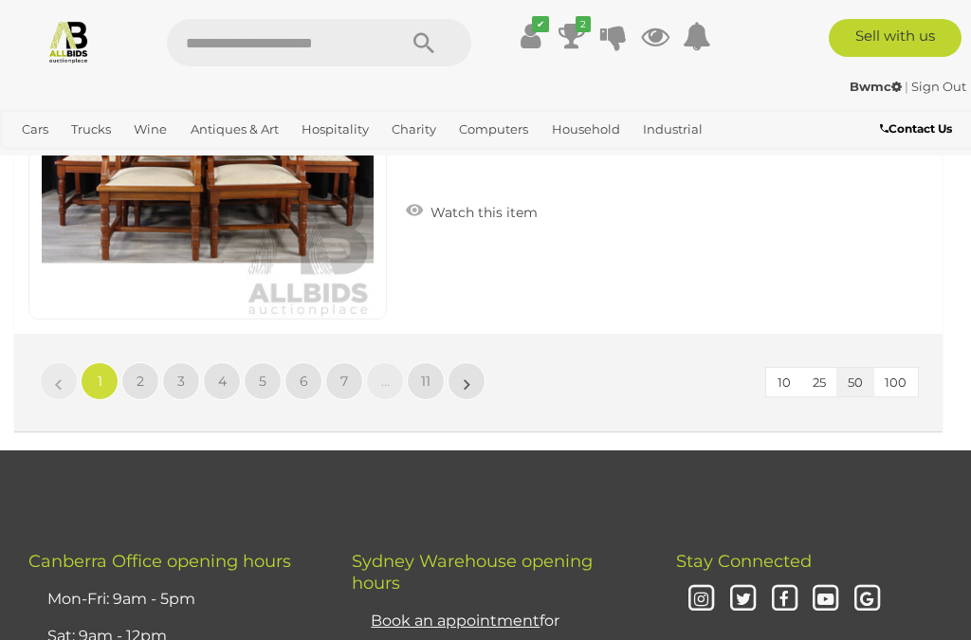
click at [192, 375] on link "3" at bounding box center [181, 381] width 38 height 38
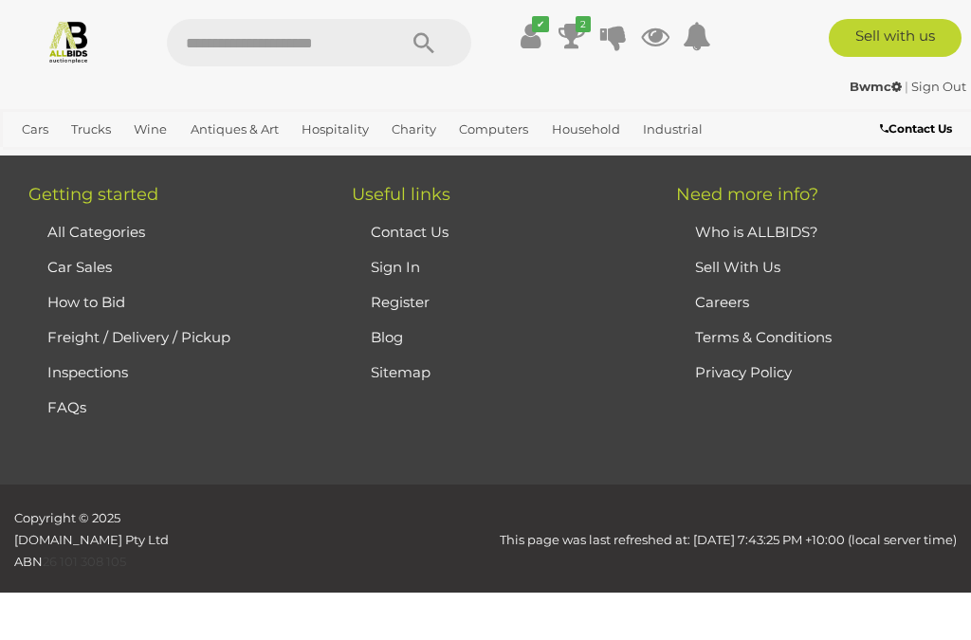
scroll to position [263, 0]
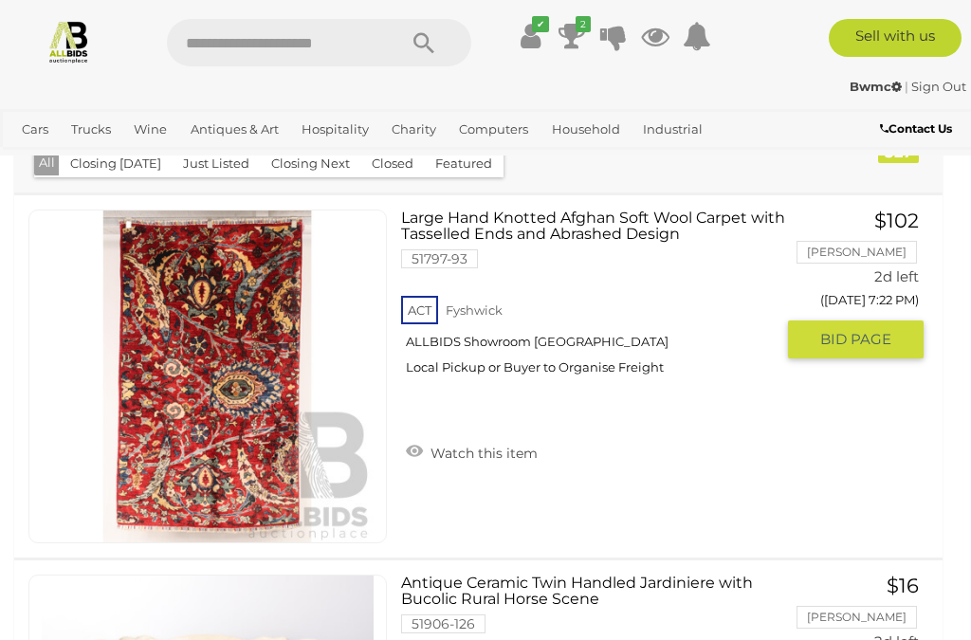
click at [856, 338] on span "BID PAGE" at bounding box center [855, 339] width 71 height 19
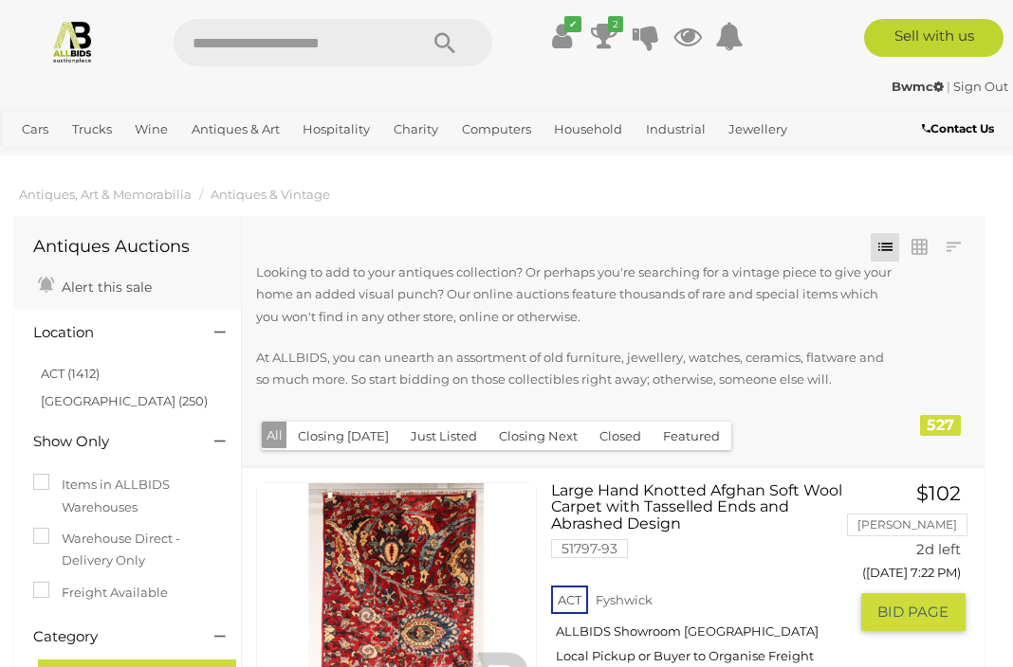
scroll to position [3838, 0]
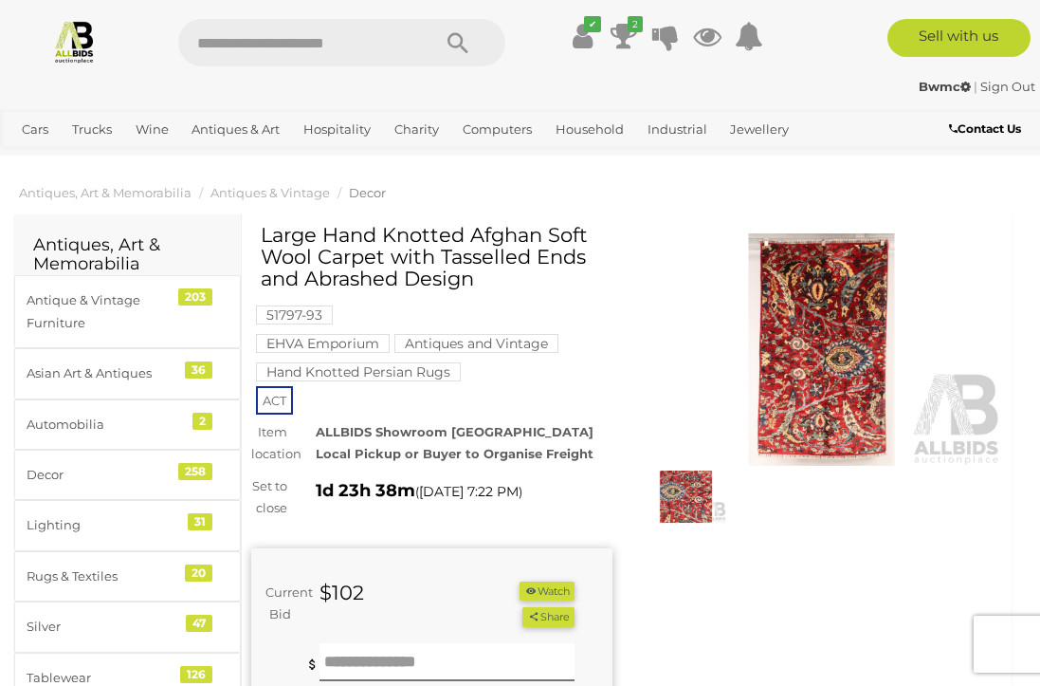
scroll to position [7, 0]
click at [817, 353] on img at bounding box center [821, 348] width 361 height 233
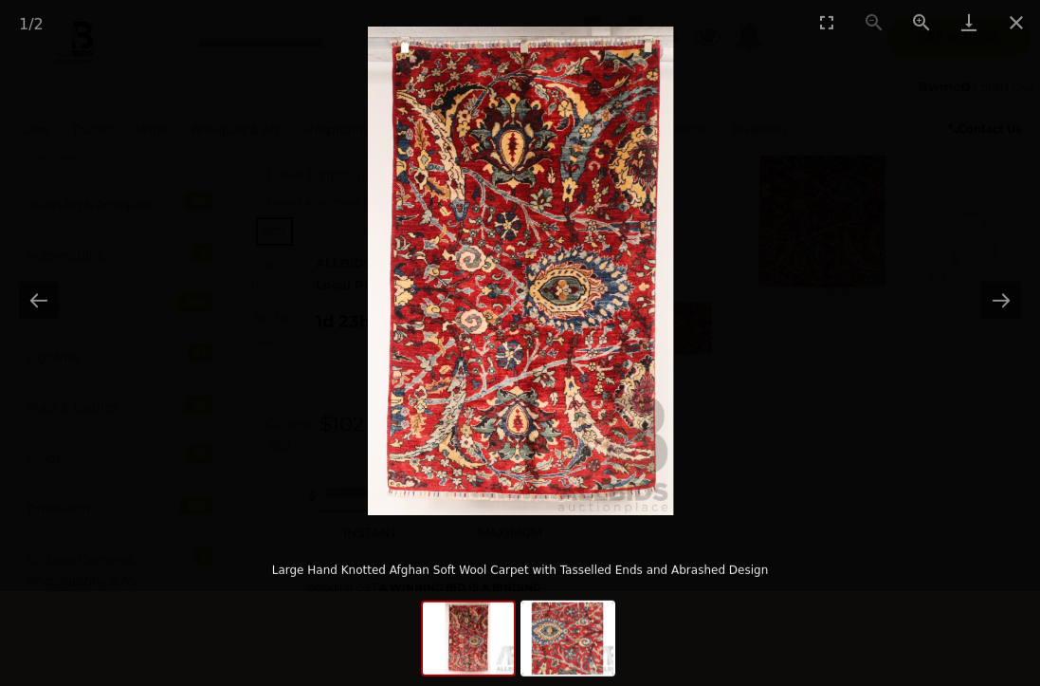
scroll to position [178, 0]
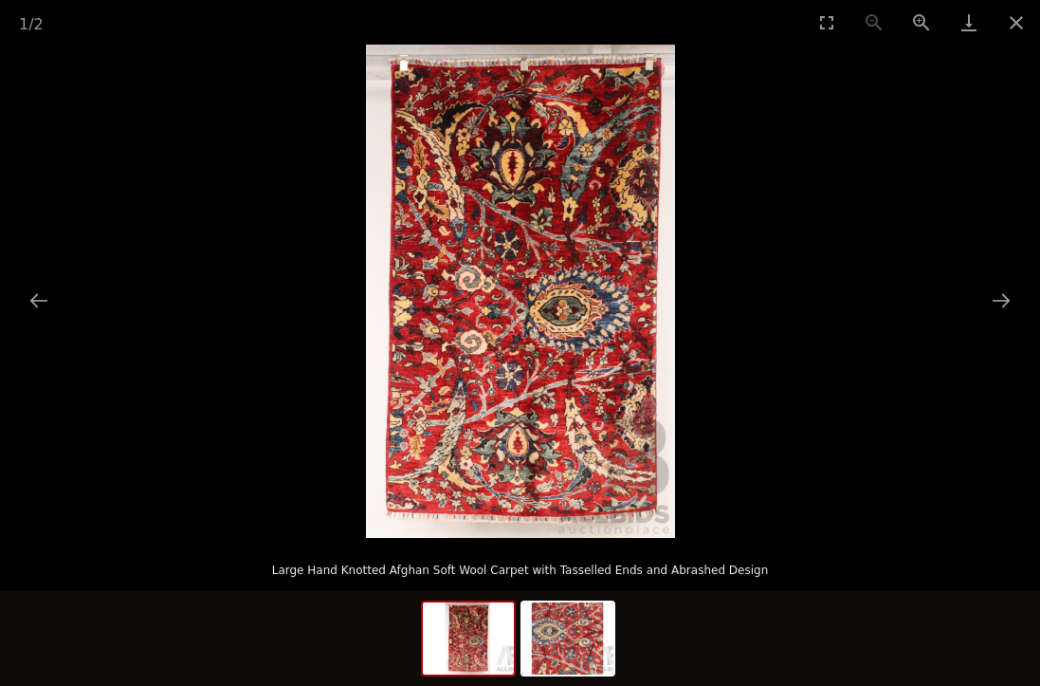
click at [455, 667] on img at bounding box center [468, 638] width 91 height 72
click at [997, 319] on button "Next slide" at bounding box center [1001, 300] width 40 height 37
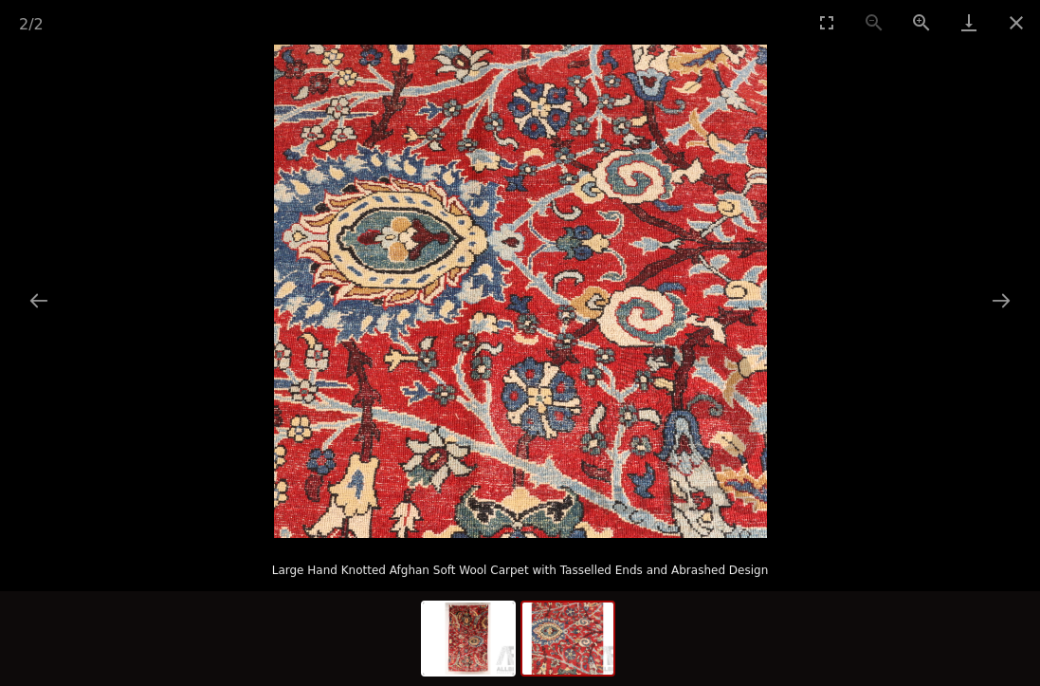
click at [1012, 27] on button "Close gallery" at bounding box center [1016, 22] width 47 height 45
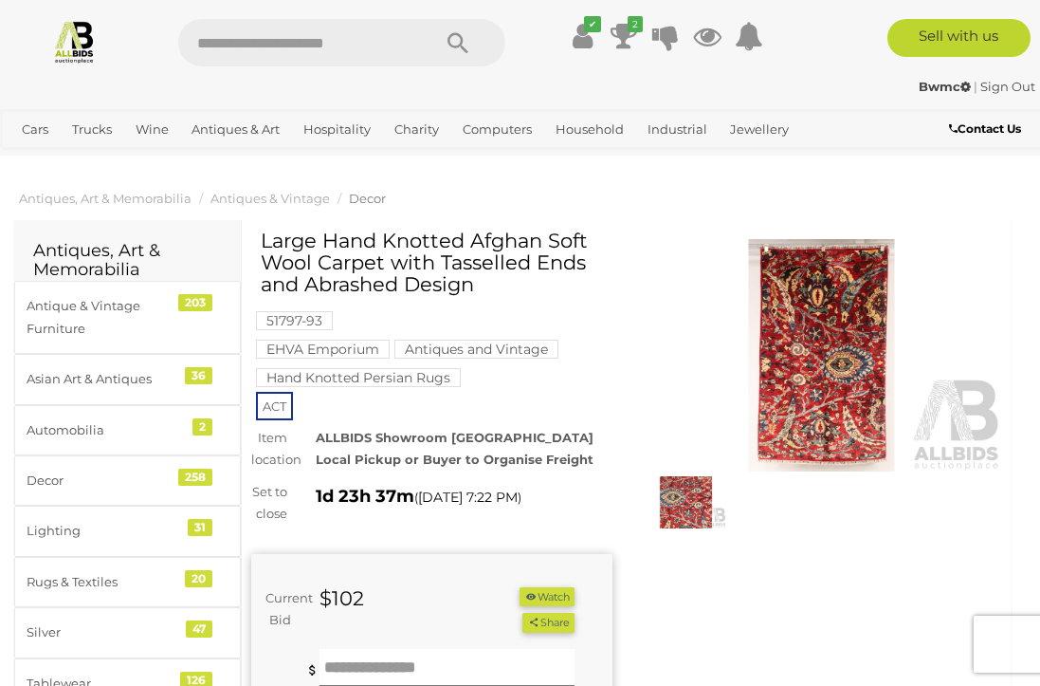
click at [824, 350] on img at bounding box center [821, 355] width 361 height 233
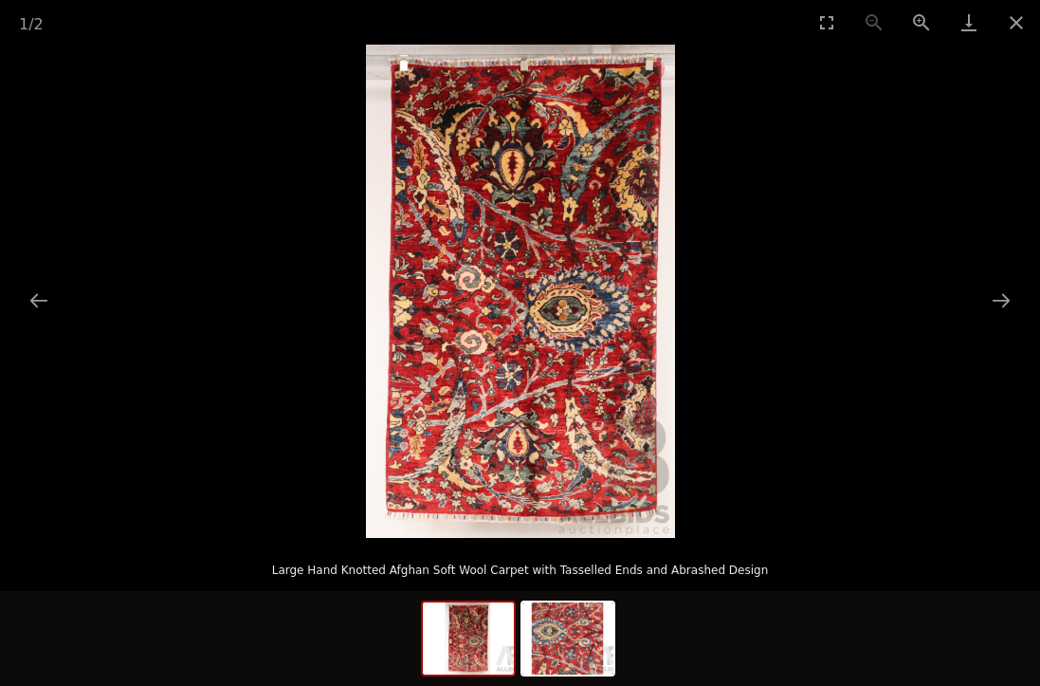
click at [1012, 11] on button "Close gallery" at bounding box center [1016, 22] width 47 height 45
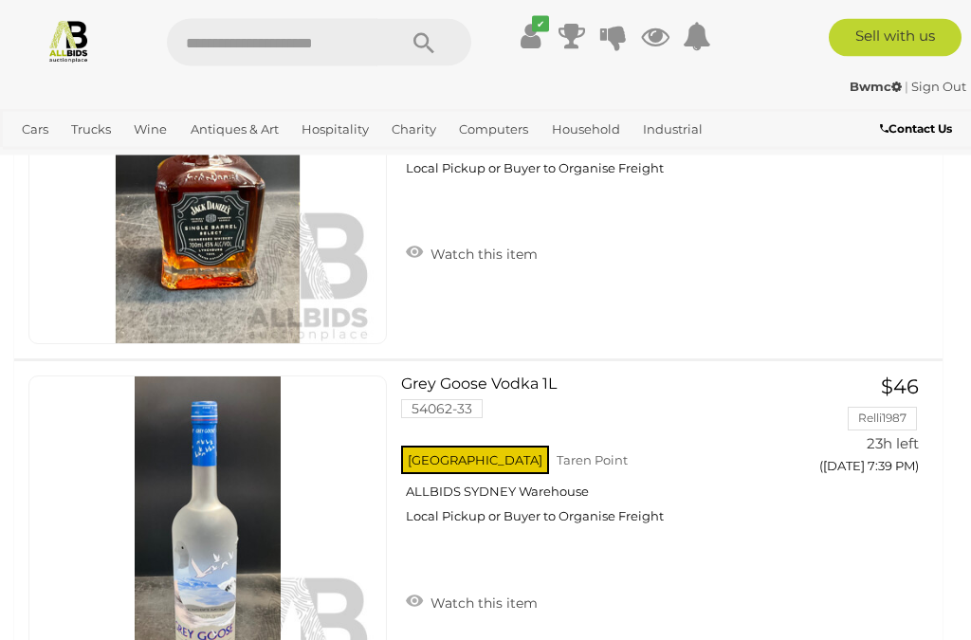
scroll to position [7498, 0]
